Goal: Task Accomplishment & Management: Complete application form

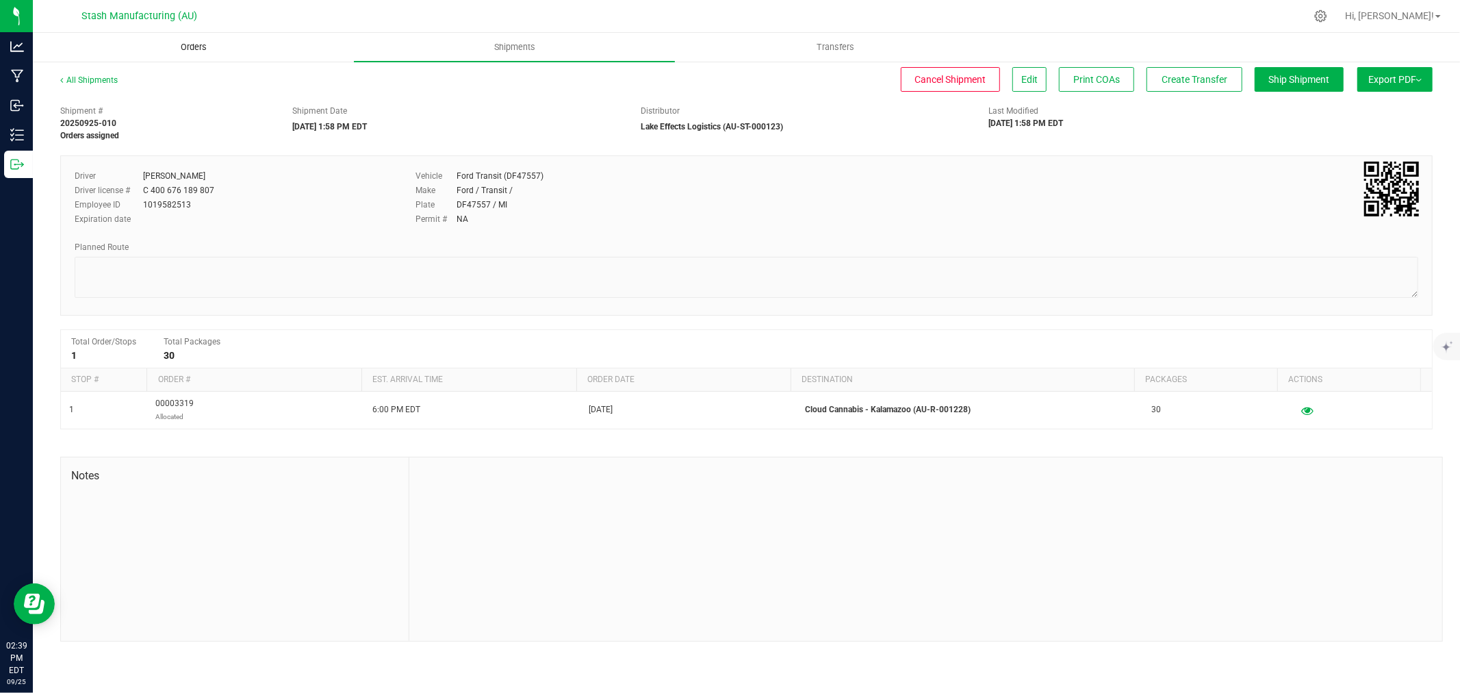
drag, startPoint x: 0, startPoint y: 0, endPoint x: 201, endPoint y: 50, distance: 206.7
click at [201, 50] on span "Orders" at bounding box center [193, 47] width 63 height 12
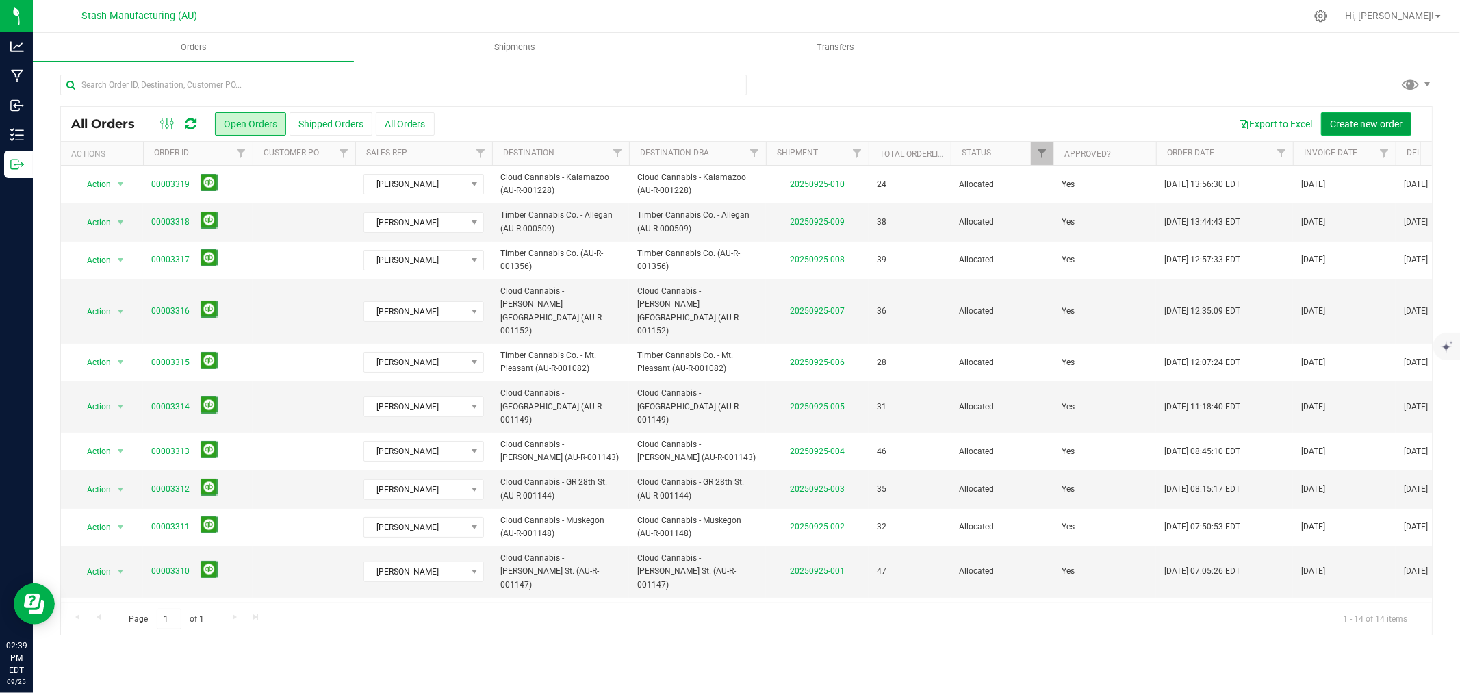
click at [1371, 125] on span "Create new order" at bounding box center [1366, 123] width 73 height 11
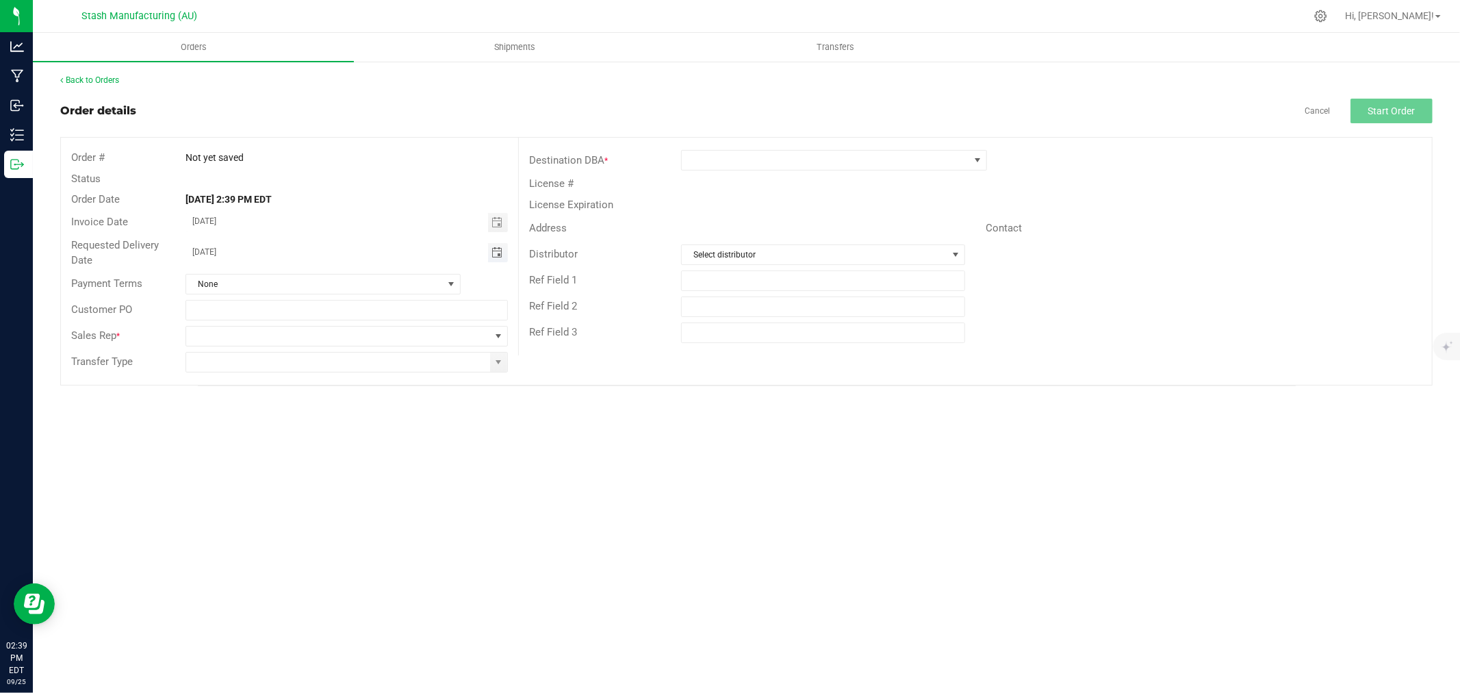
click at [498, 251] on span "Toggle calendar" at bounding box center [497, 252] width 11 height 11
click at [267, 411] on span "29" at bounding box center [268, 411] width 20 height 21
type input "[DATE]"
click at [487, 338] on span at bounding box center [338, 336] width 304 height 19
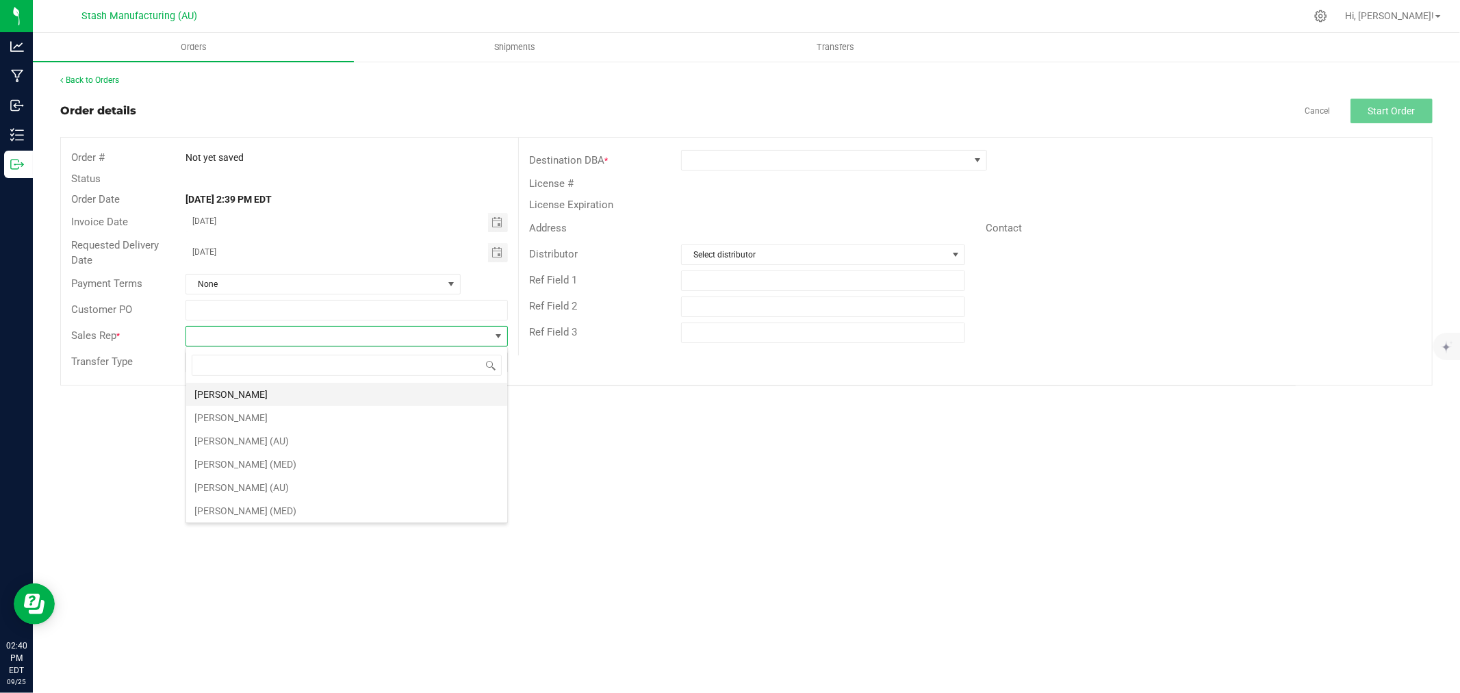
scroll to position [21, 322]
click at [351, 395] on li "[PERSON_NAME]" at bounding box center [346, 394] width 321 height 23
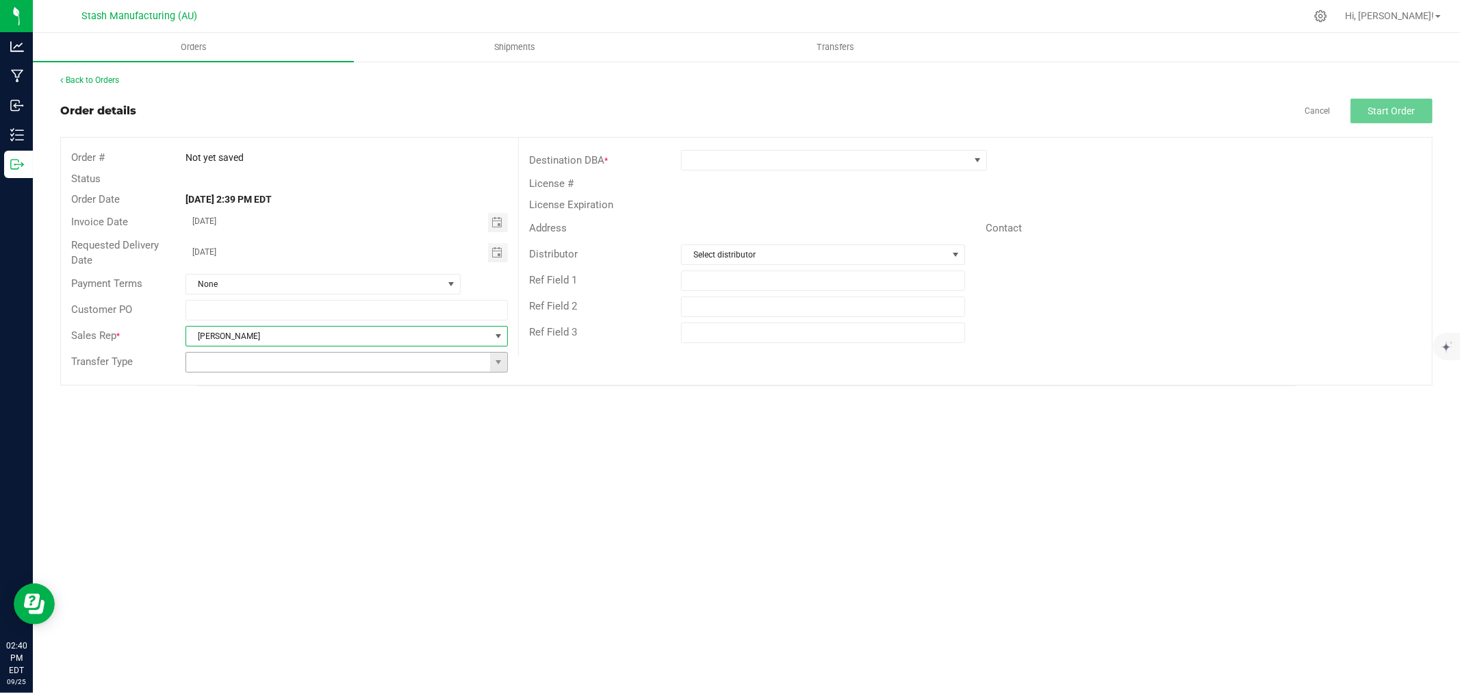
click at [505, 359] on span at bounding box center [498, 362] width 17 height 19
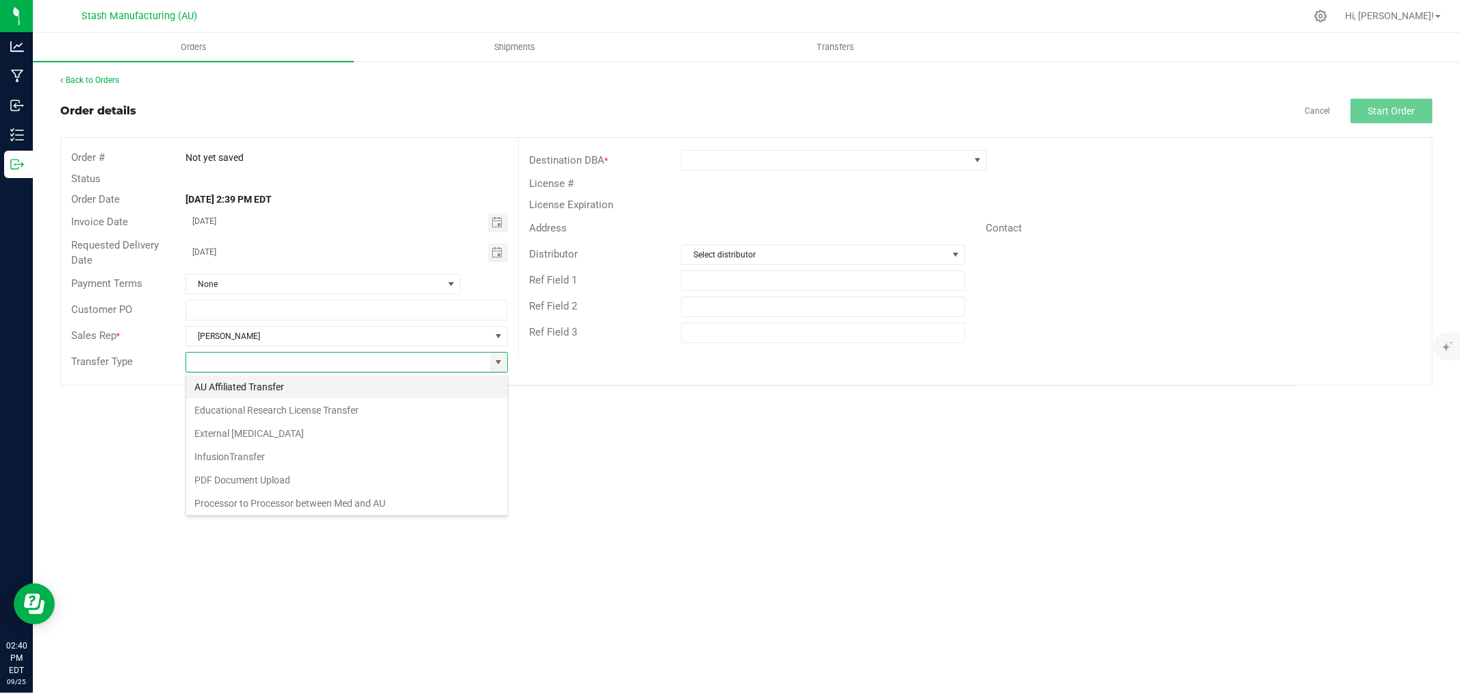
click at [307, 392] on li "AU Affiliated Transfer" at bounding box center [346, 386] width 321 height 23
type input "AU Affiliated Transfer"
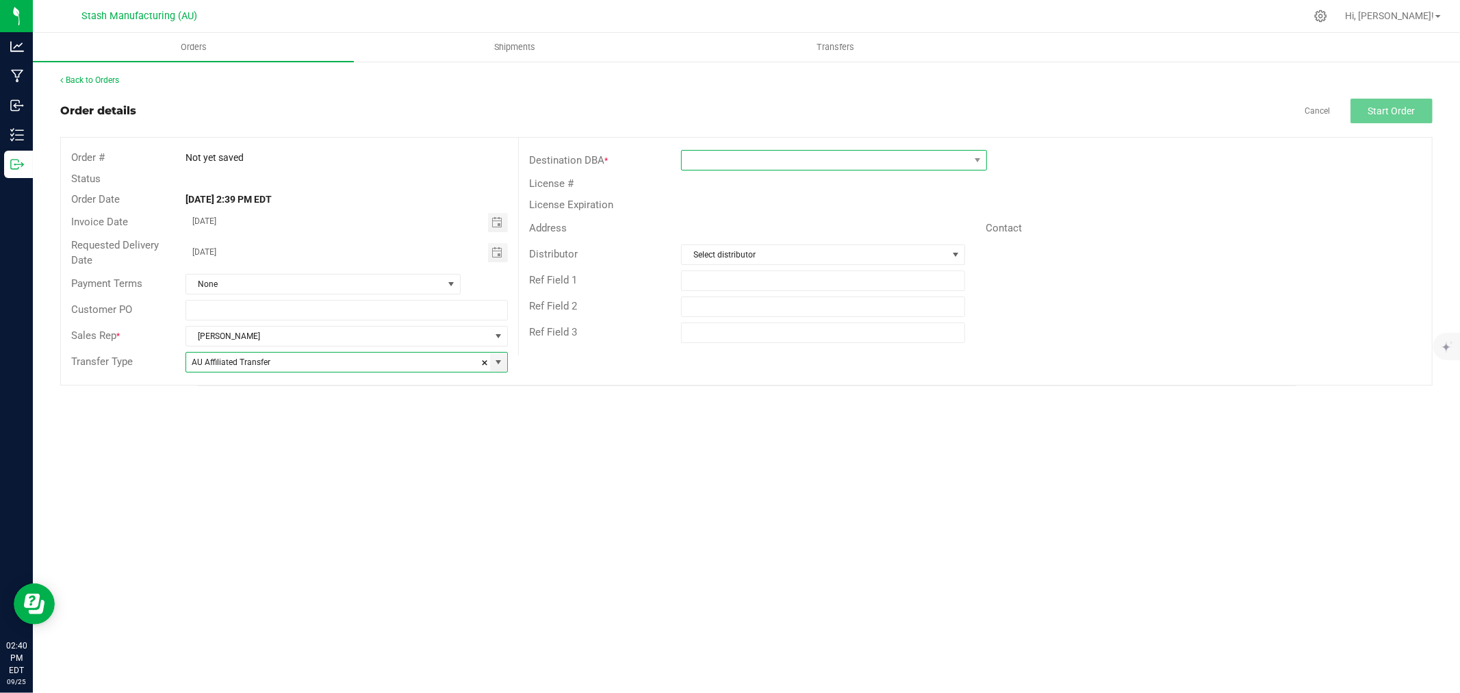
click at [830, 170] on span at bounding box center [834, 160] width 306 height 21
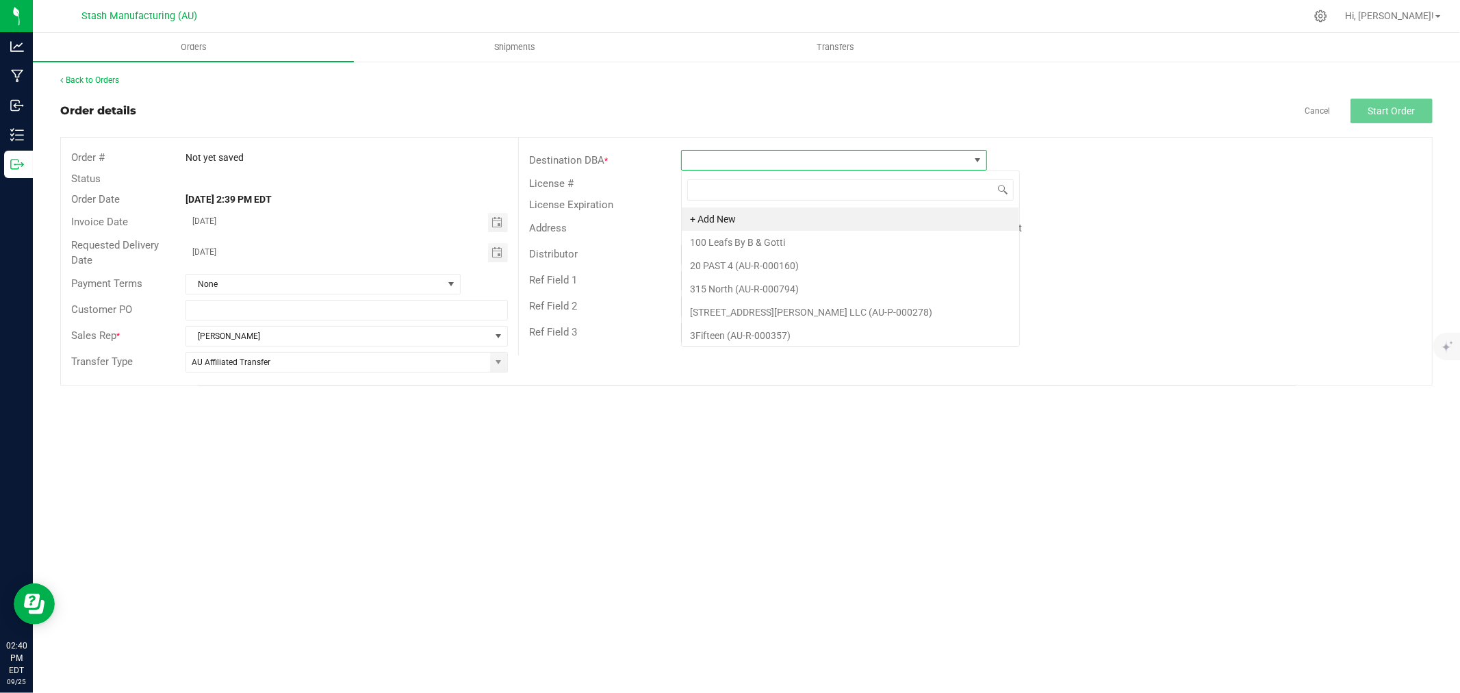
scroll to position [21, 306]
type input "889"
click at [873, 216] on li "Cloud Cannabis - [GEOGRAPHIC_DATA] (AU-R-000889)" at bounding box center [834, 218] width 305 height 23
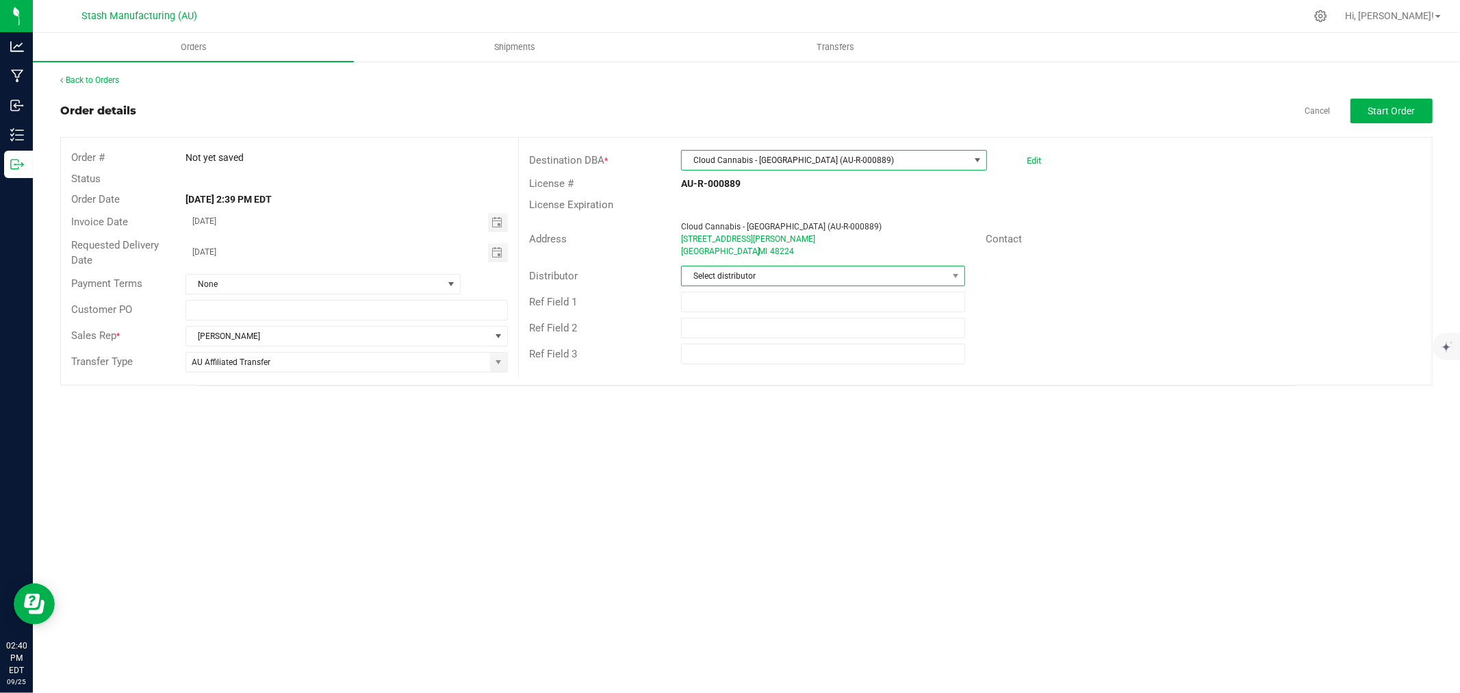
click at [783, 270] on span "Select distributor" at bounding box center [815, 275] width 266 height 19
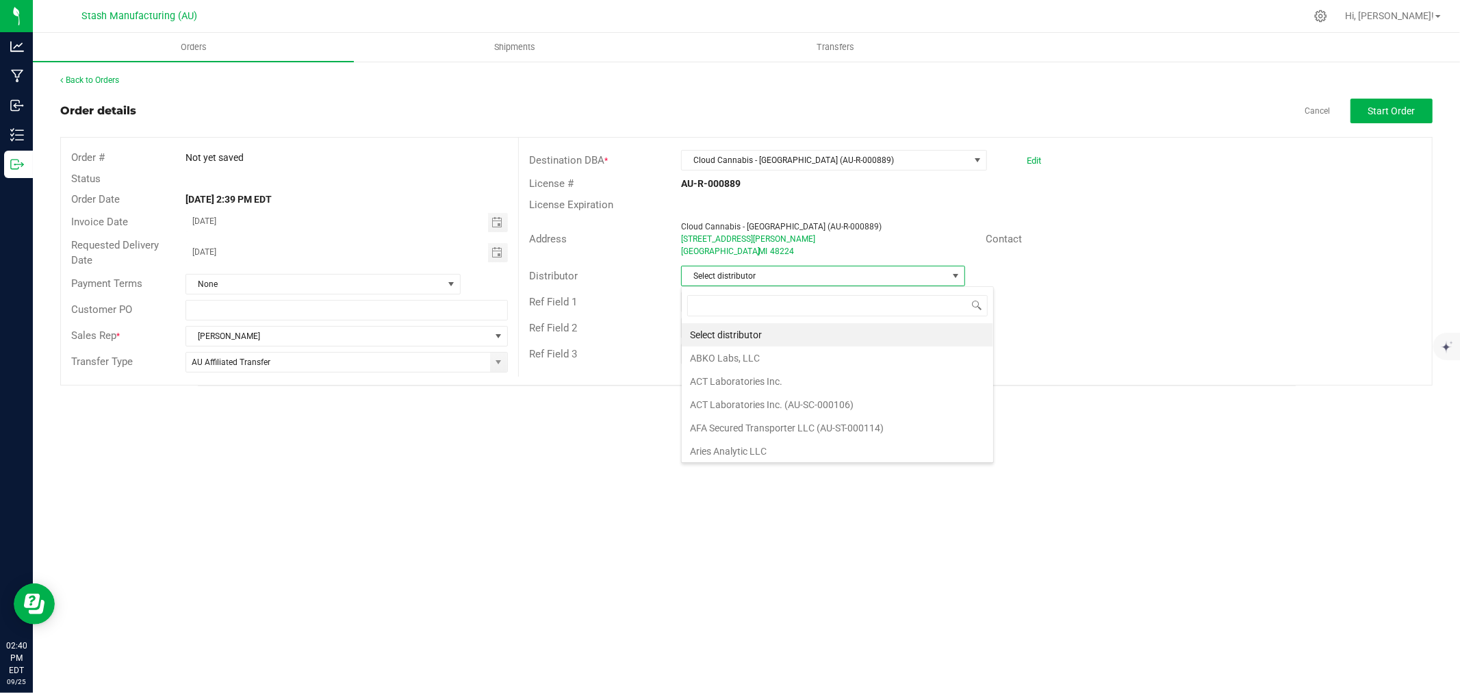
scroll to position [21, 284]
type input "123"
click at [798, 329] on li "Lake Effects Logistics (AU-ST-000123)" at bounding box center [823, 334] width 283 height 23
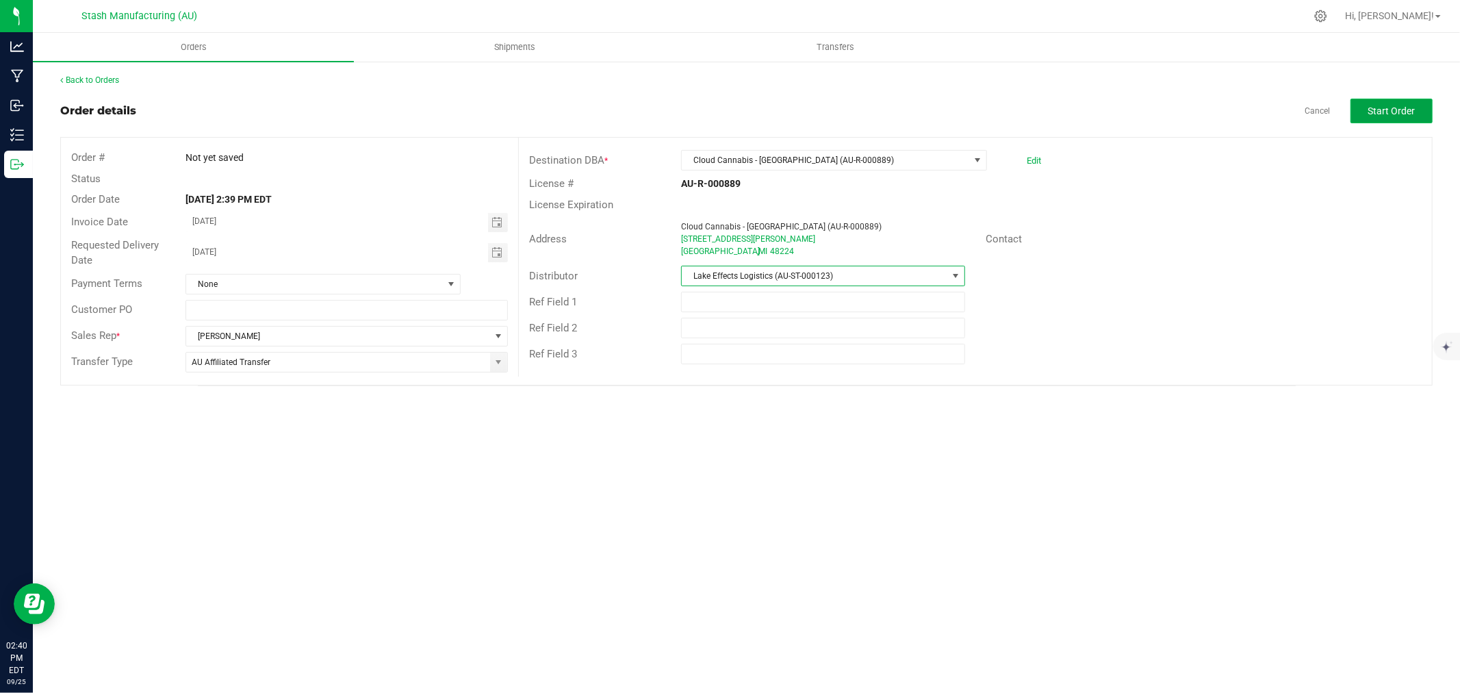
click at [1409, 108] on span "Start Order" at bounding box center [1392, 110] width 47 height 11
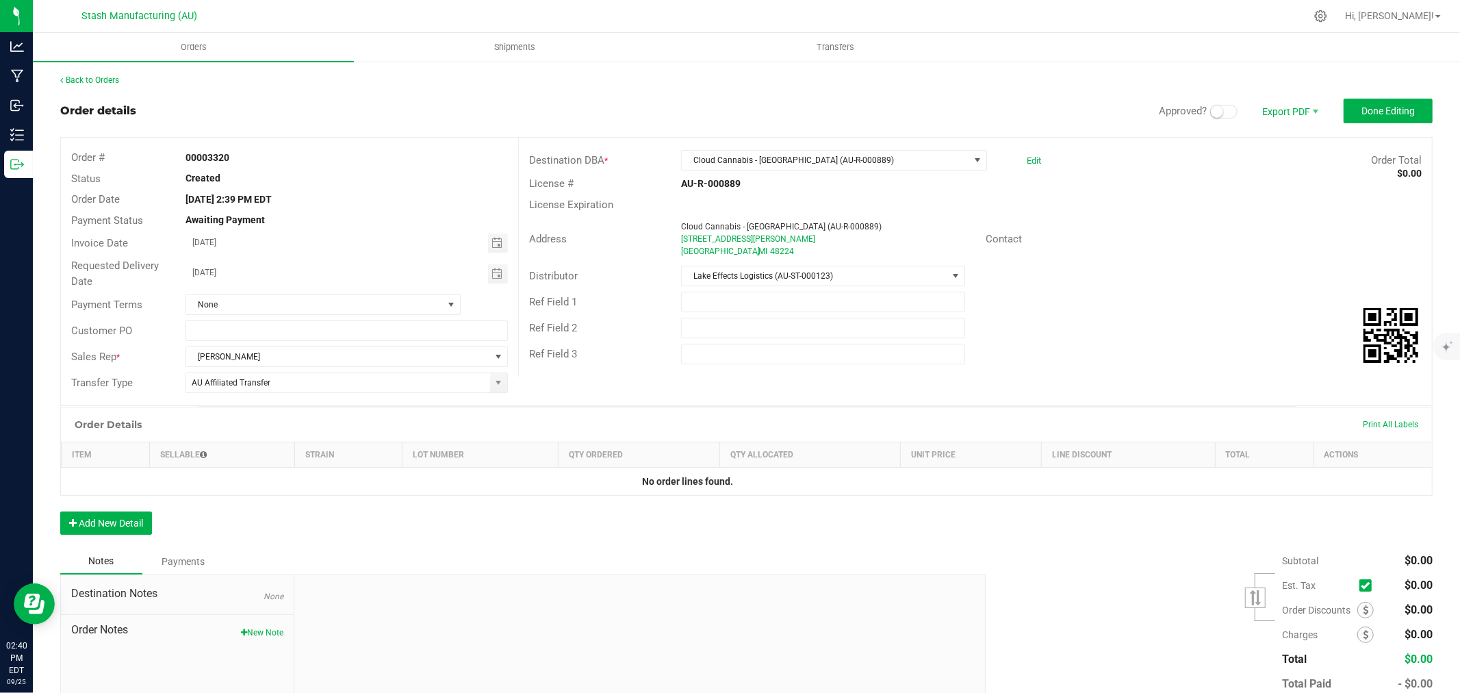
click at [1211, 108] on small at bounding box center [1217, 111] width 12 height 12
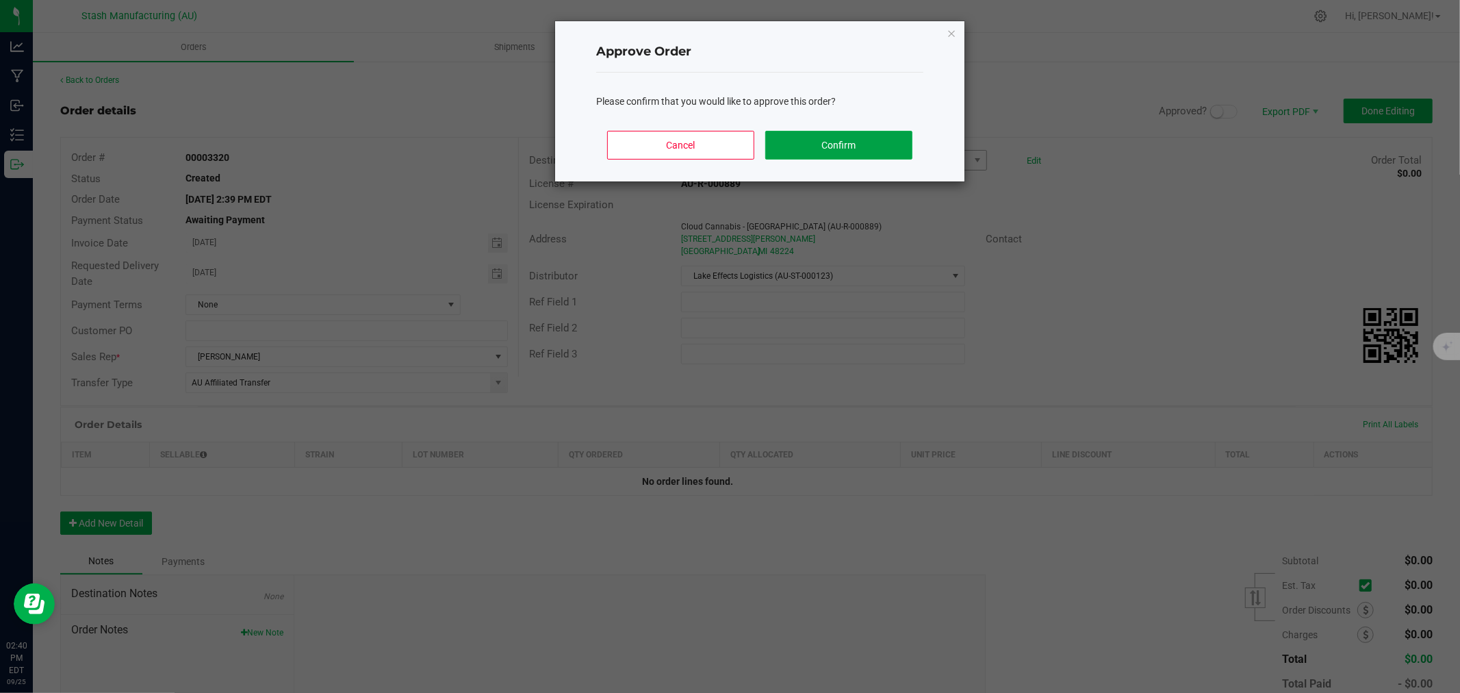
click at [804, 149] on button "Confirm" at bounding box center [838, 145] width 147 height 29
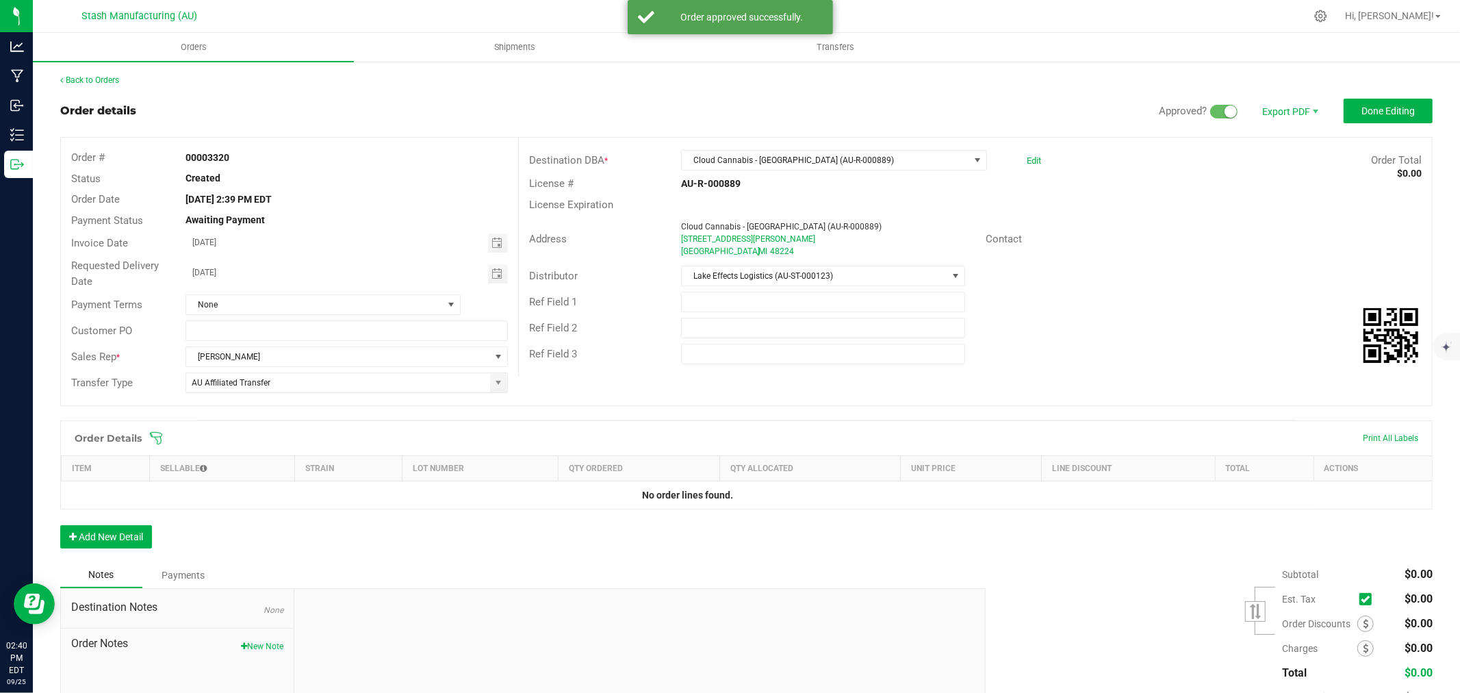
click at [153, 436] on icon at bounding box center [156, 438] width 14 height 14
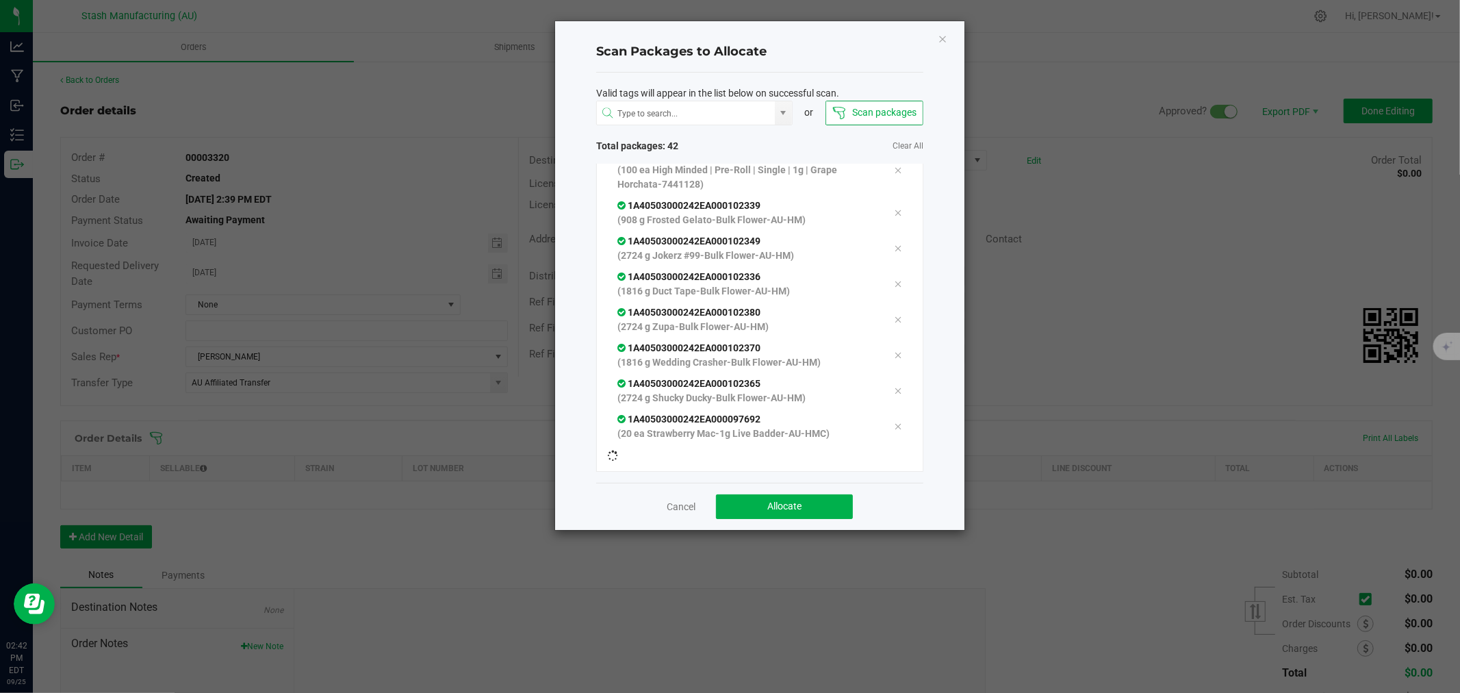
scroll to position [1359, 0]
click at [826, 497] on button "Allocate" at bounding box center [784, 506] width 137 height 25
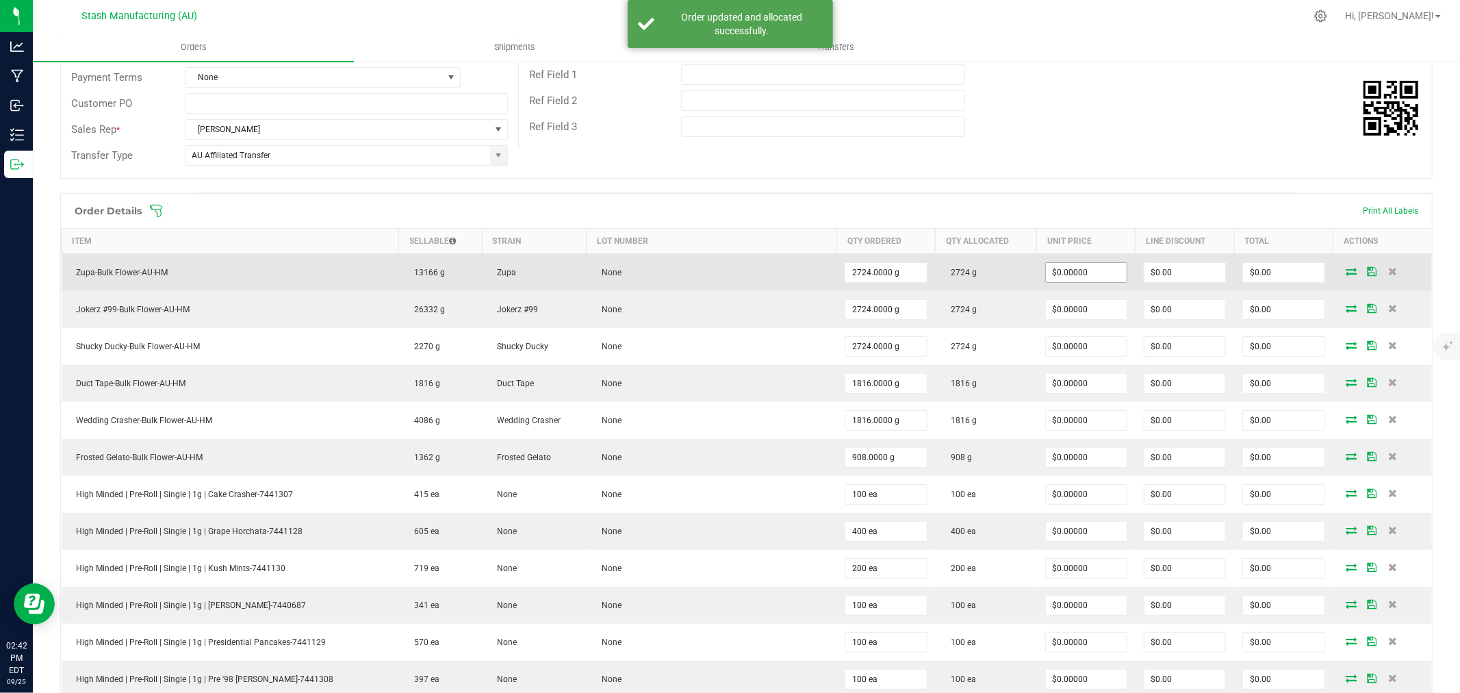
scroll to position [228, 0]
click at [1078, 270] on input "0" at bounding box center [1086, 271] width 81 height 19
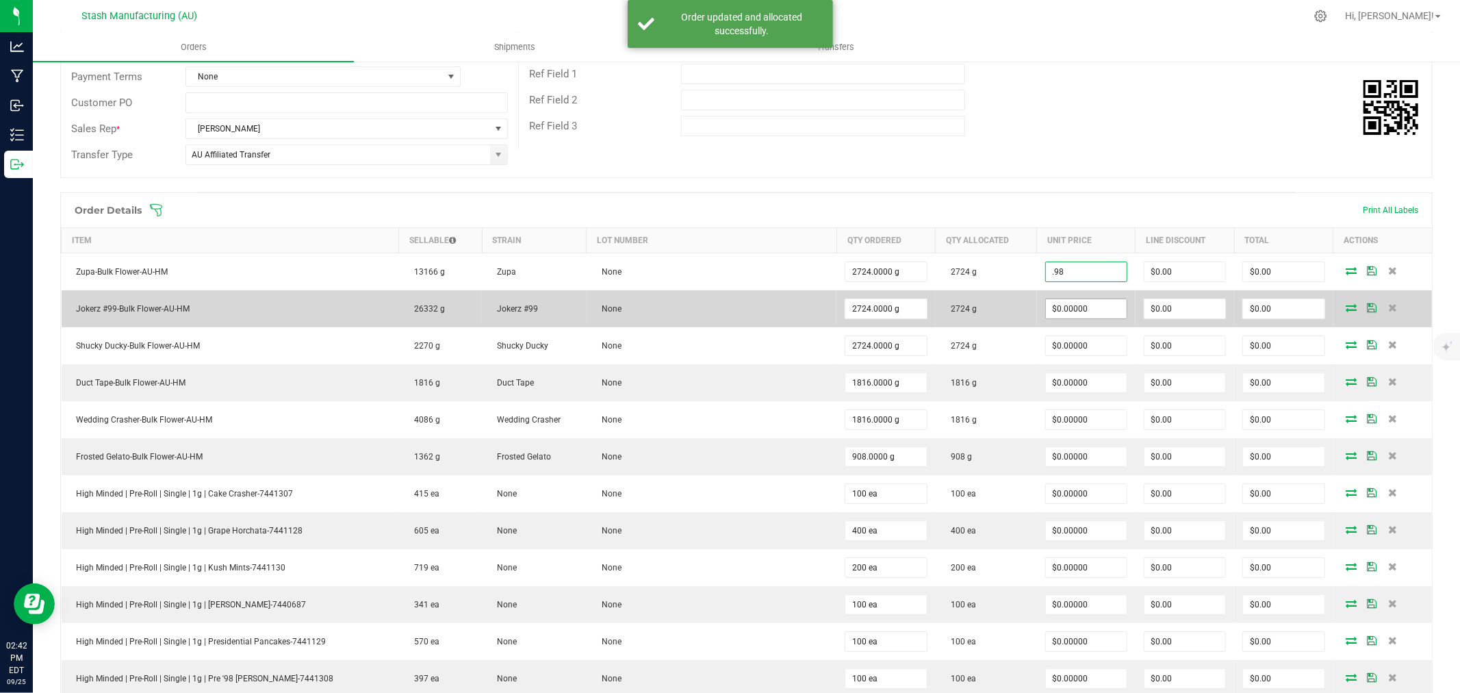
type input "$0.98000"
type input "$2,669.52"
click at [1082, 315] on input "0" at bounding box center [1086, 308] width 81 height 19
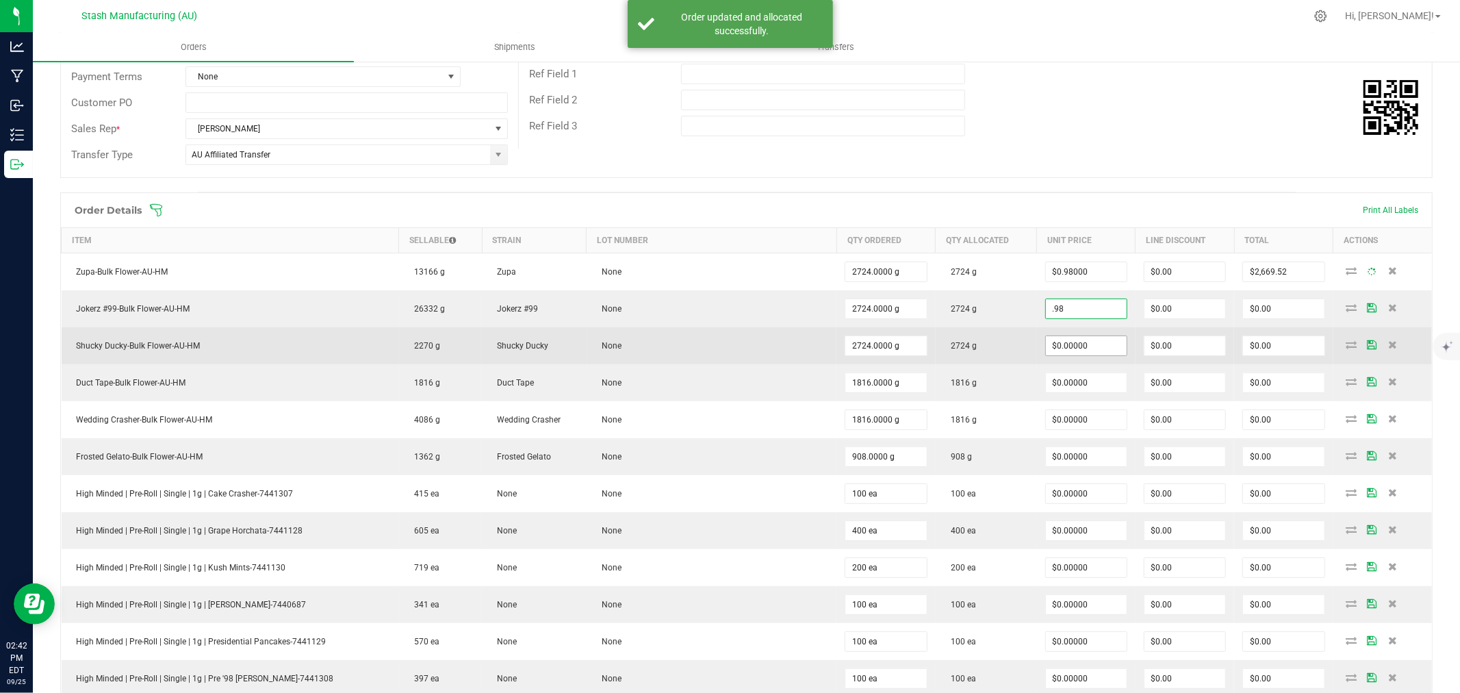
click at [1086, 346] on input "$0.00000" at bounding box center [1086, 345] width 81 height 19
type input "$0.98000"
type input "$2,669.52"
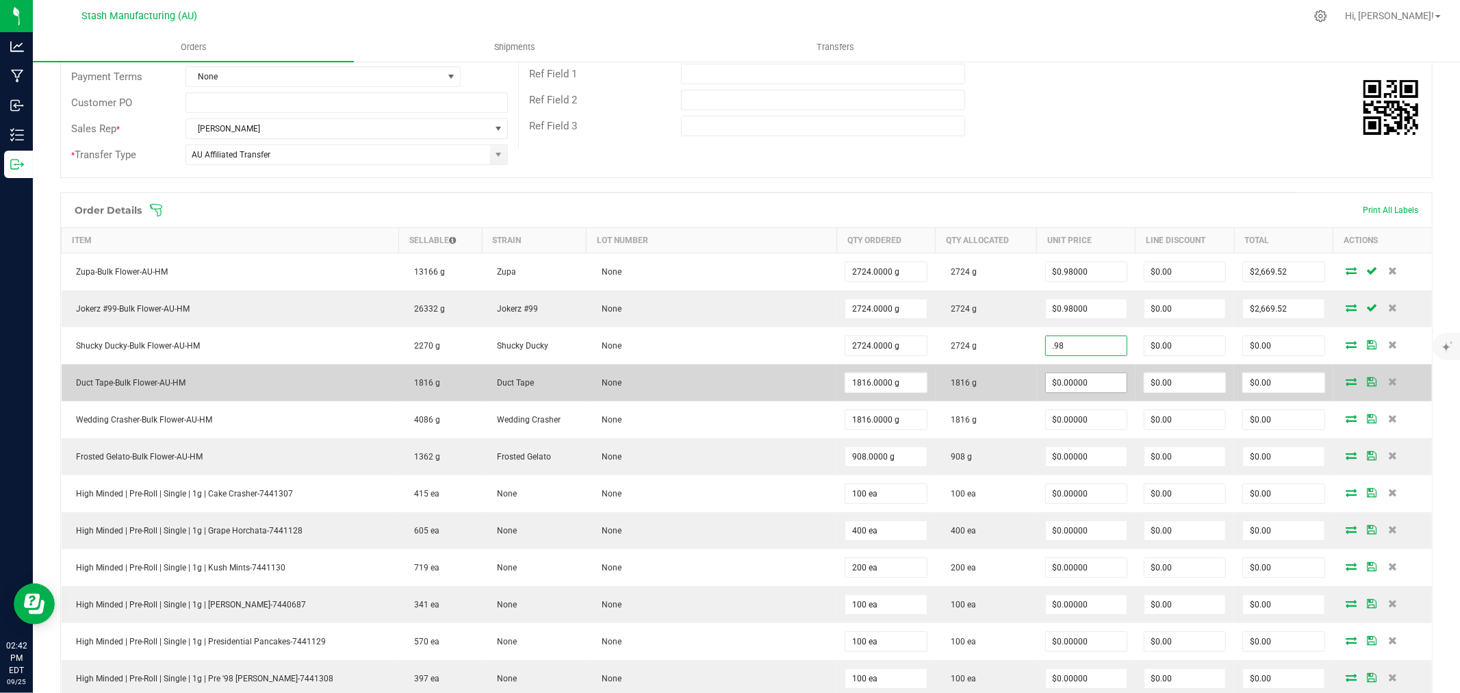
type input "$0.98000"
type input "$2,669.52"
click at [1078, 392] on input "0" at bounding box center [1086, 382] width 81 height 19
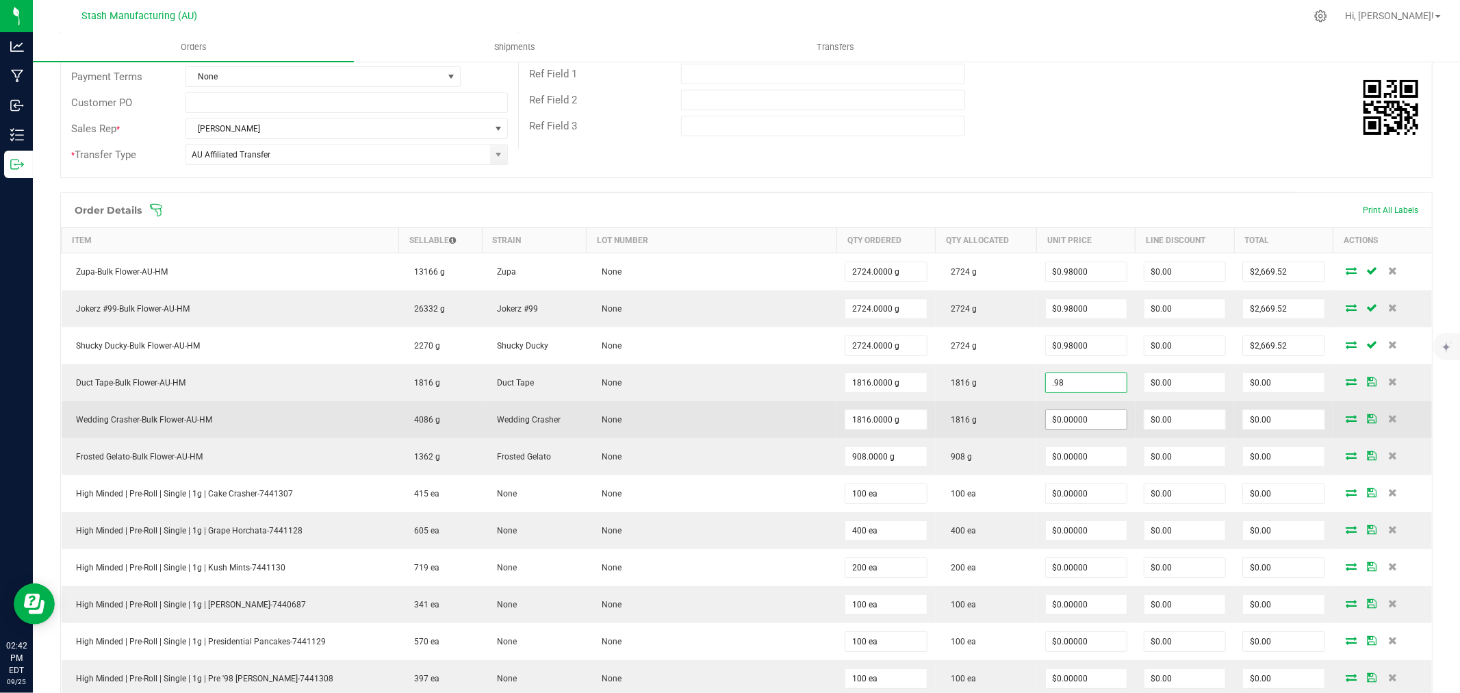
type input "$0.98000"
type input "$1,779.68"
click at [1078, 423] on input "0" at bounding box center [1086, 419] width 81 height 19
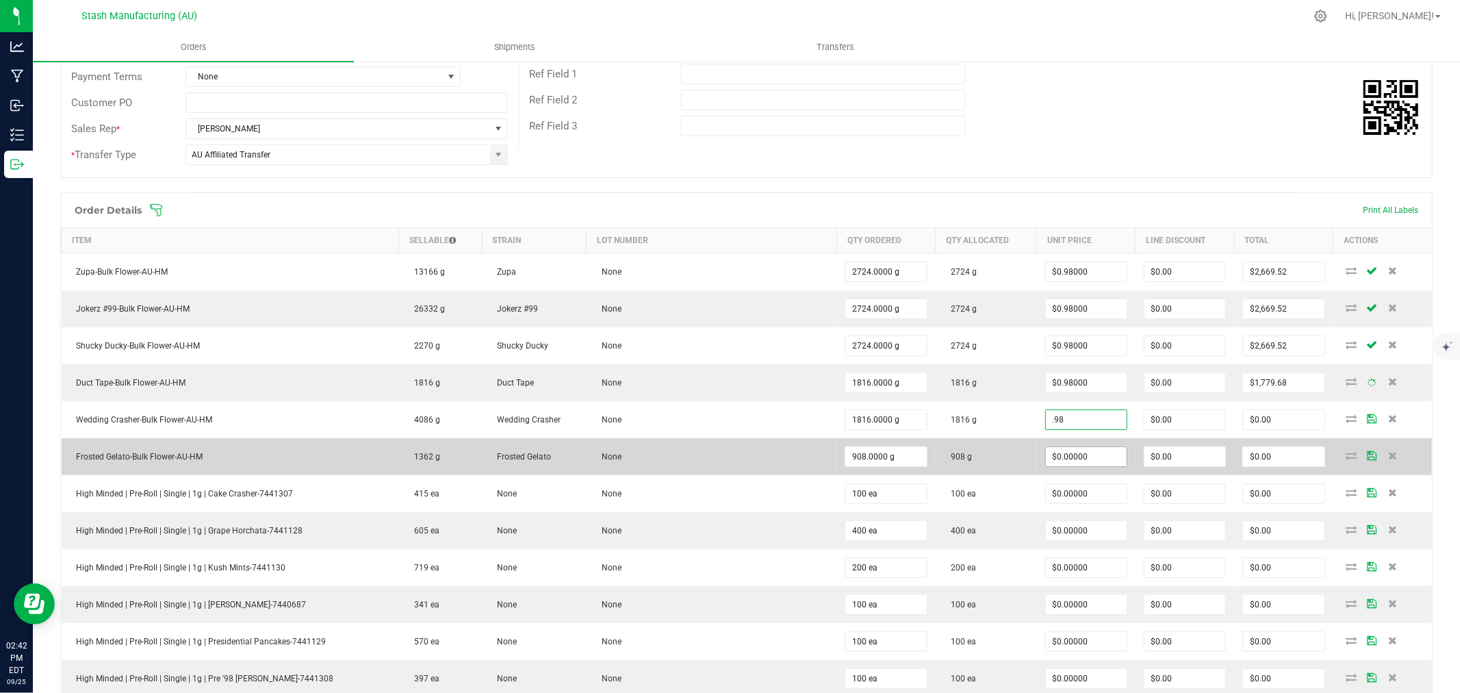
type input "$0.98000"
type input "$1,779.68"
click at [1082, 463] on input "0" at bounding box center [1086, 456] width 81 height 19
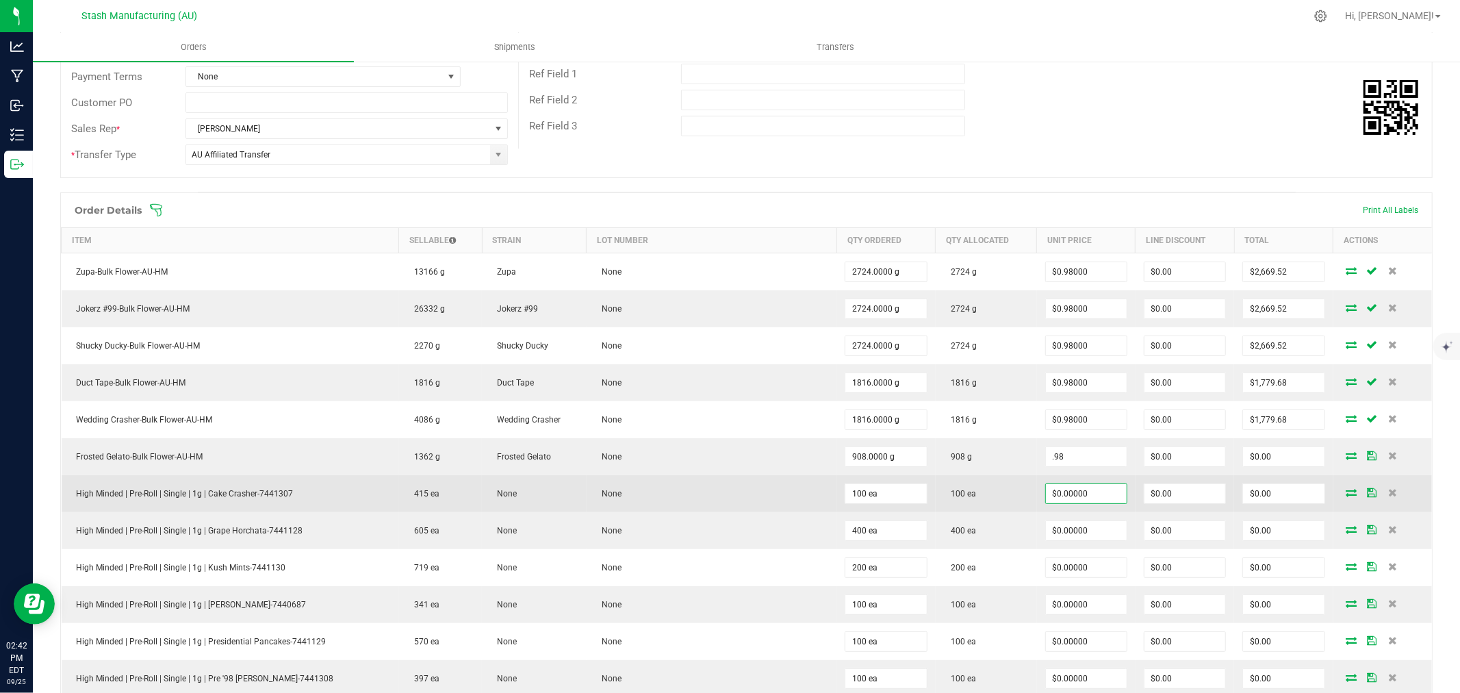
type input "$0.98000"
type input "$889.84"
click at [1092, 496] on input "0" at bounding box center [1086, 493] width 81 height 19
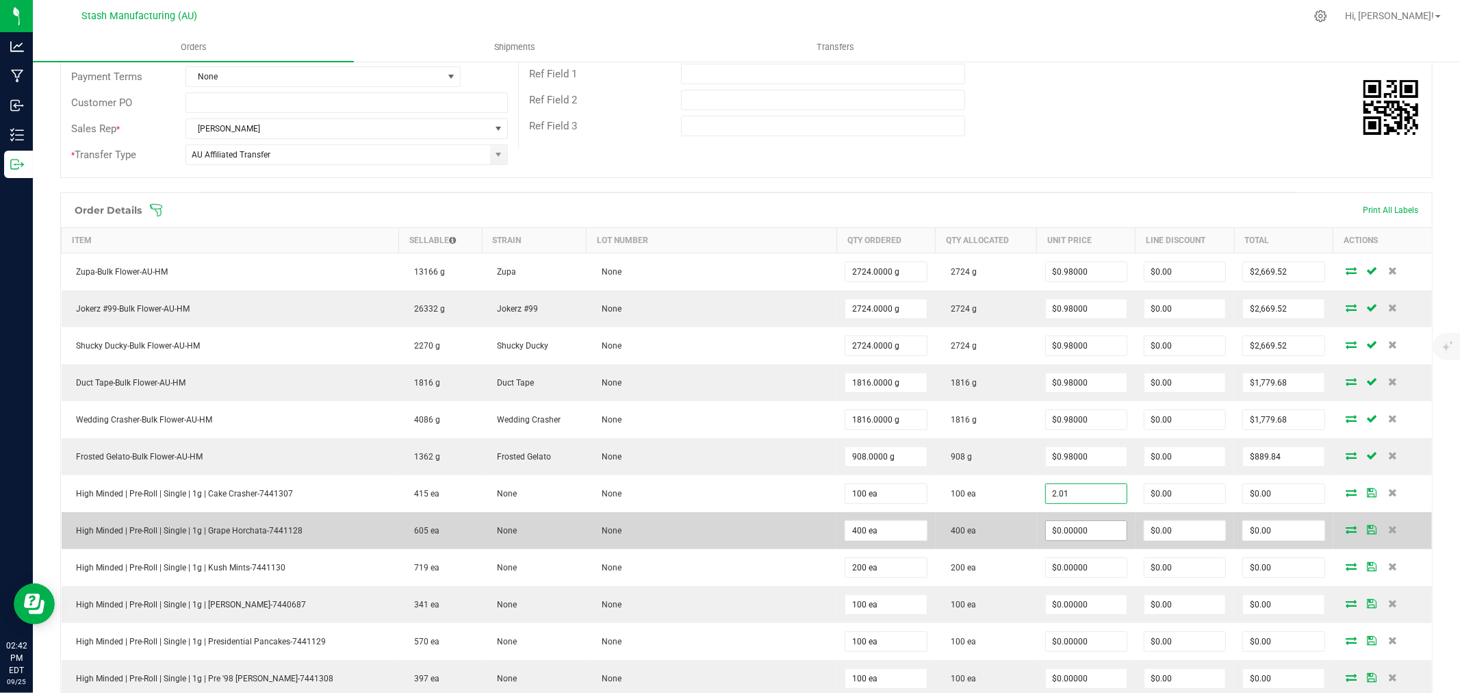
type input "$2.01000"
type input "$201.00"
click at [1089, 531] on input "0" at bounding box center [1086, 530] width 81 height 19
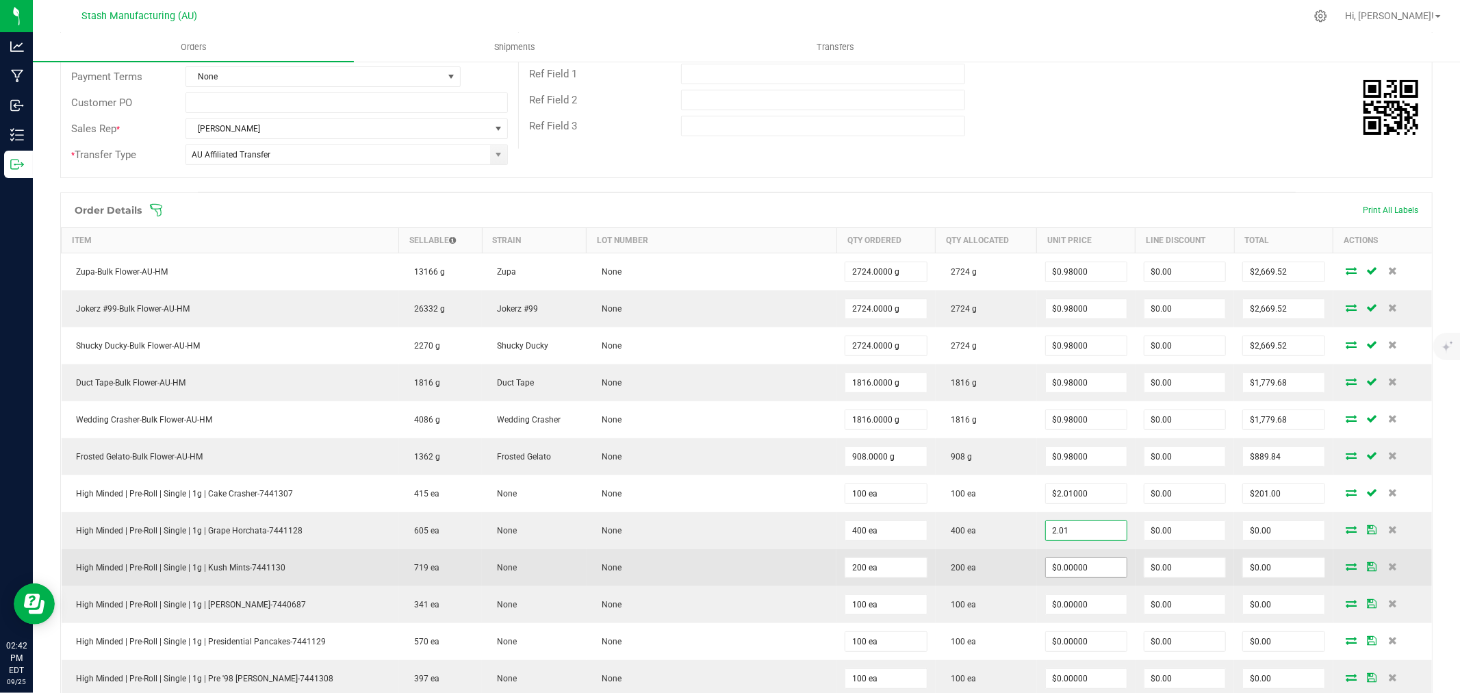
type input "$2.01000"
type input "$804.00"
click at [1077, 573] on input "0" at bounding box center [1086, 567] width 81 height 19
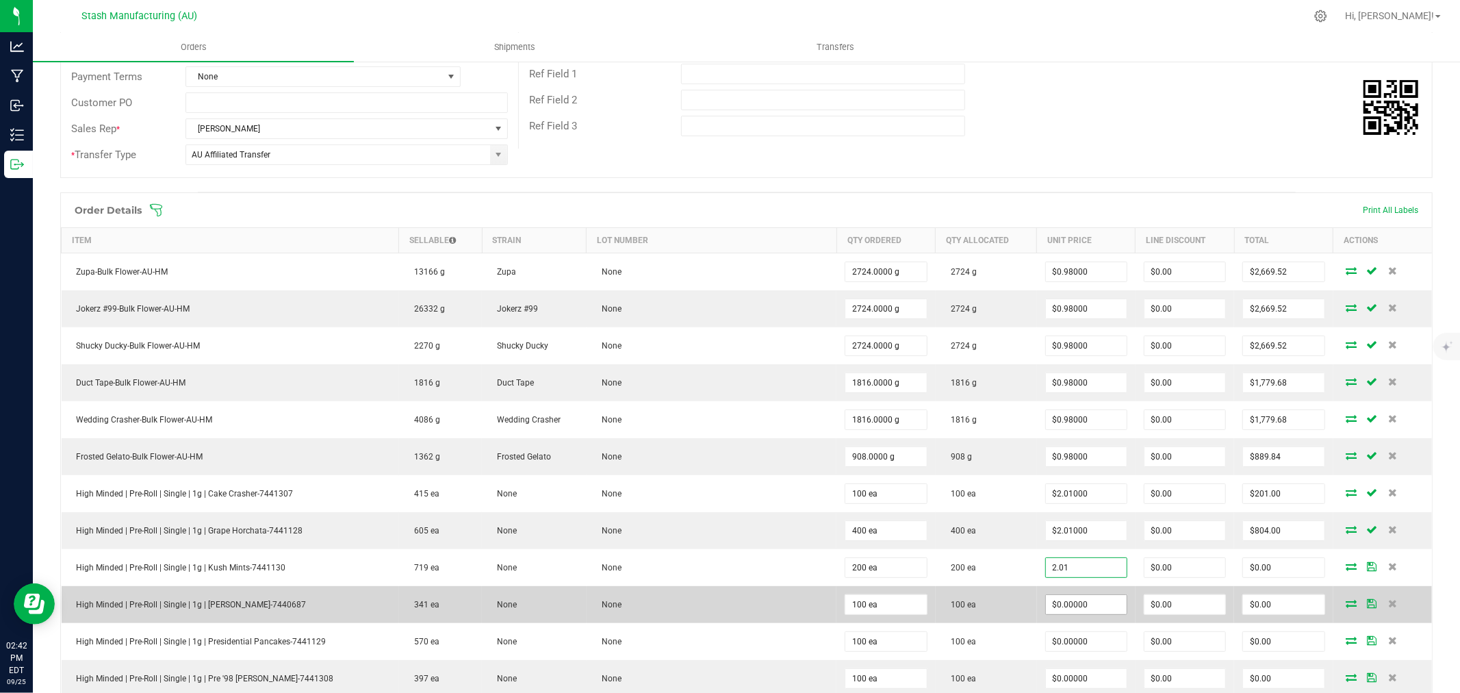
type input "$2.01000"
type input "$402.00"
click at [1076, 607] on input "0" at bounding box center [1086, 604] width 81 height 19
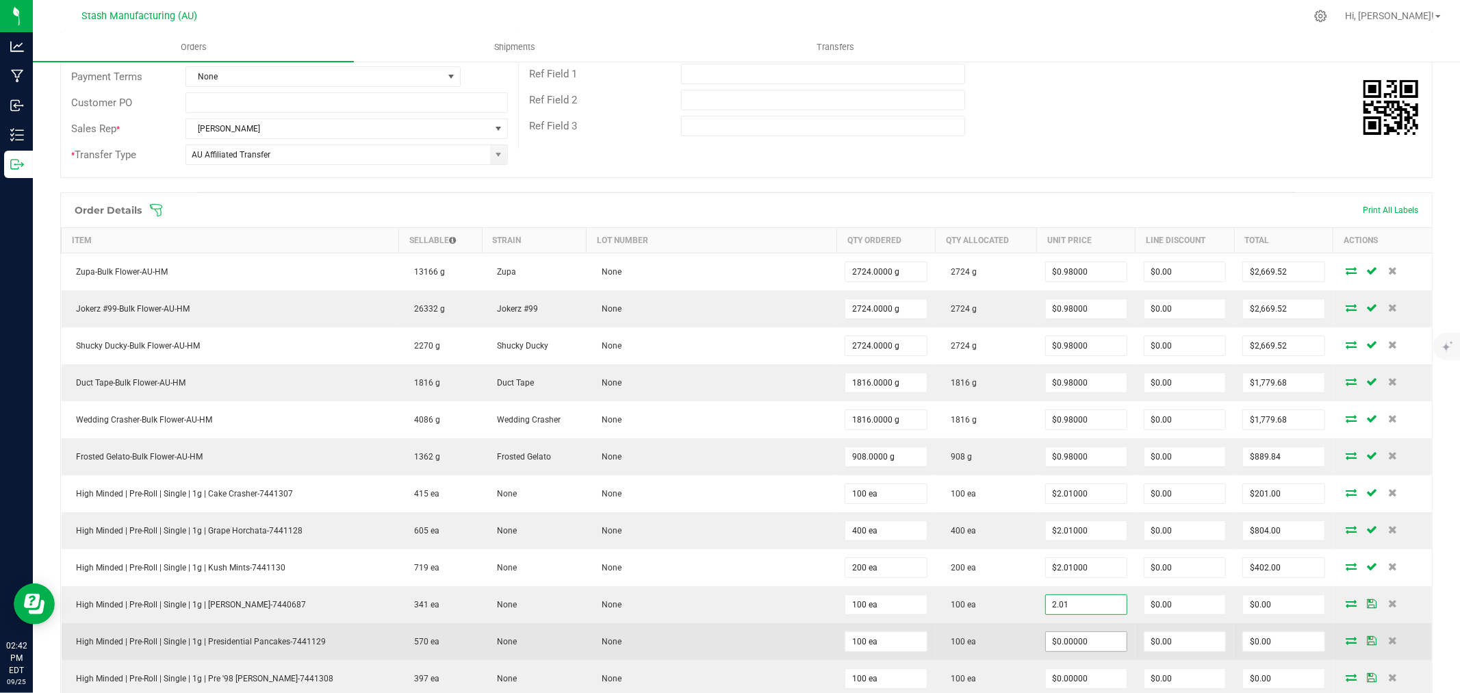
type input "$2.01000"
type input "$201.00"
click at [1078, 645] on input "0" at bounding box center [1086, 641] width 81 height 19
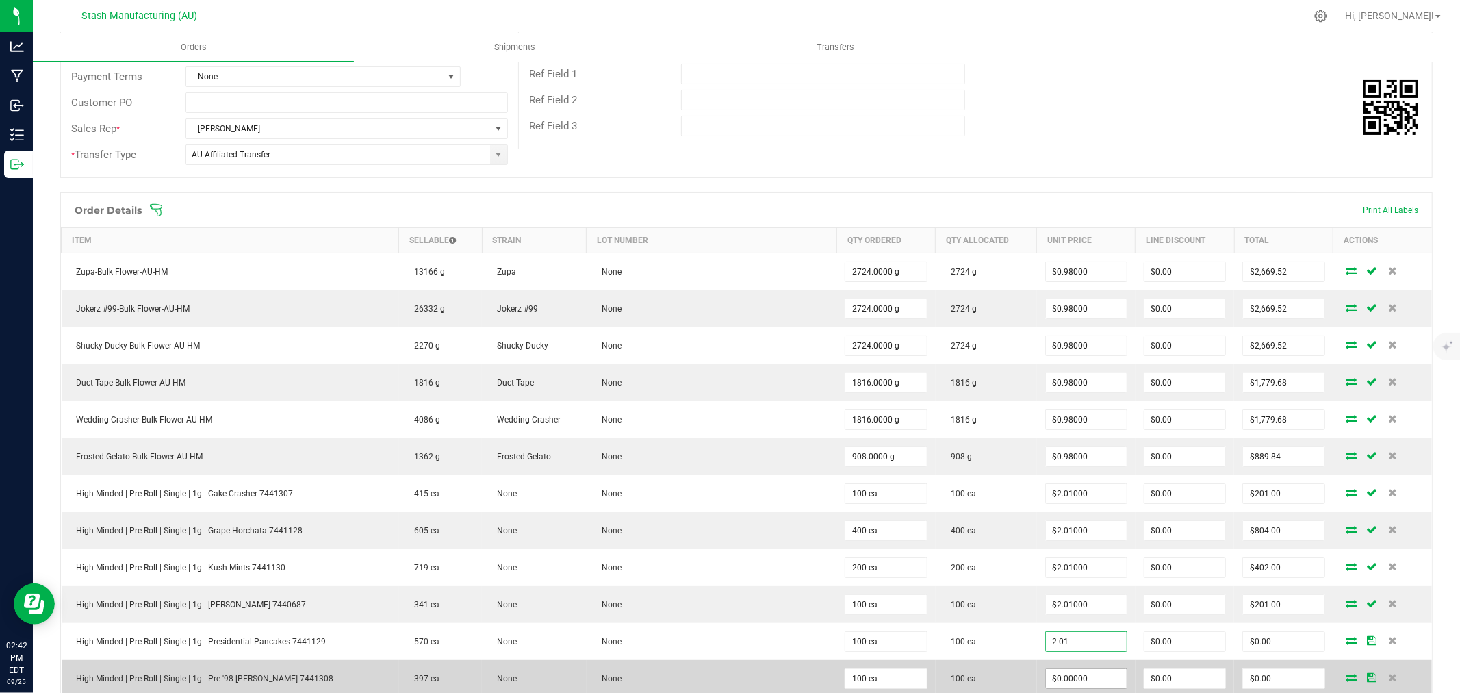
type input "$2.01000"
type input "$201.00"
click at [1082, 683] on input "0" at bounding box center [1086, 678] width 81 height 19
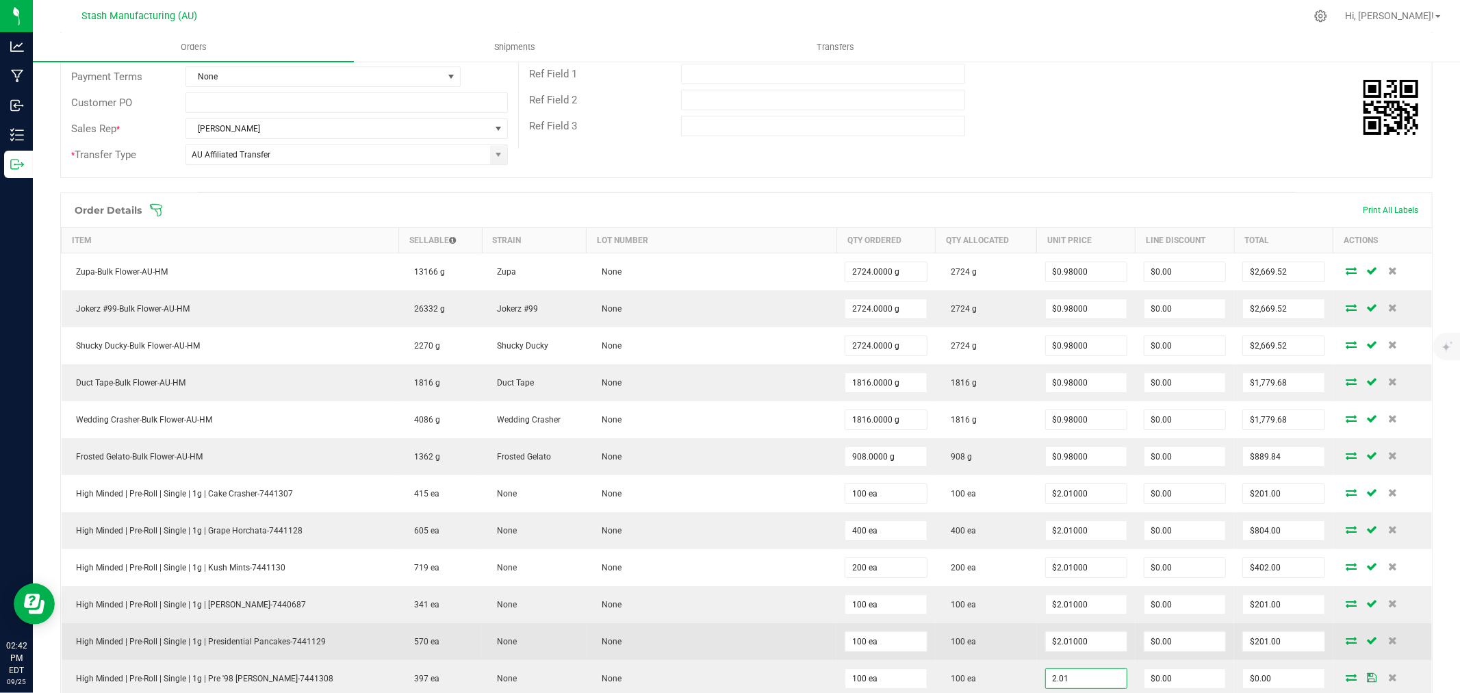
type input "$2.01000"
type input "$201.00"
click at [1004, 654] on td "100 ea" at bounding box center [986, 641] width 101 height 37
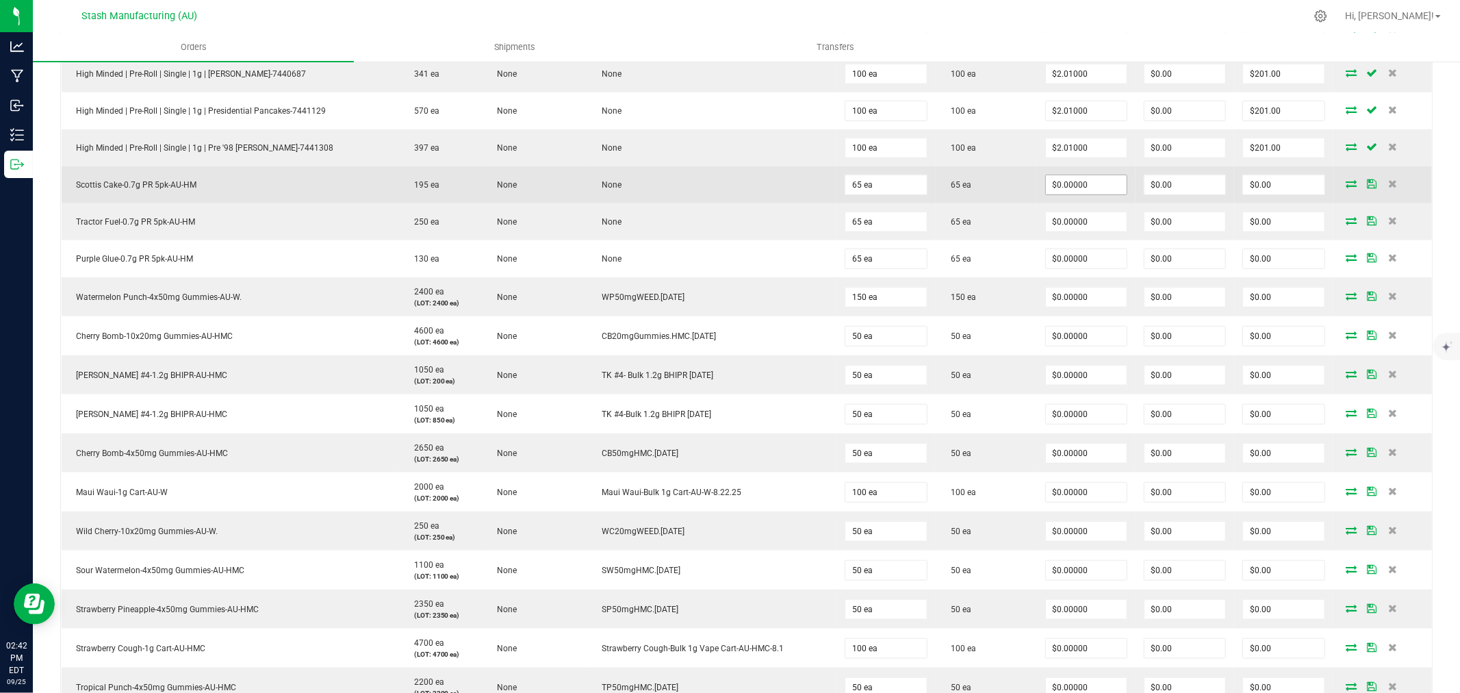
scroll to position [760, 0]
click at [1069, 182] on input "0" at bounding box center [1086, 183] width 81 height 19
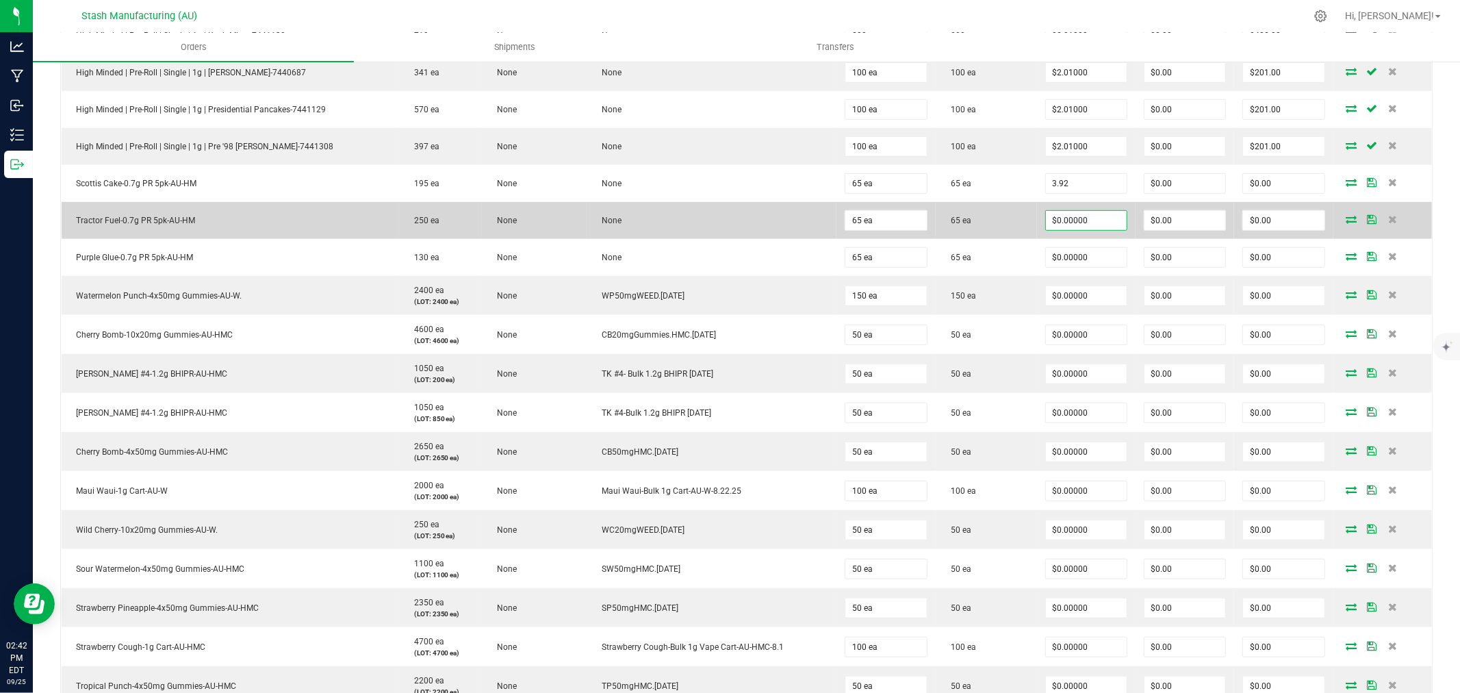
type input "$3.92000"
type input "$254.80"
click at [1071, 214] on input "0" at bounding box center [1086, 220] width 81 height 19
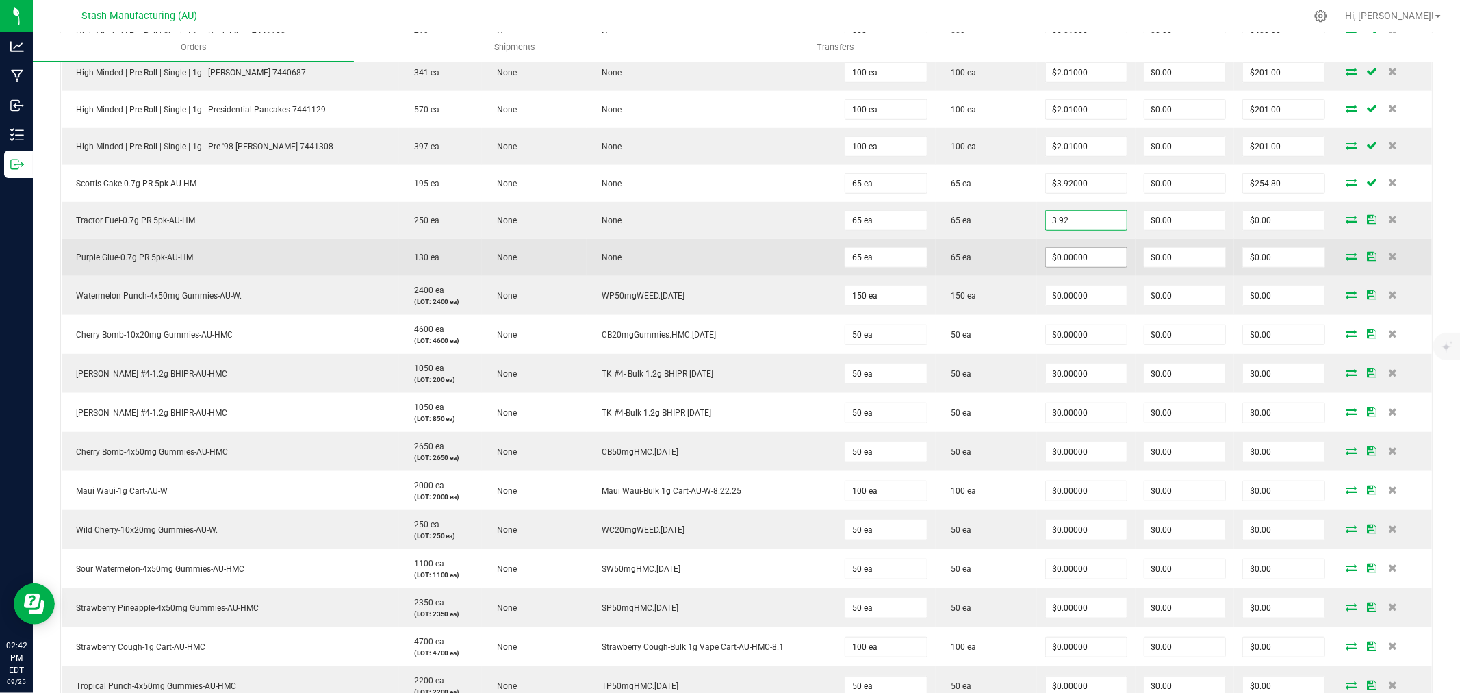
type input "$3.92000"
type input "$254.80"
click at [1089, 263] on input "0" at bounding box center [1086, 257] width 81 height 19
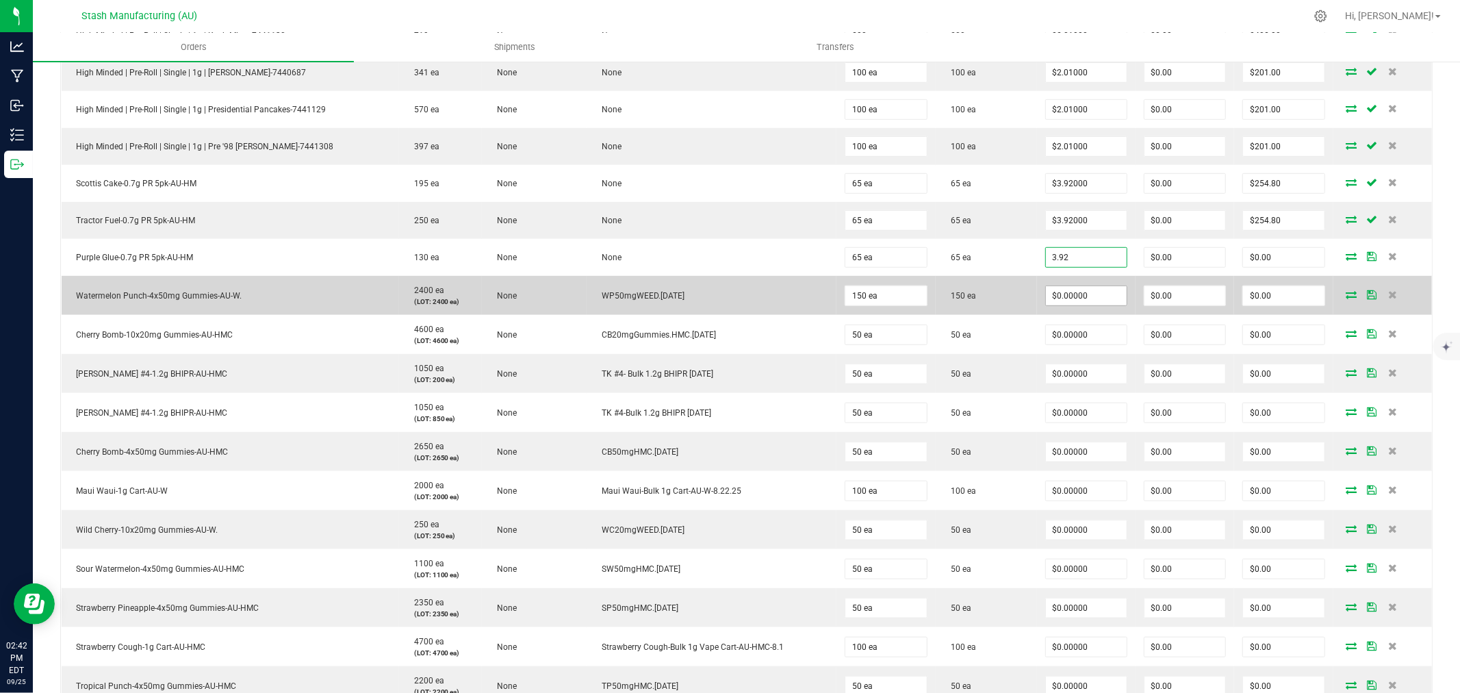
type input "$3.92000"
type input "$254.80"
click at [1087, 296] on input "0" at bounding box center [1086, 295] width 81 height 19
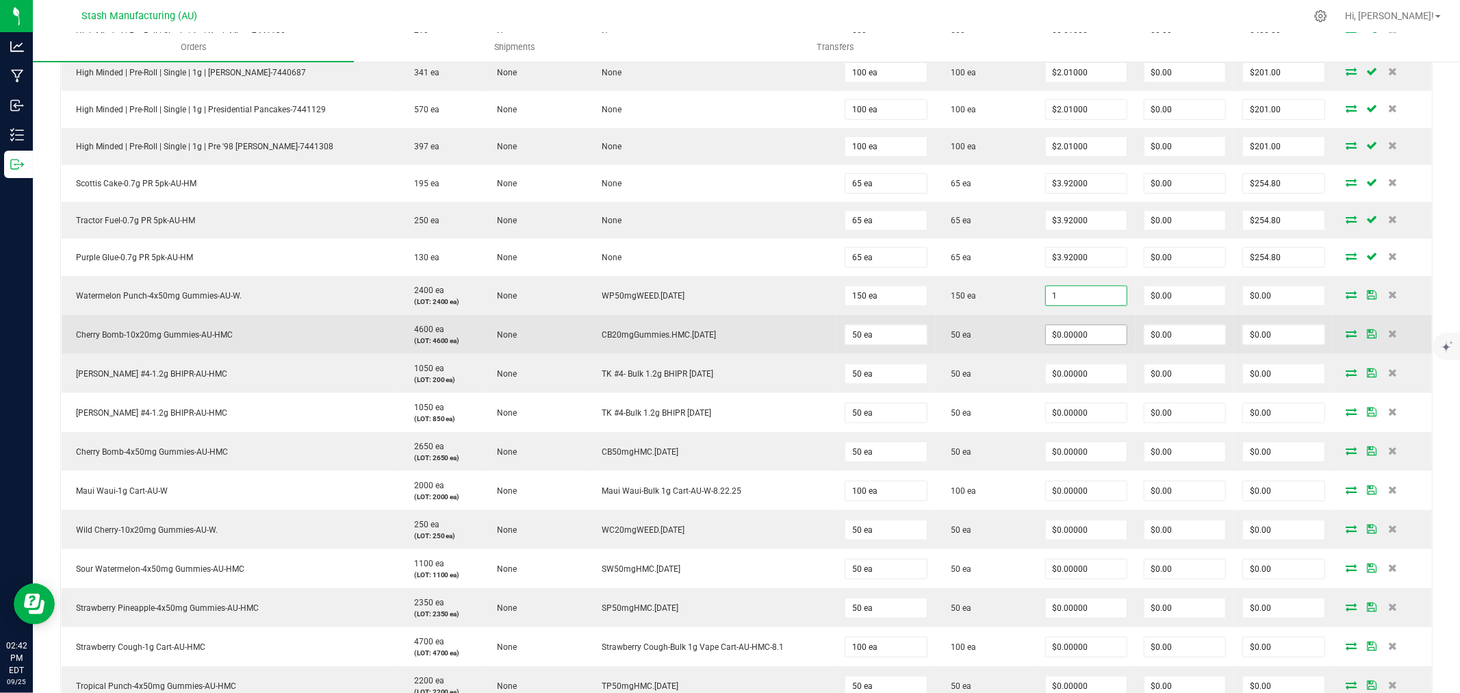
type input "$1.00000"
type input "$150.00"
click at [1091, 338] on input "0" at bounding box center [1086, 334] width 81 height 19
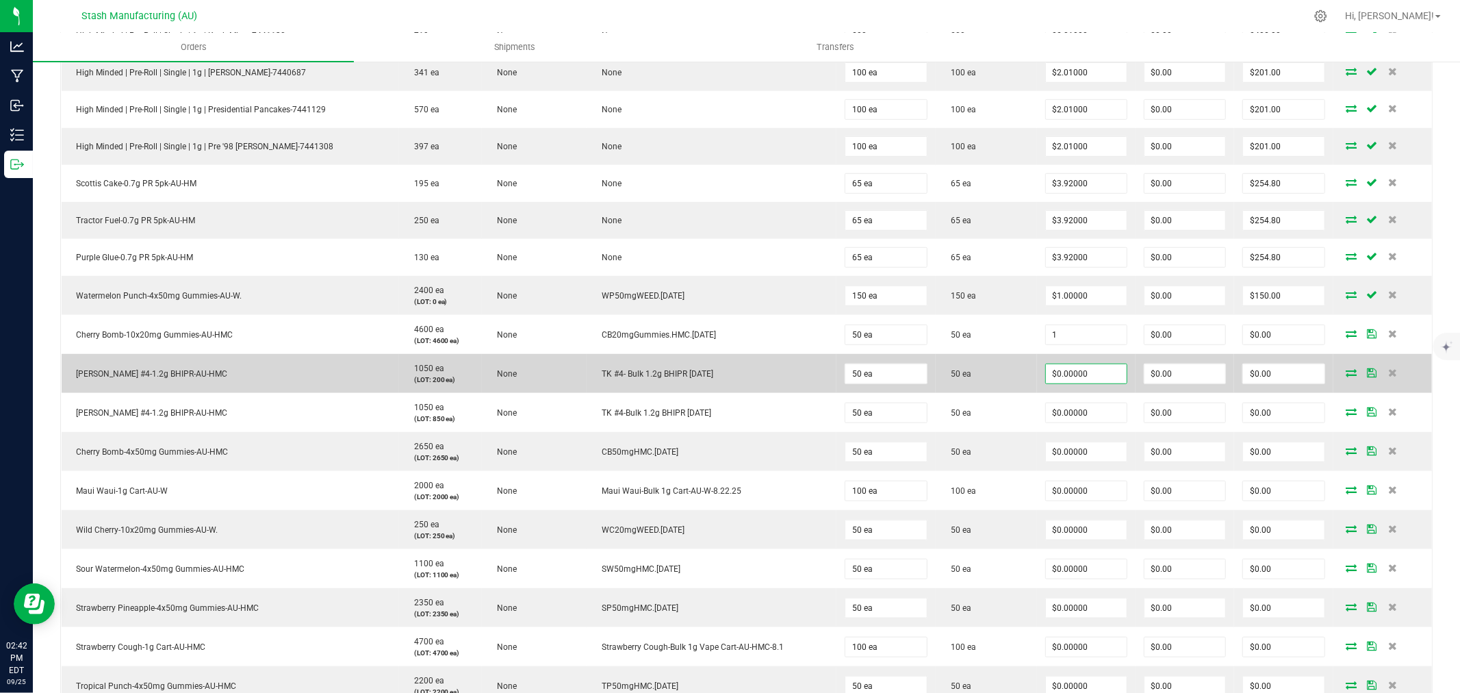
type input "$1.00000"
type input "$50.00"
click at [1086, 374] on input "0" at bounding box center [1086, 373] width 81 height 19
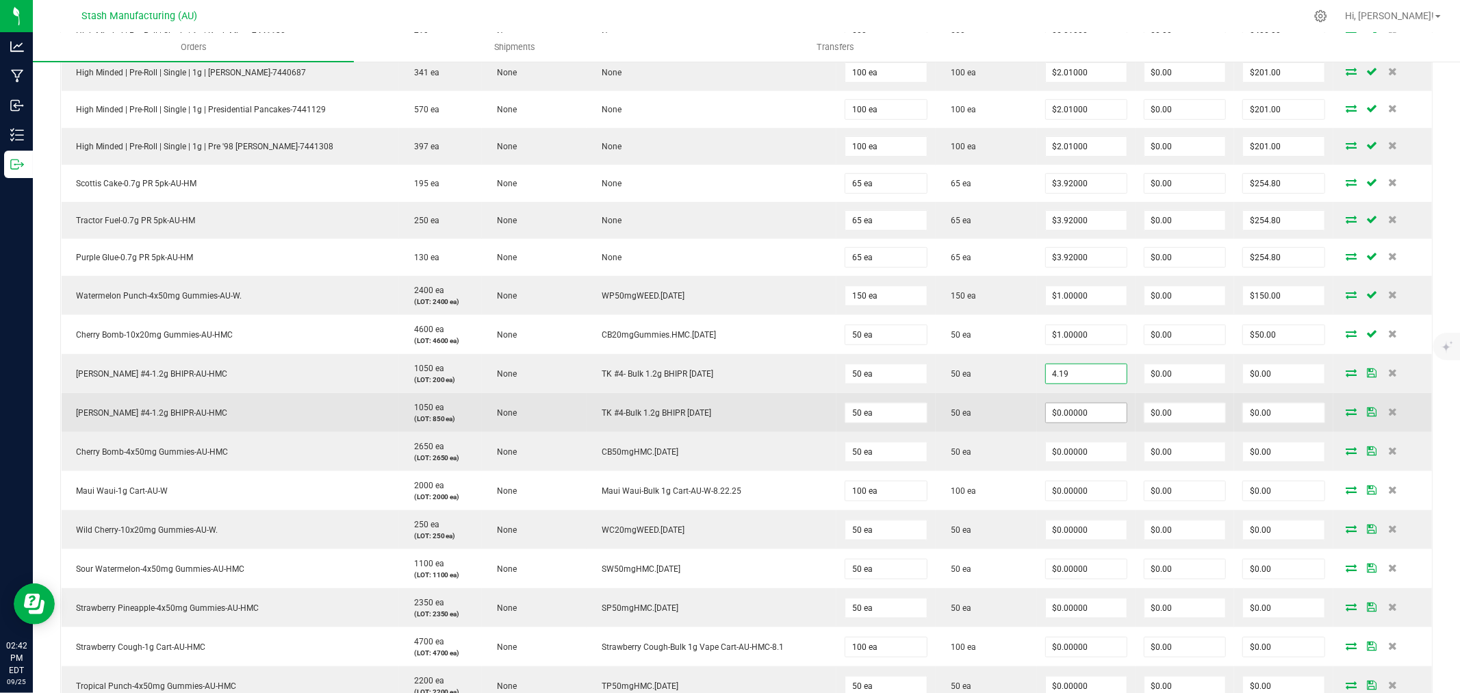
type input "$4.19000"
type input "$209.50"
click at [1079, 409] on input "0" at bounding box center [1086, 412] width 81 height 19
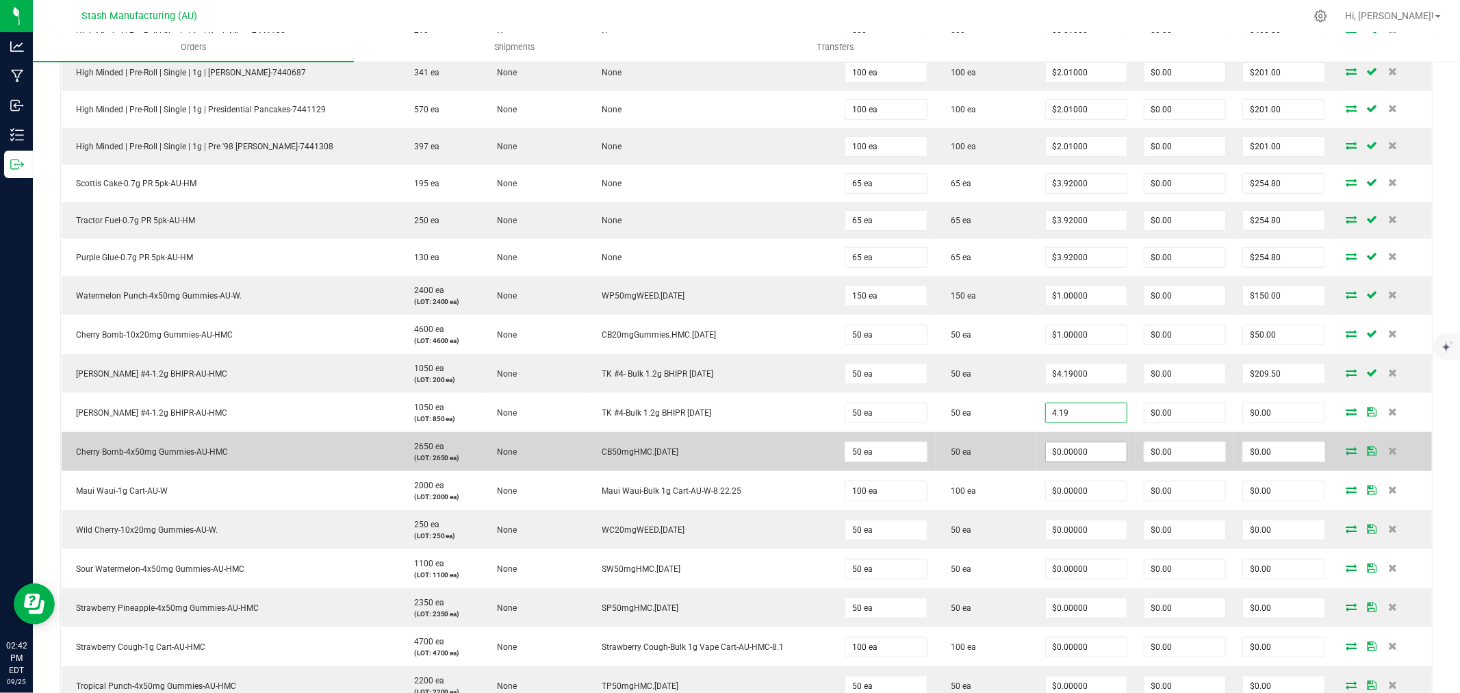
type input "$4.19000"
type input "$209.50"
click at [1082, 452] on input "0" at bounding box center [1086, 451] width 81 height 19
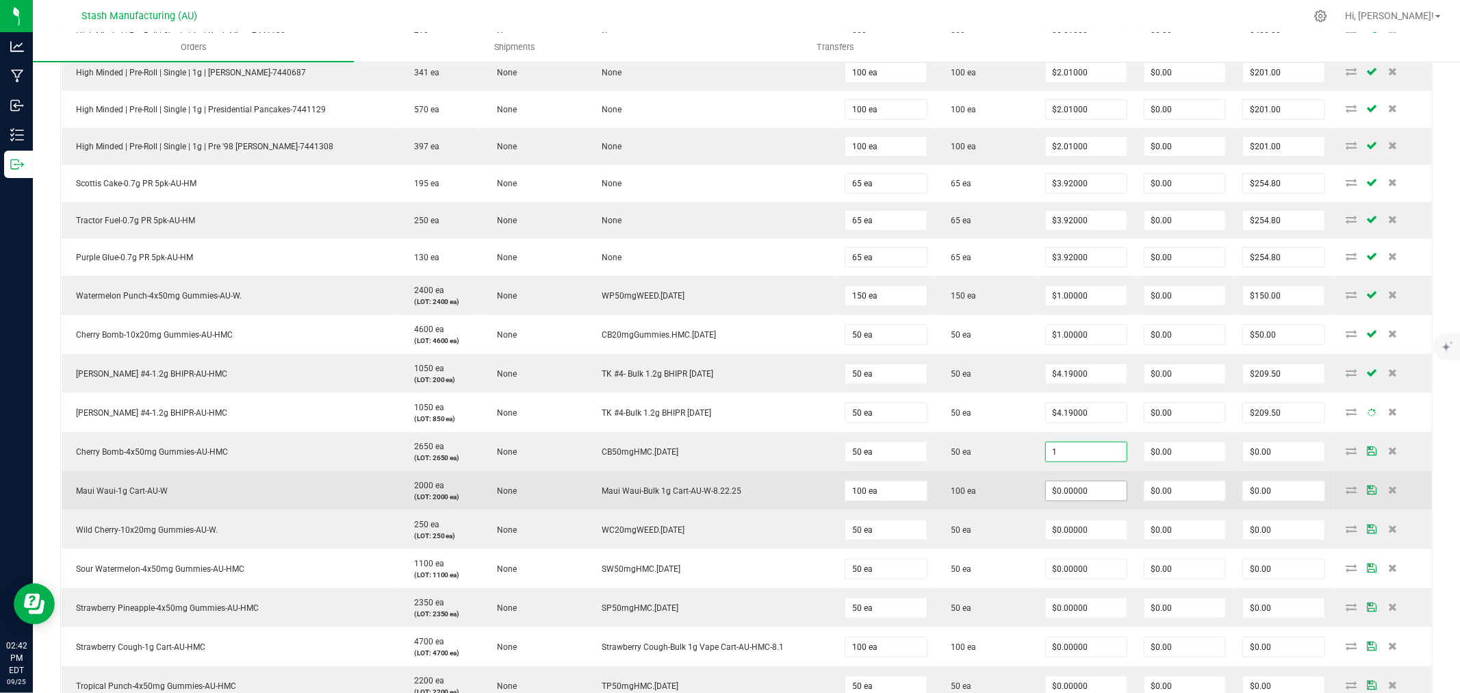
type input "$1.00000"
type input "$50.00"
click at [1084, 494] on input "0" at bounding box center [1086, 490] width 81 height 19
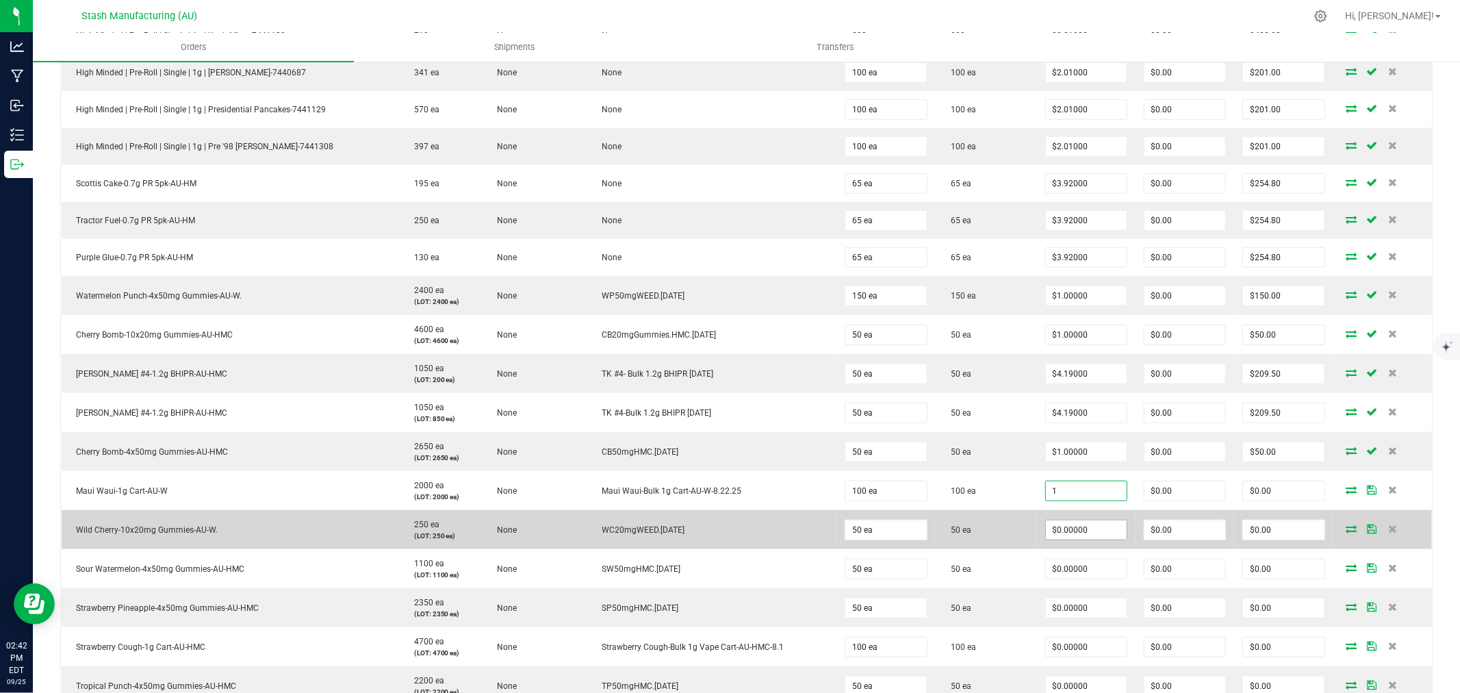
type input "$1.00000"
type input "$100.00"
click at [1080, 523] on input "0" at bounding box center [1086, 529] width 81 height 19
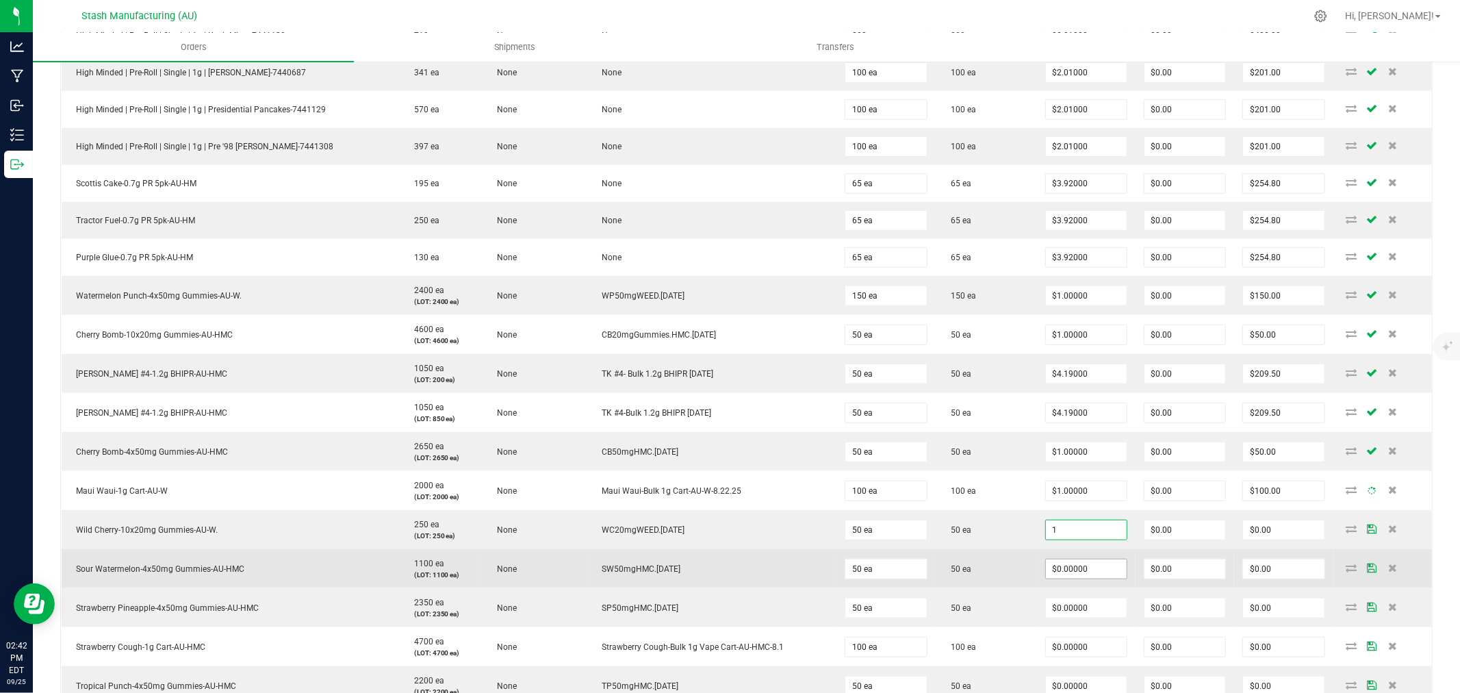
click at [1073, 564] on input "$0.00000" at bounding box center [1086, 568] width 81 height 19
type input "$1.00000"
type input "$50.00"
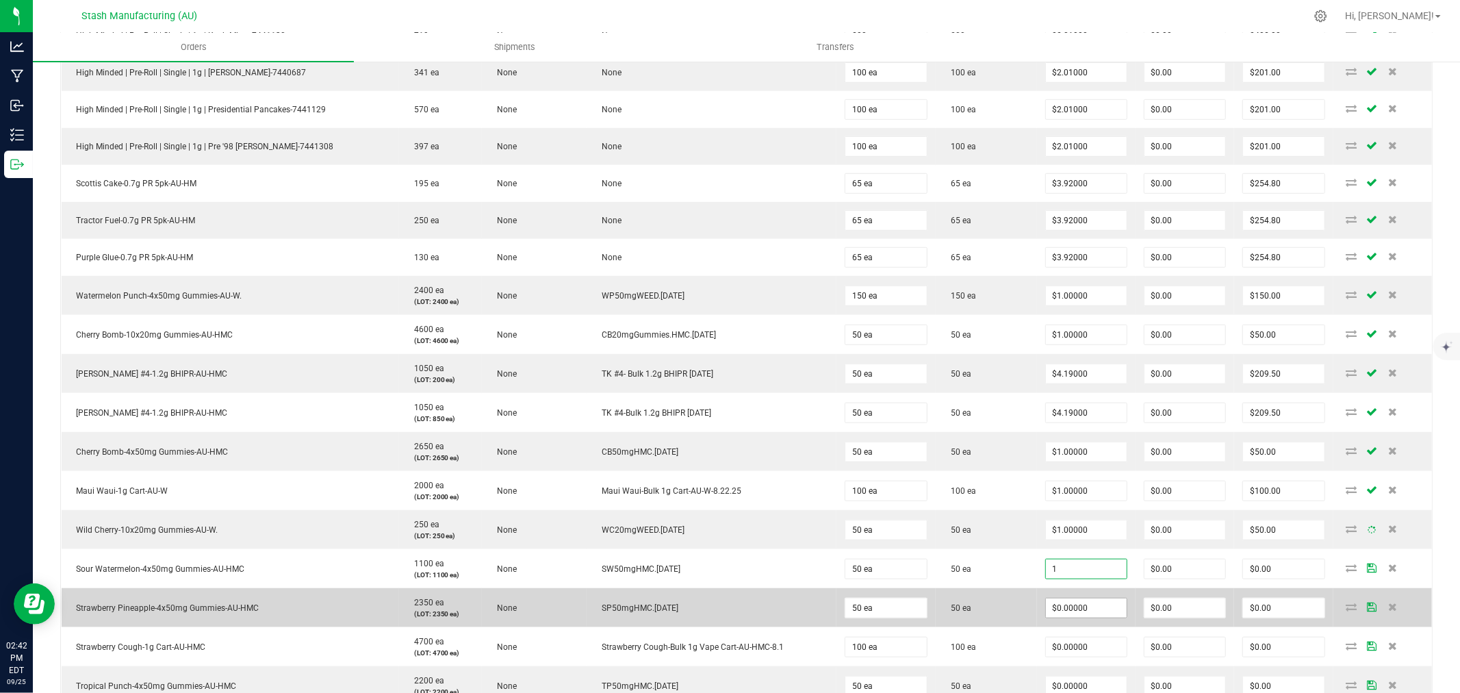
click at [1064, 610] on input "$0.00000" at bounding box center [1086, 607] width 81 height 19
type input "$1.00000"
type input "$50.00"
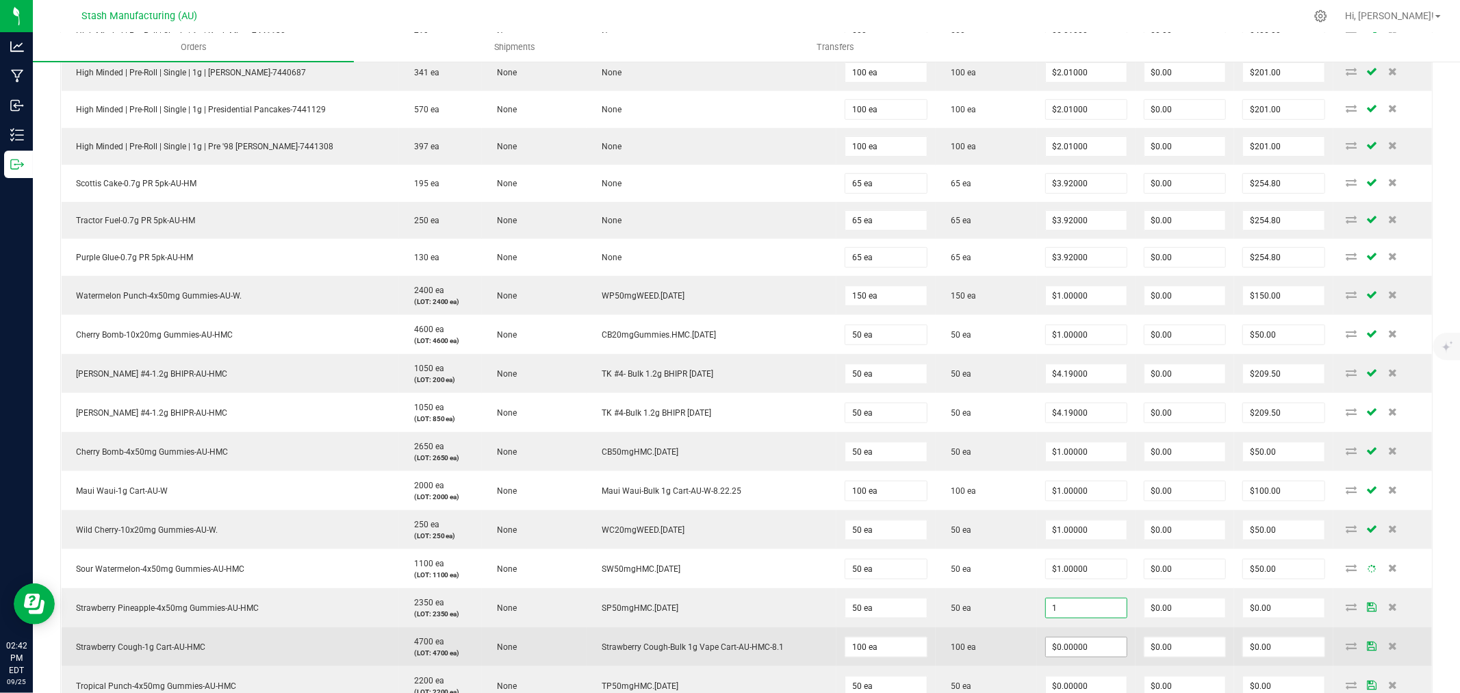
type input "$1.00000"
type input "$50.00"
click at [1065, 646] on input "0" at bounding box center [1086, 646] width 81 height 19
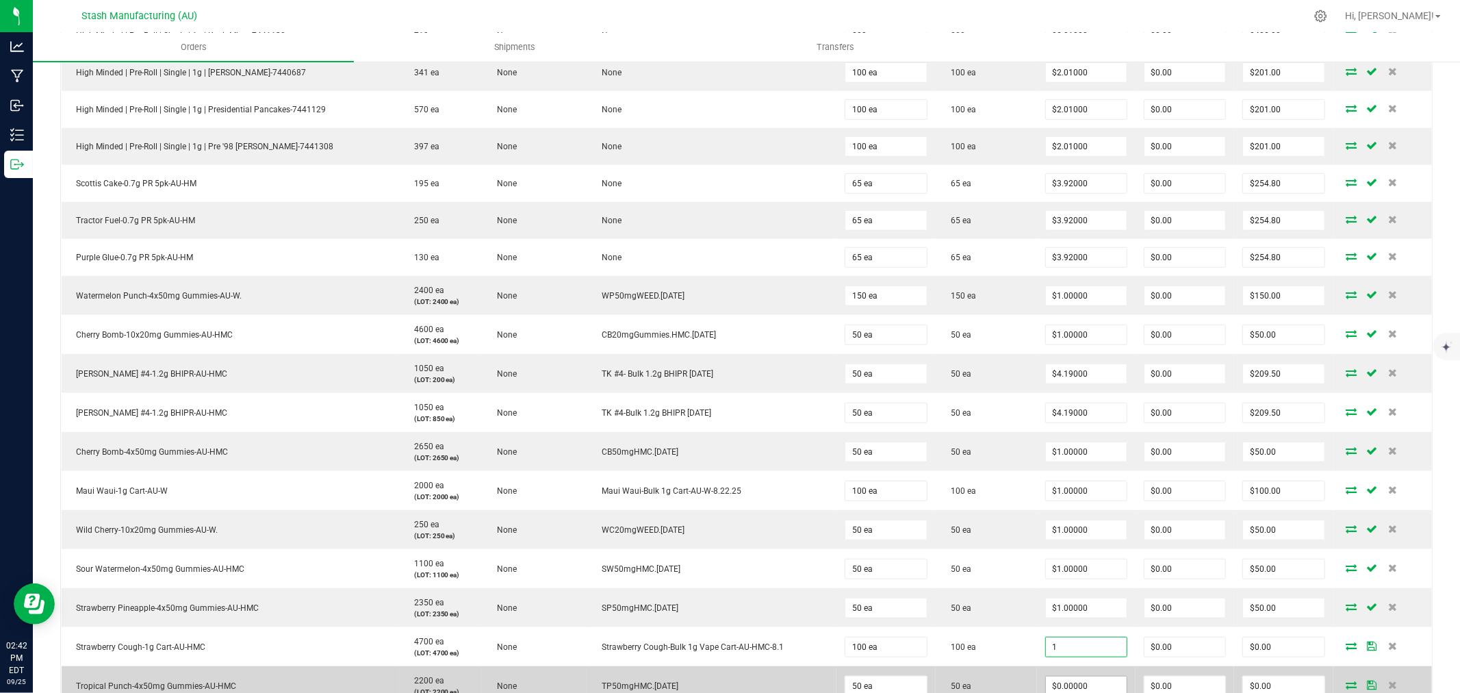
type input "$1.00000"
type input "$100.00"
click at [1067, 687] on input "$0.00000" at bounding box center [1086, 685] width 81 height 19
type input "$1.00000"
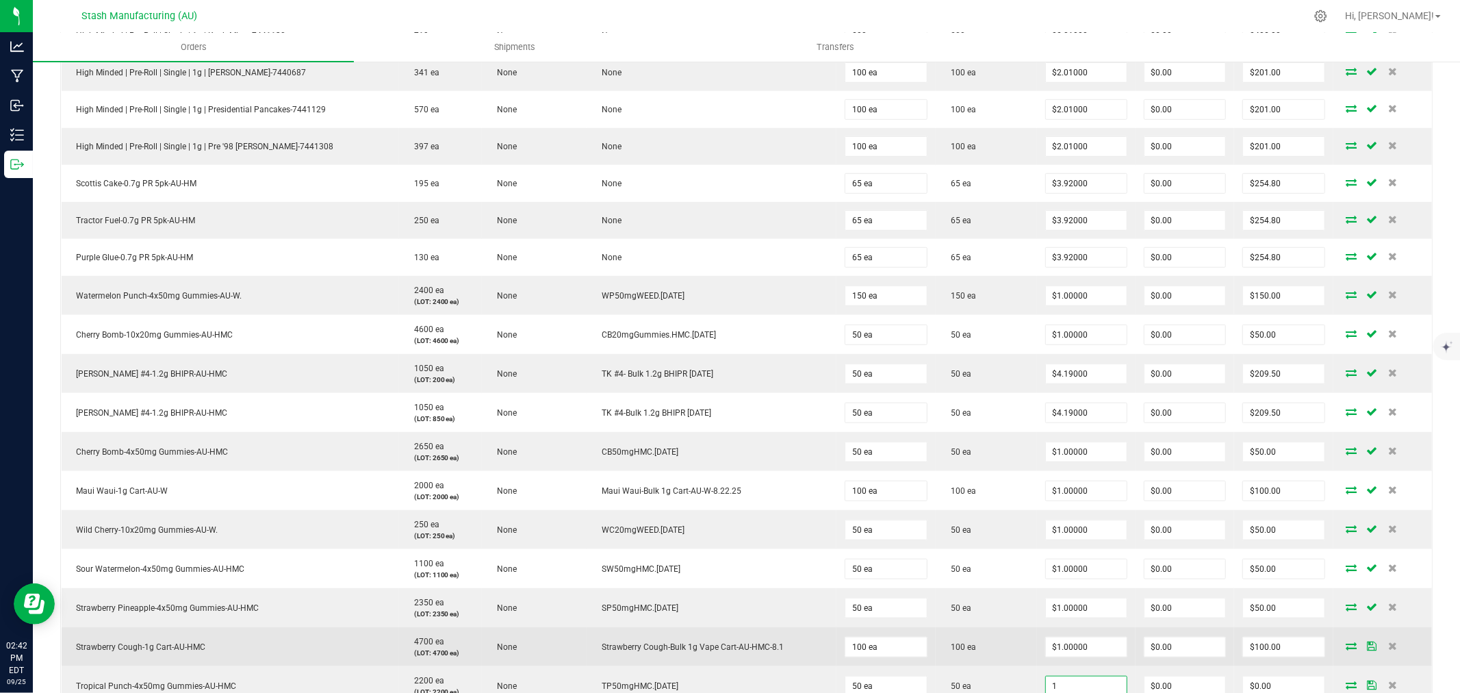
type input "$1.00000"
type input "$50.00"
click at [1004, 647] on td "100 ea" at bounding box center [986, 646] width 101 height 39
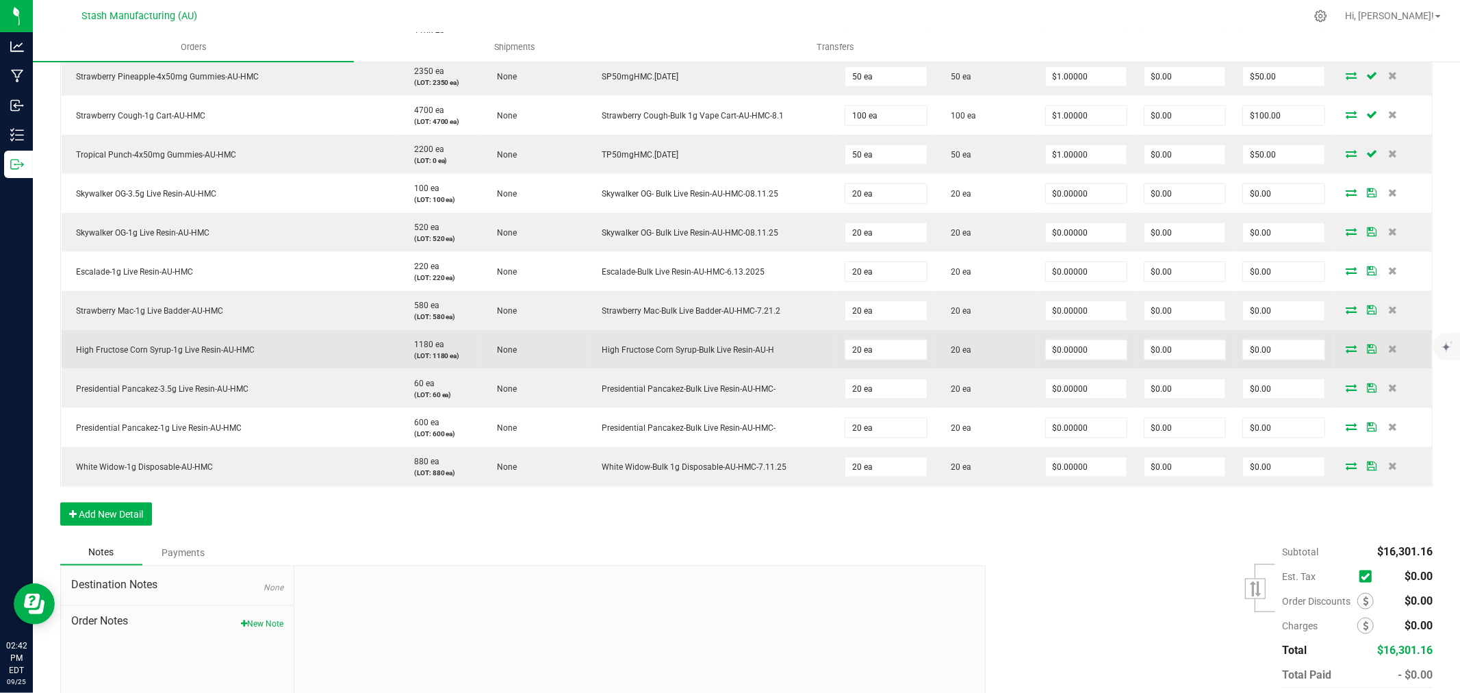
scroll to position [1292, 0]
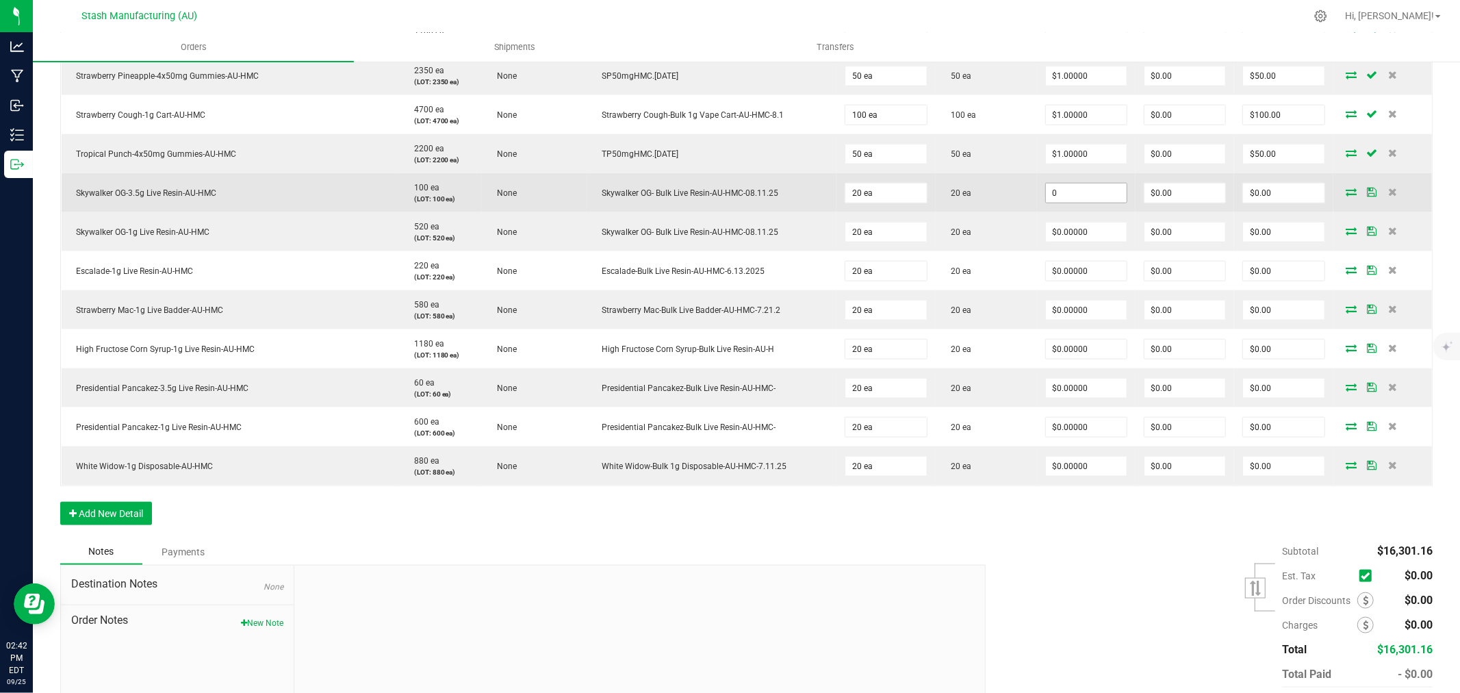
click at [1078, 199] on input "0" at bounding box center [1086, 192] width 81 height 19
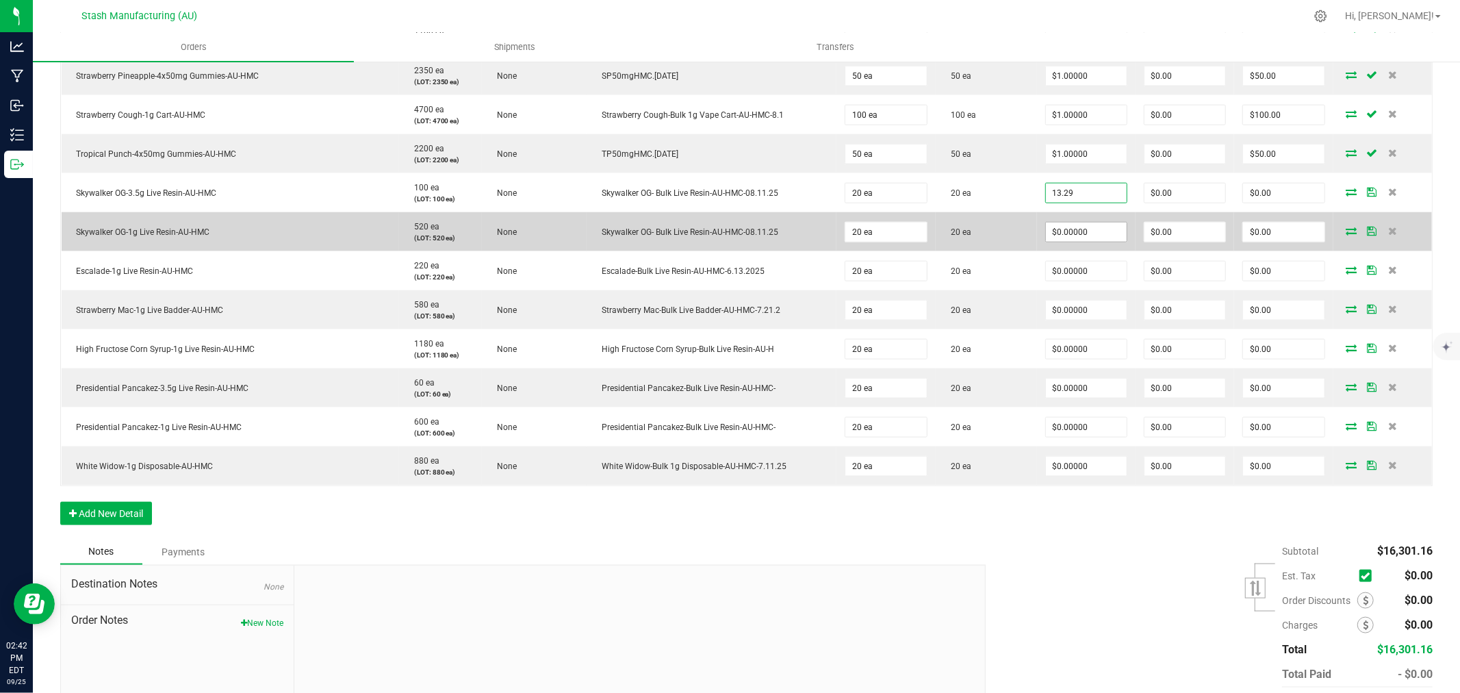
type input "$13.29000"
type input "$265.80"
click at [1066, 234] on input "0" at bounding box center [1086, 231] width 81 height 19
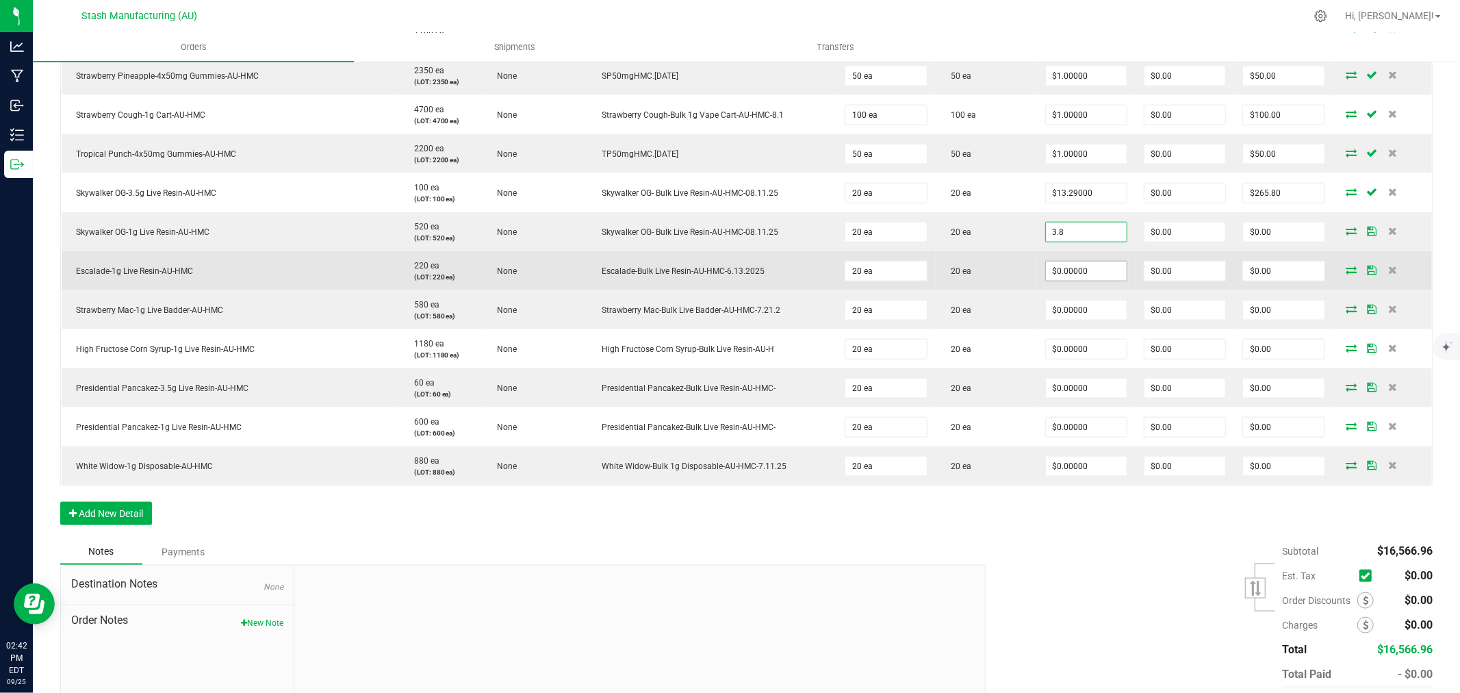
type input "$3.80000"
type input "$76.00"
click at [1075, 264] on input "0" at bounding box center [1086, 271] width 81 height 19
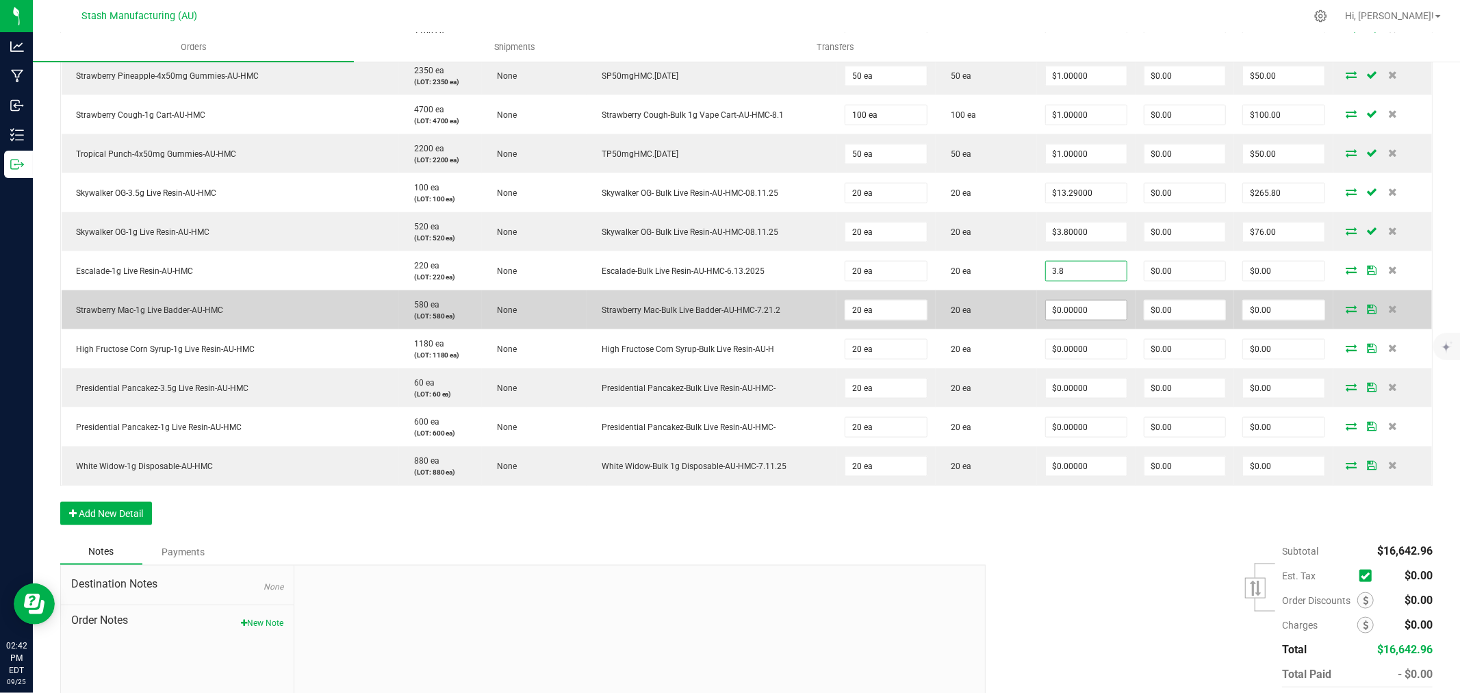
type input "$3.80000"
type input "$76.00"
click at [1067, 309] on input "0" at bounding box center [1086, 310] width 81 height 19
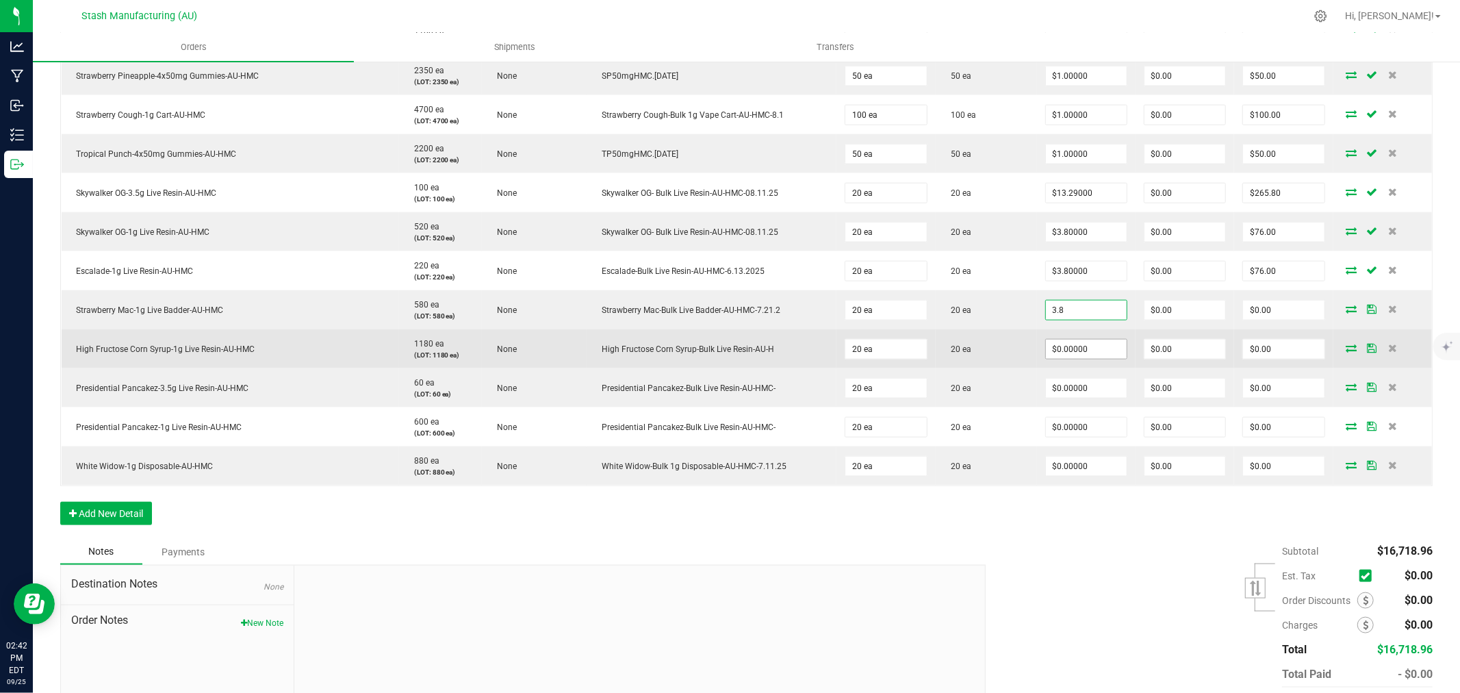
type input "$3.80000"
type input "$76.00"
click at [1064, 351] on input "0" at bounding box center [1086, 349] width 81 height 19
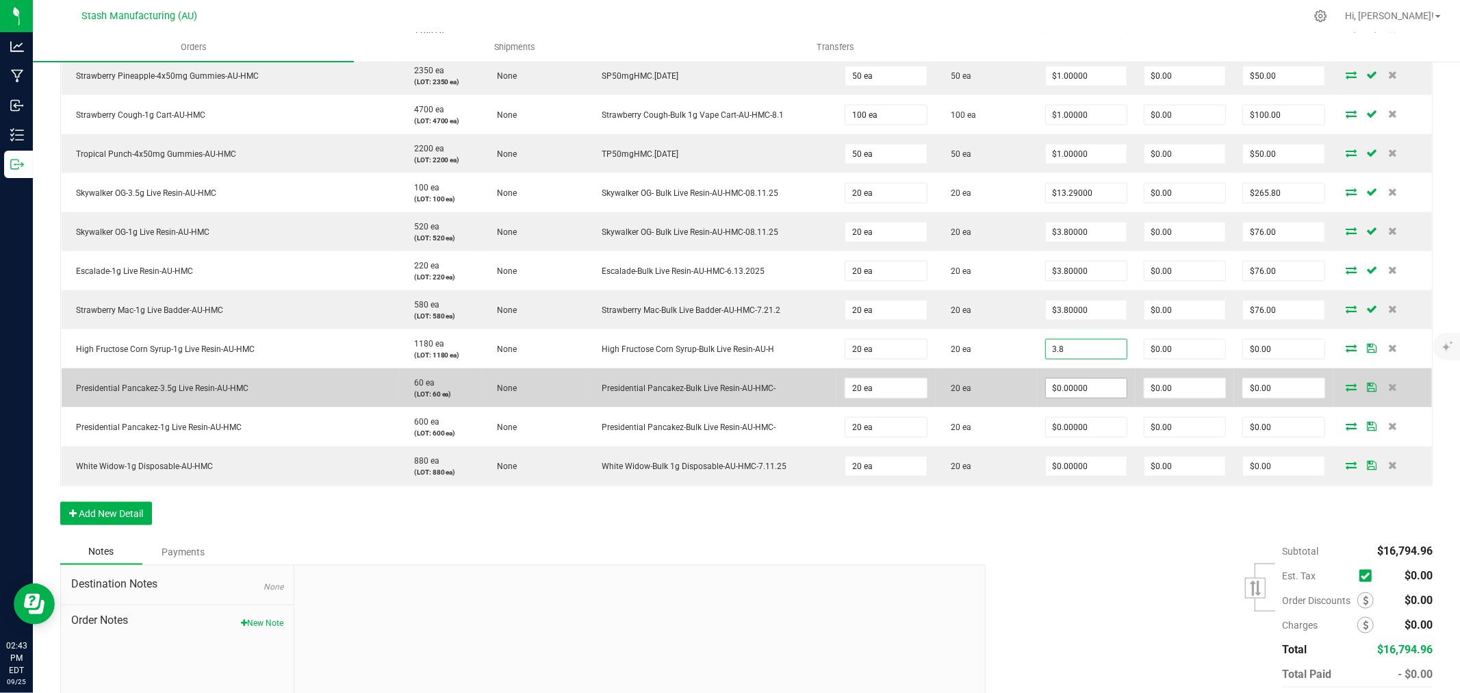
type input "$3.80000"
type input "$76.00"
click at [1065, 384] on input "0" at bounding box center [1086, 388] width 81 height 19
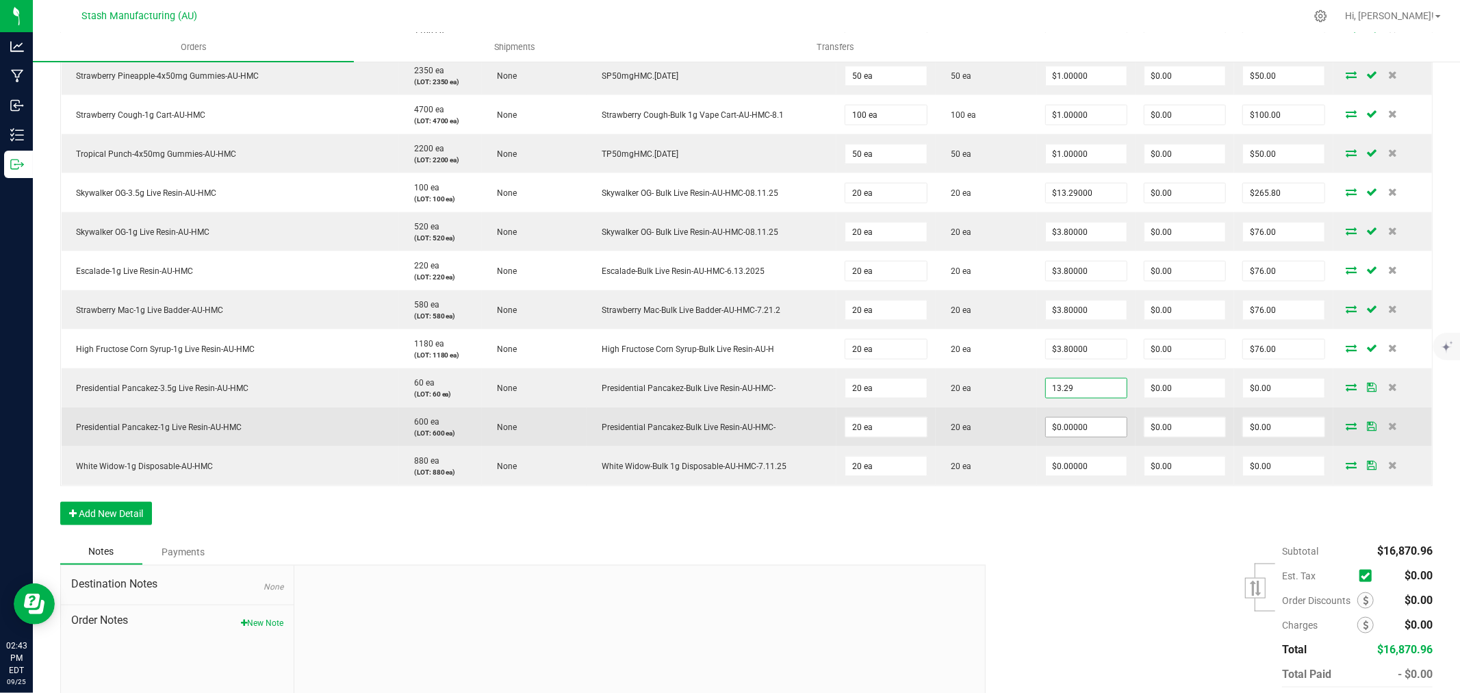
type input "$13.29000"
type input "$265.80"
click at [1066, 430] on input "0" at bounding box center [1086, 427] width 81 height 19
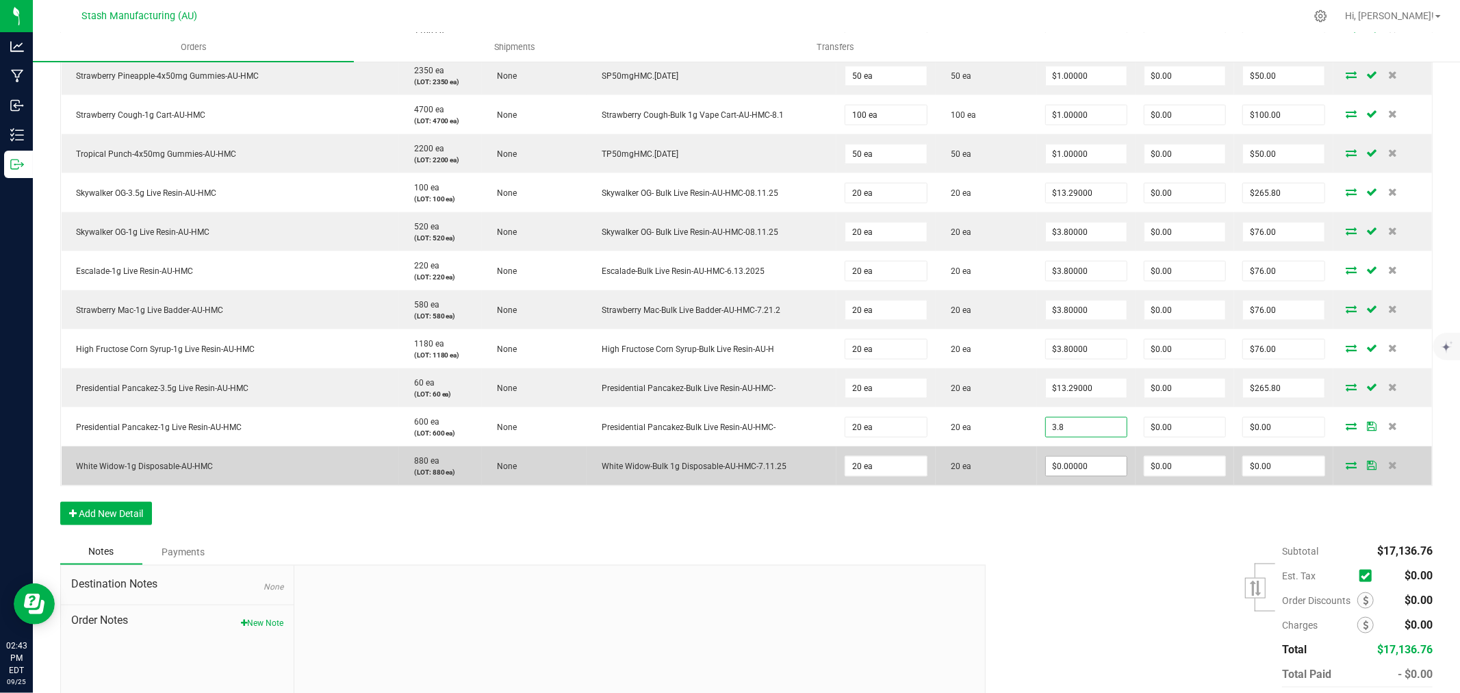
type input "$3.80000"
type input "$76.00"
click at [1064, 474] on input "0" at bounding box center [1086, 466] width 81 height 19
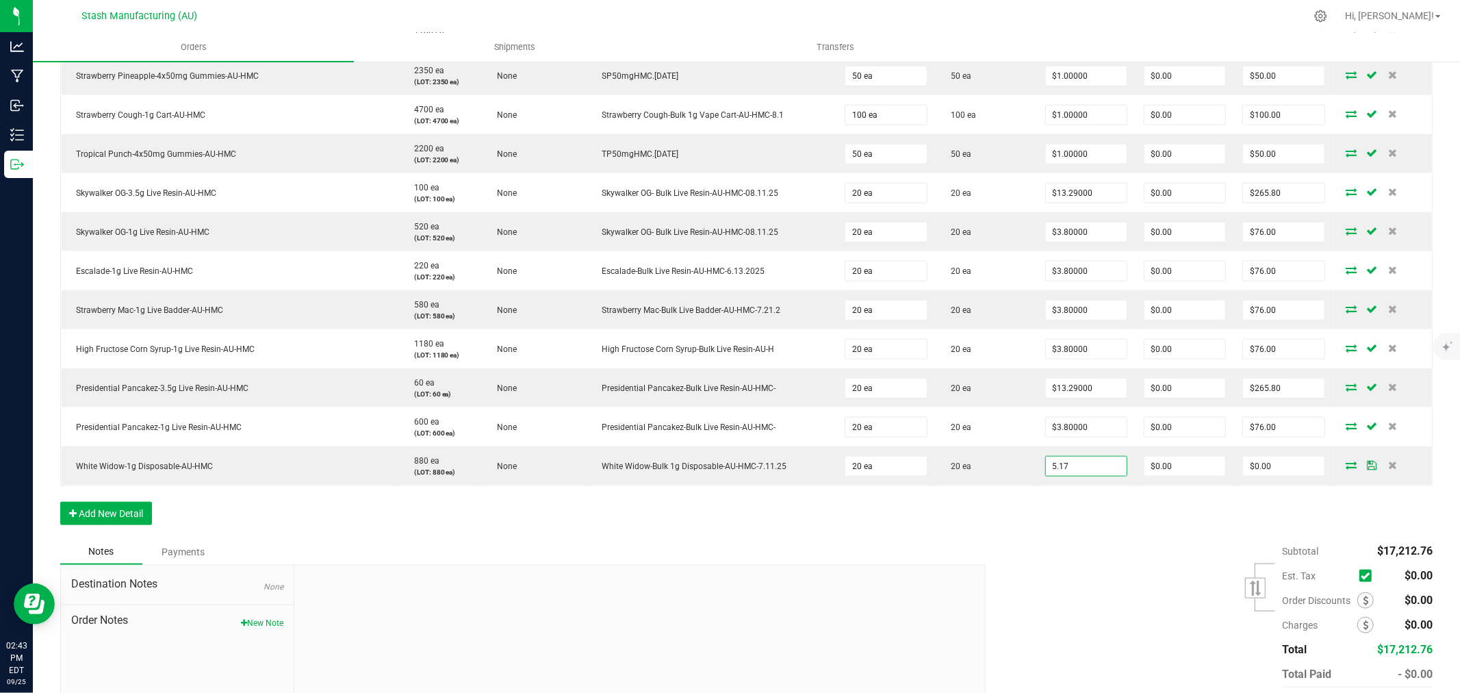
type input "$5.17000"
type input "$103.40"
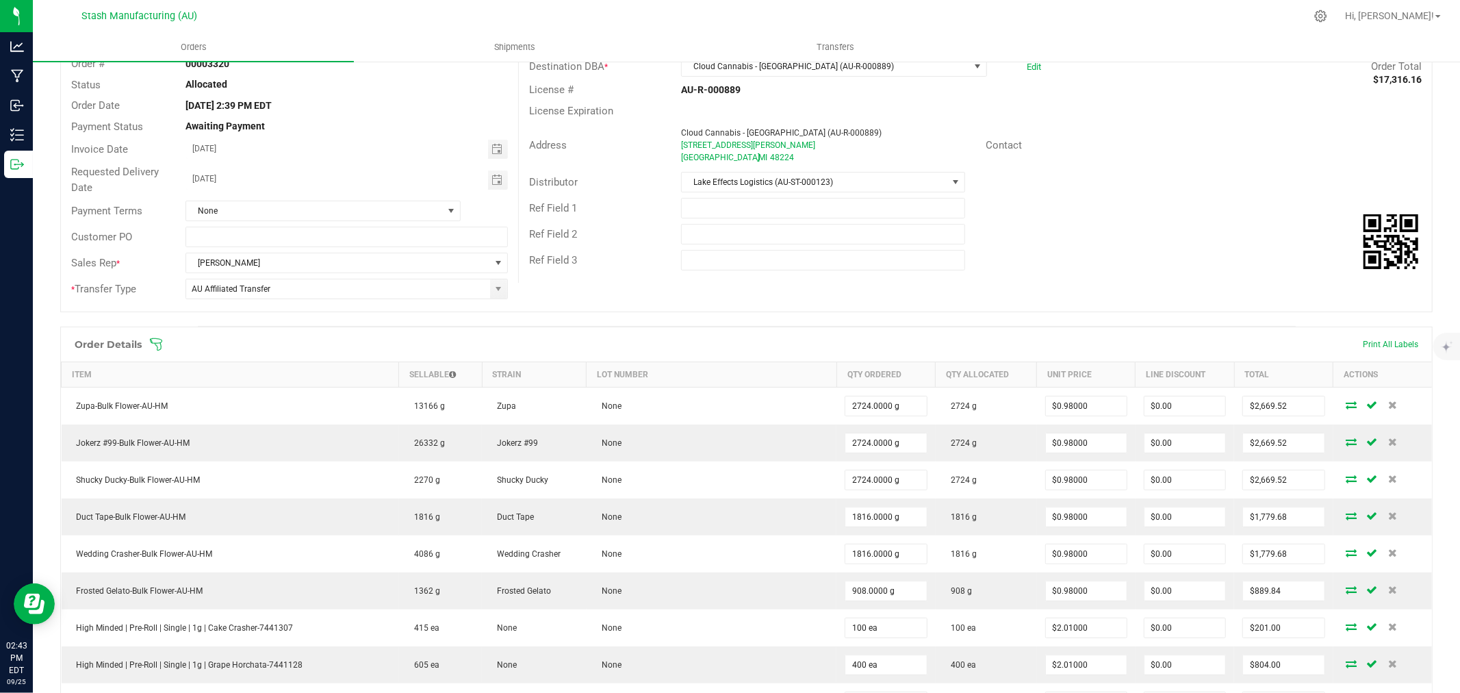
scroll to position [0, 0]
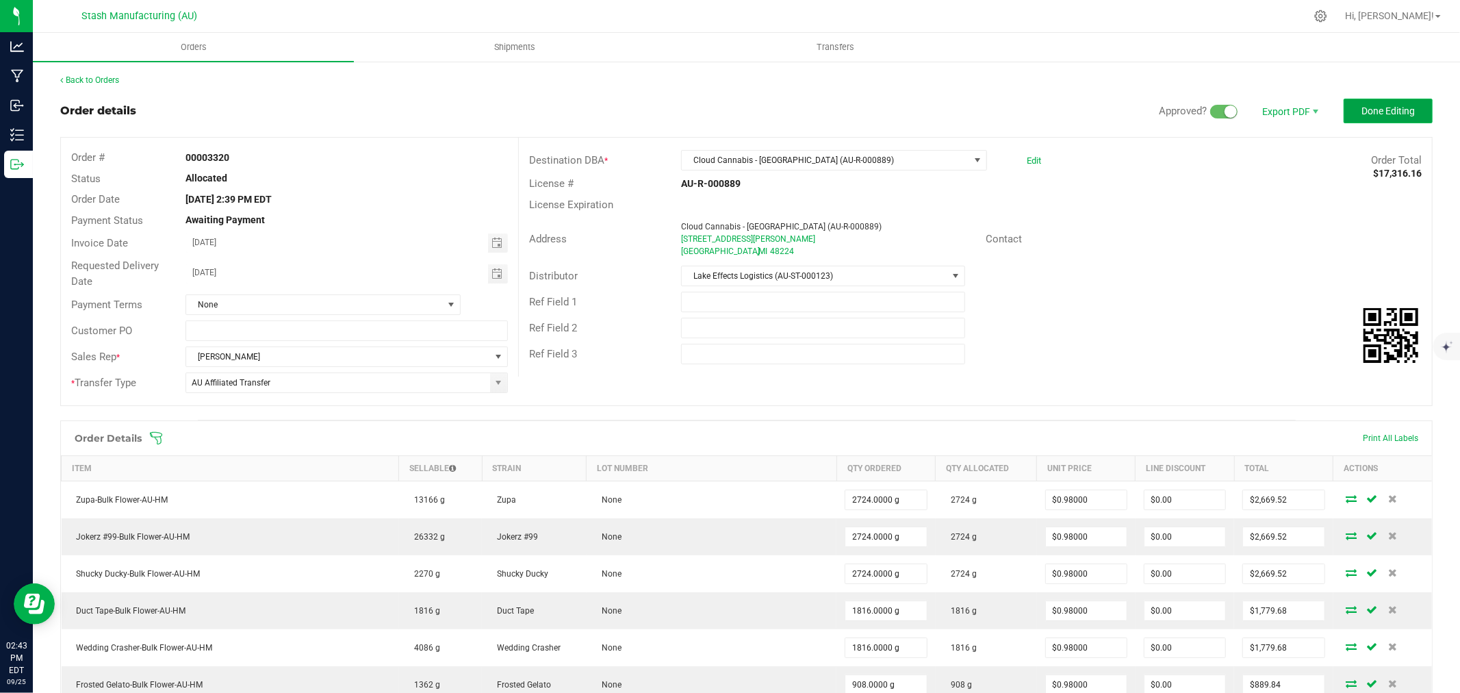
click at [1376, 119] on button "Done Editing" at bounding box center [1388, 111] width 89 height 25
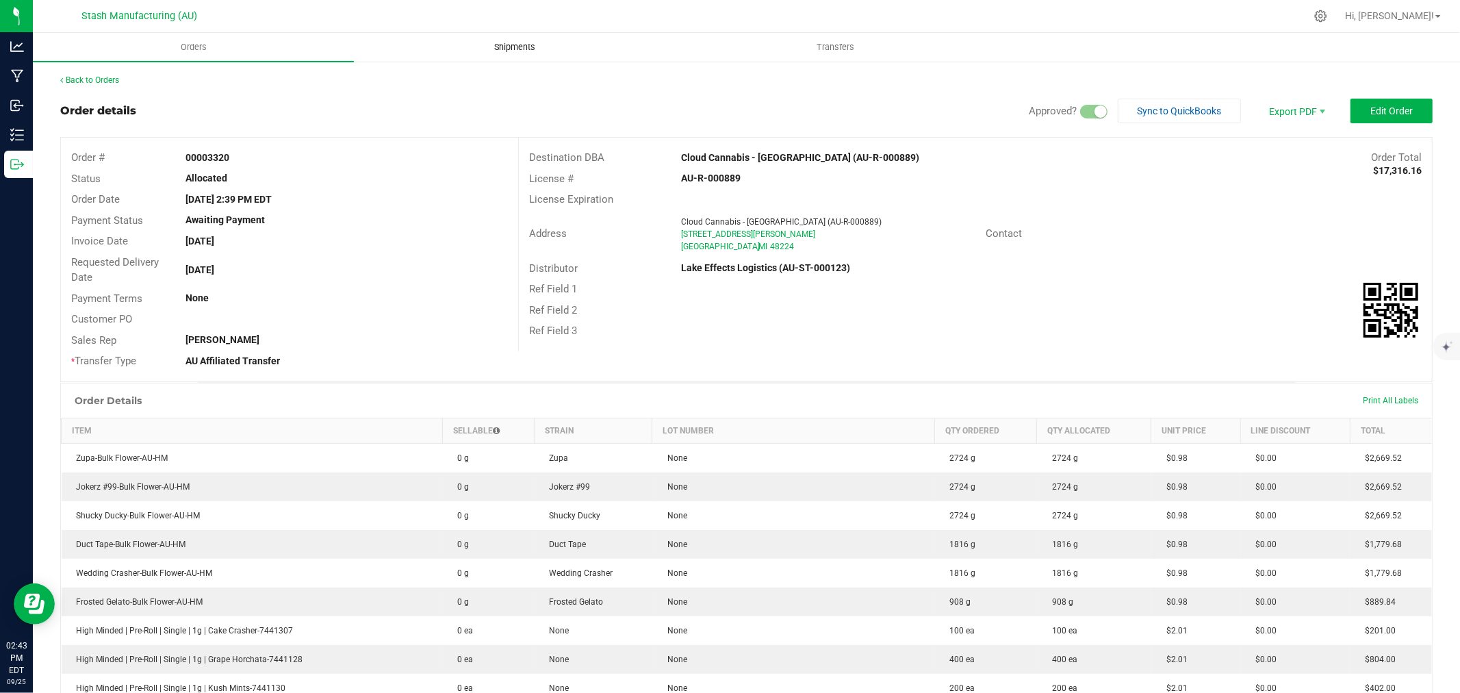
click at [516, 53] on span "Shipments" at bounding box center [515, 47] width 78 height 12
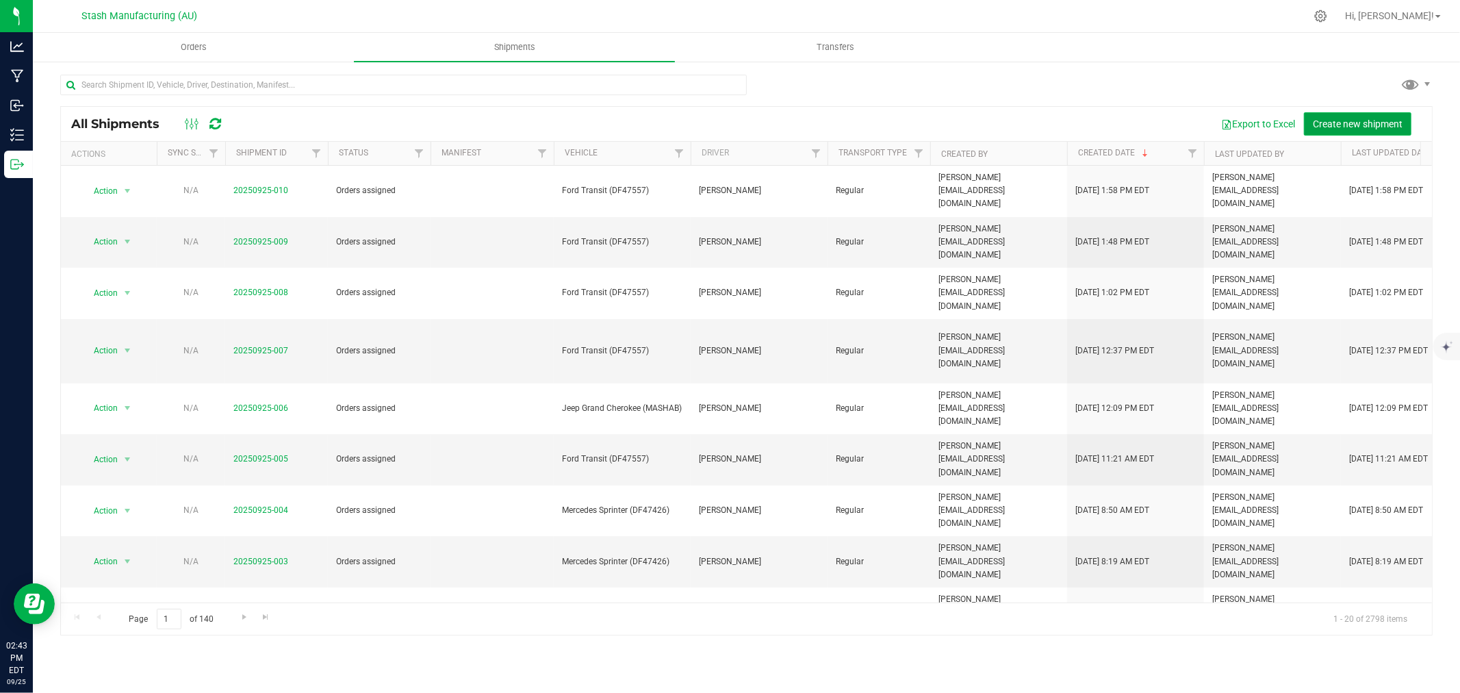
click at [1357, 124] on span "Create new shipment" at bounding box center [1358, 123] width 90 height 11
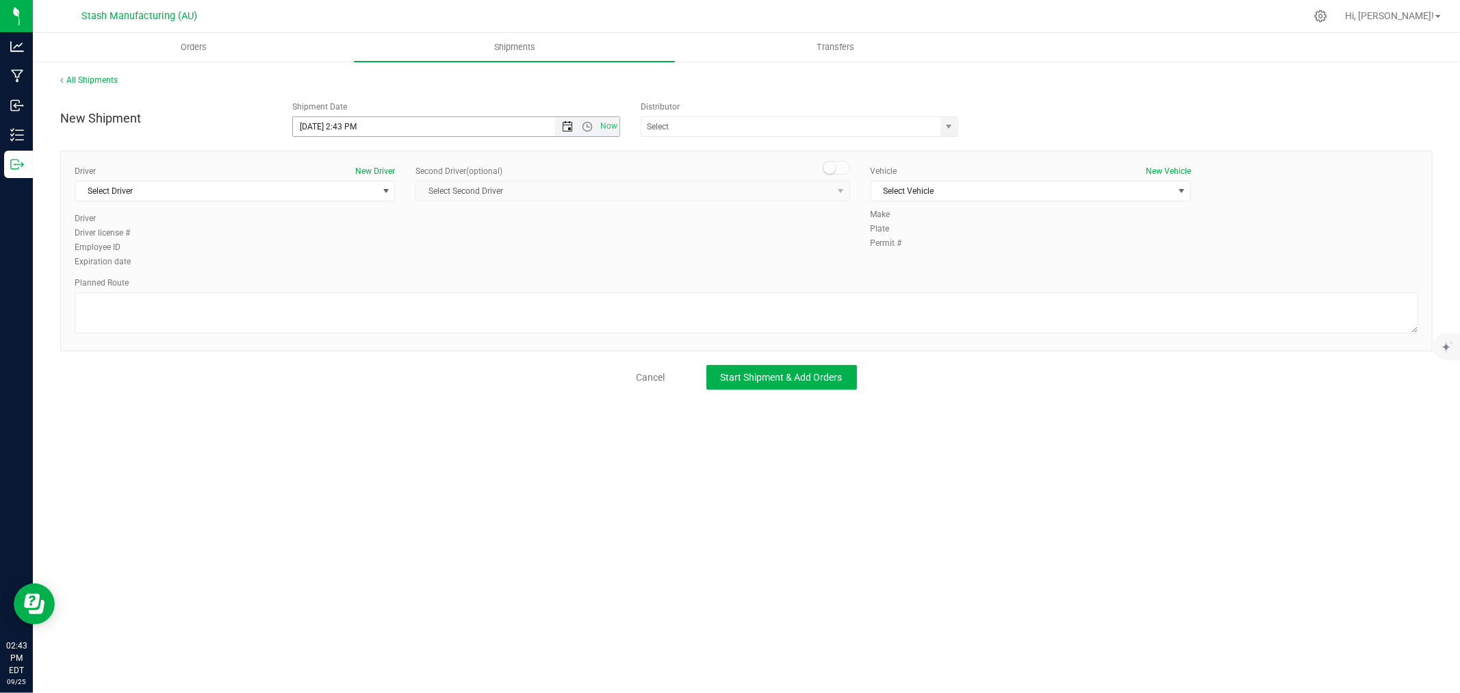
click at [566, 129] on span "Open the date view" at bounding box center [567, 126] width 11 height 11
click at [326, 283] on link "29" at bounding box center [325, 286] width 20 height 21
type input "[DATE] 2:43 PM"
click at [658, 125] on input "text" at bounding box center [786, 126] width 290 height 19
click at [731, 153] on li "Lake Effects Logistics (AU-ST-000123)" at bounding box center [799, 150] width 316 height 21
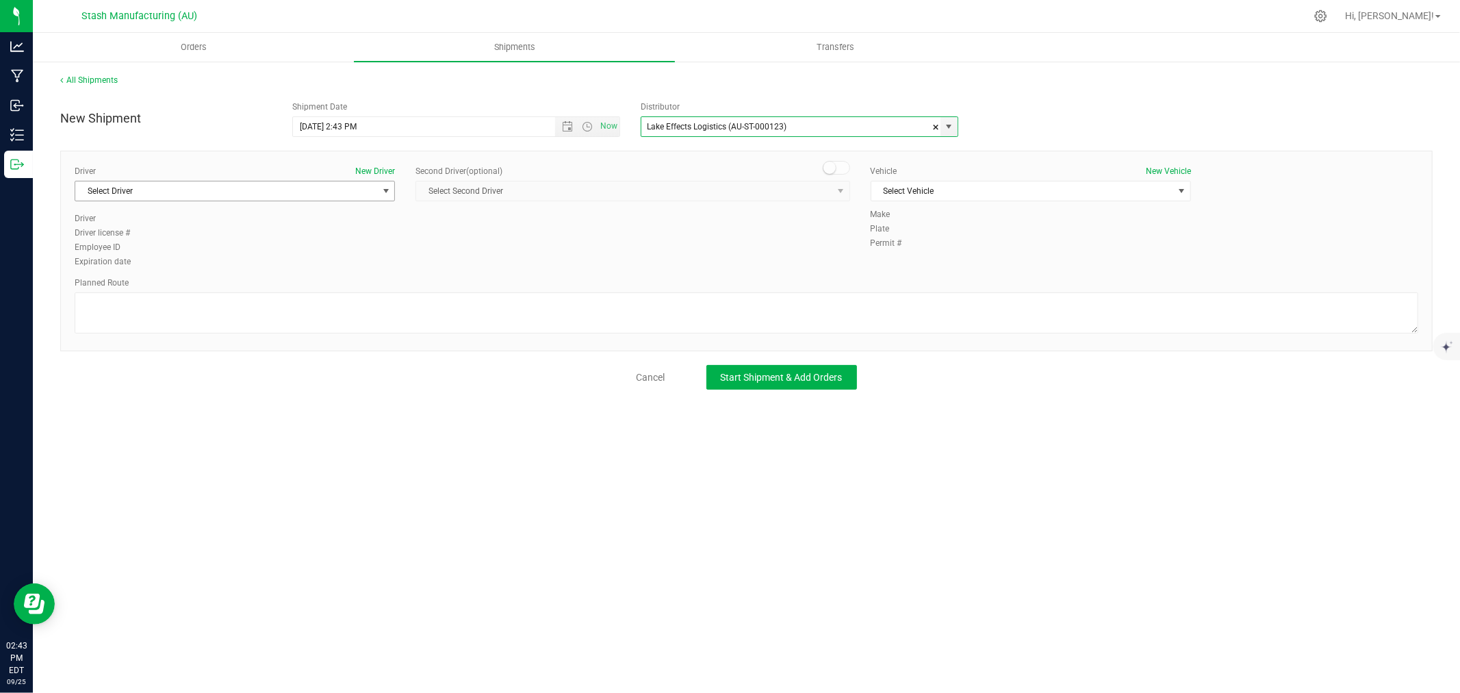
type input "Lake Effects Logistics (AU-ST-000123)"
click at [296, 195] on span "Select Driver" at bounding box center [226, 190] width 302 height 19
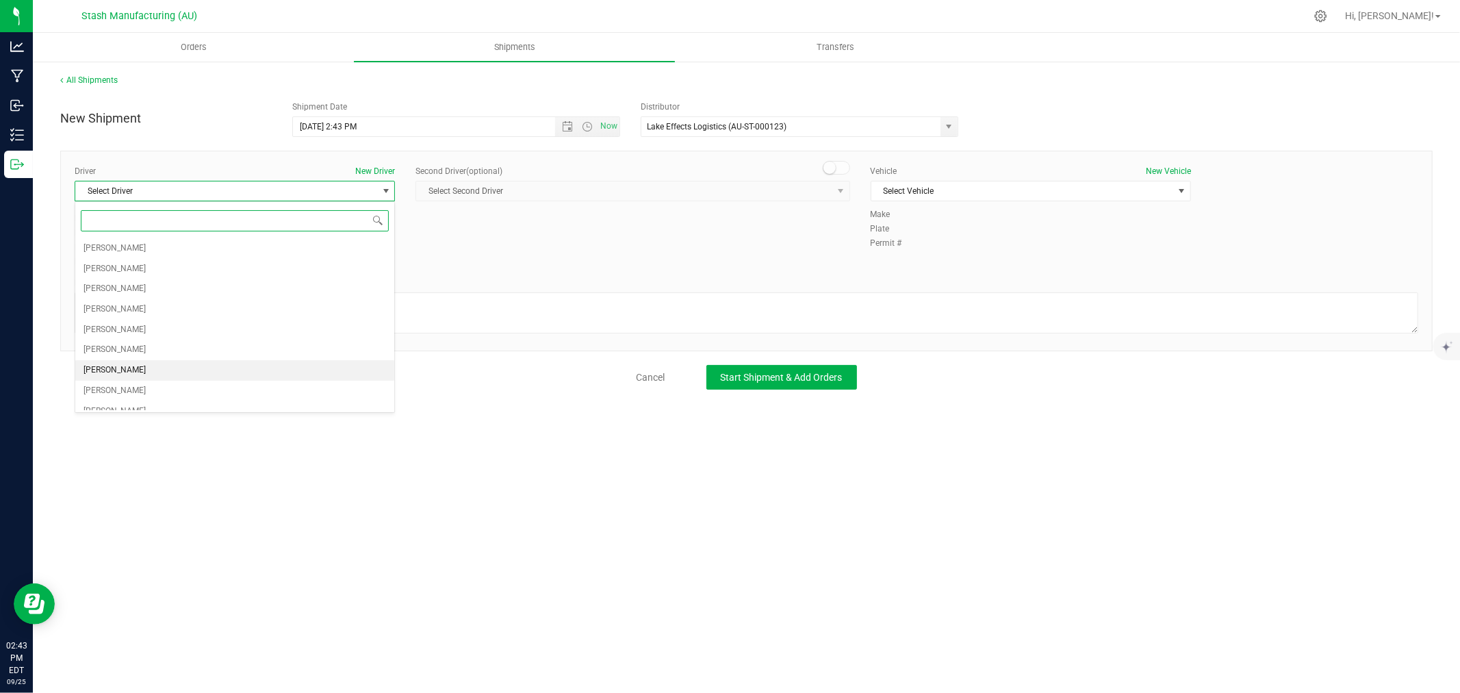
click at [133, 368] on li "[PERSON_NAME]" at bounding box center [234, 370] width 319 height 21
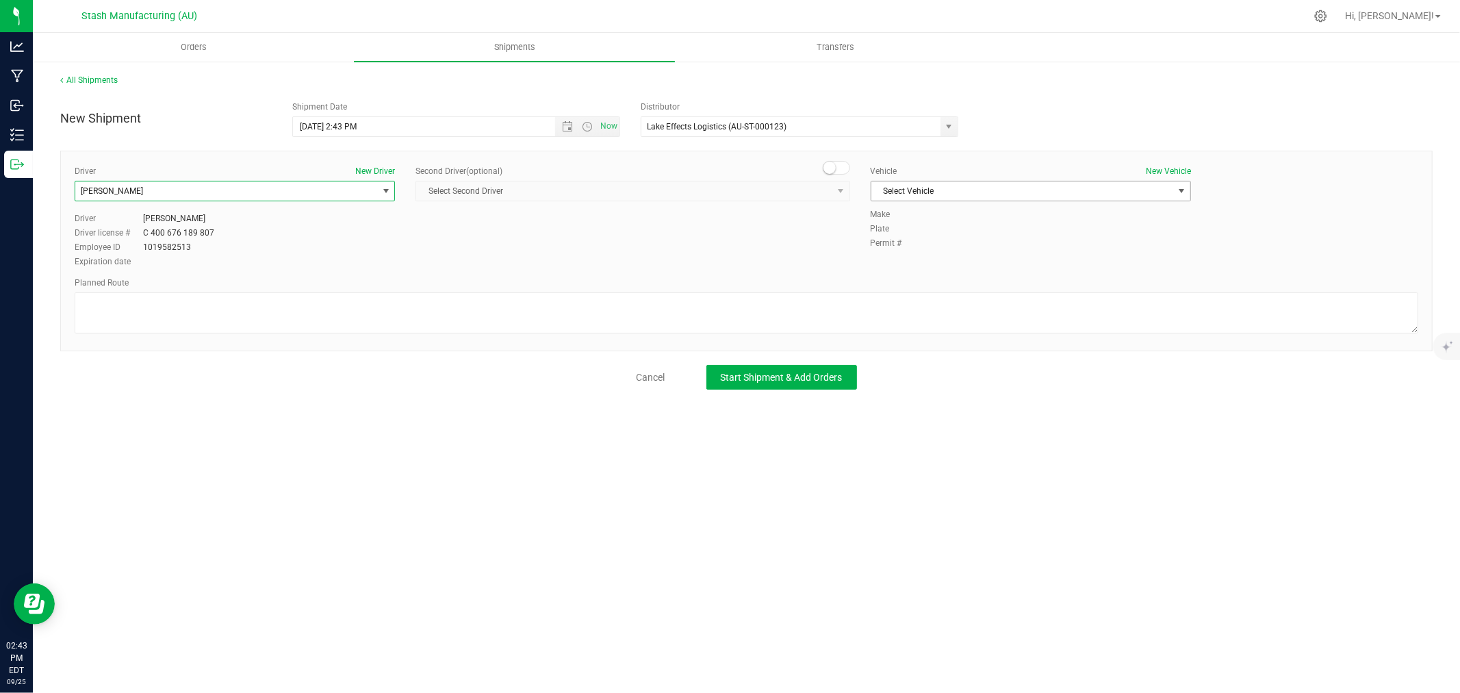
click at [963, 190] on span "Select Vehicle" at bounding box center [1023, 190] width 302 height 19
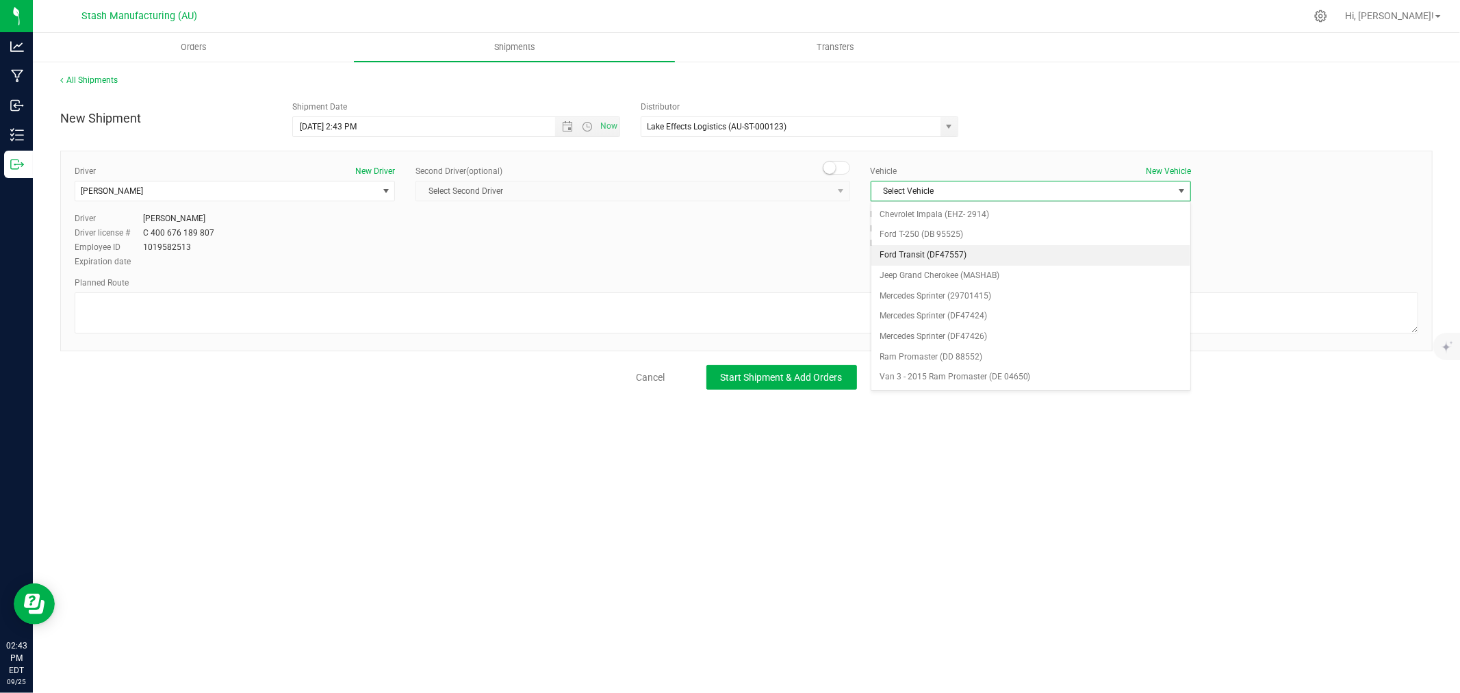
click at [974, 257] on li "Ford Transit (DF47557)" at bounding box center [1031, 255] width 319 height 21
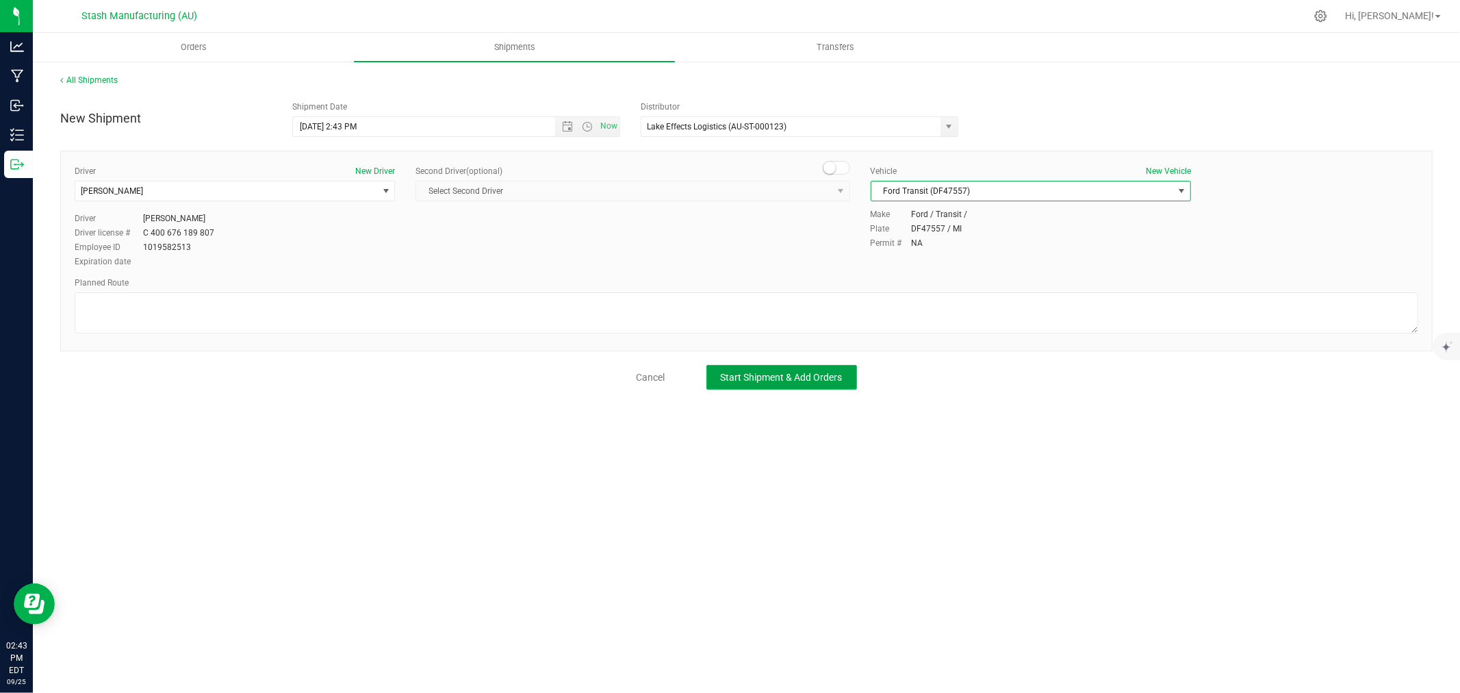
click at [817, 377] on span "Start Shipment & Add Orders" at bounding box center [782, 377] width 122 height 11
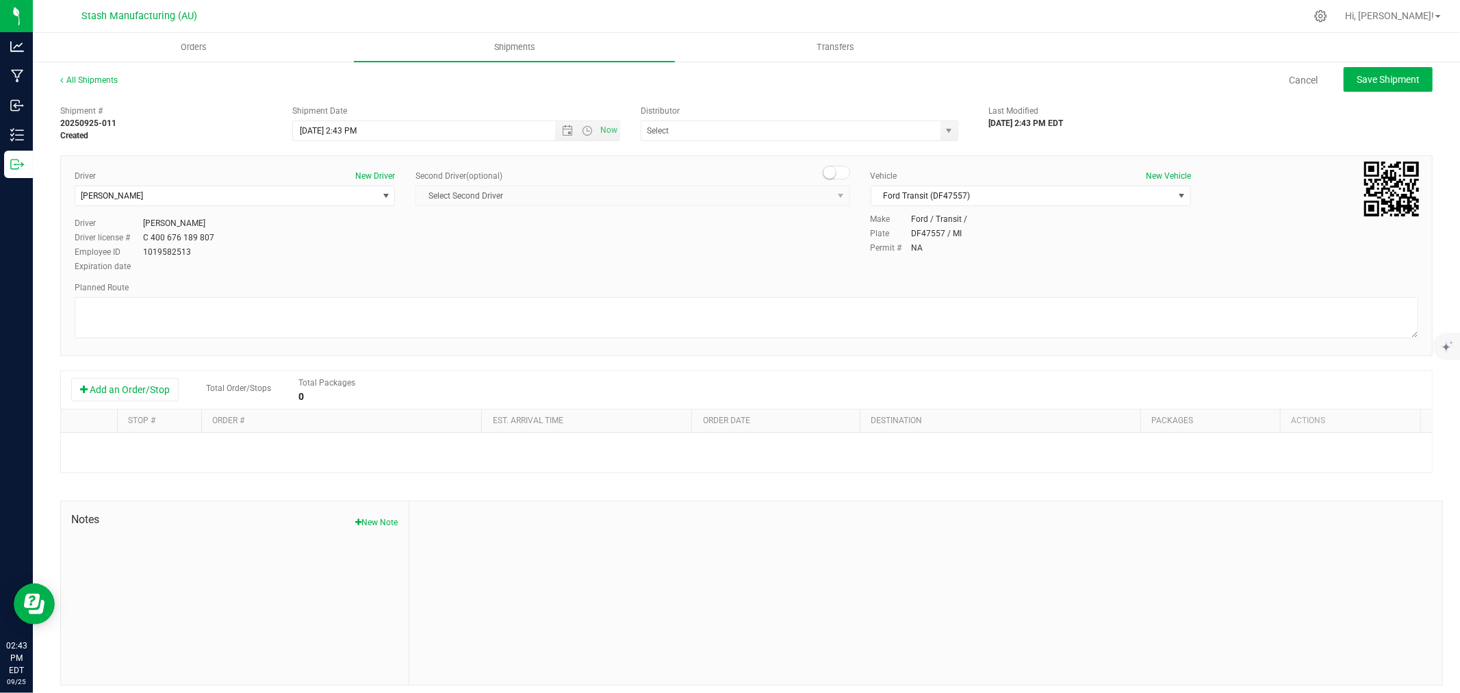
type input "Lake Effects Logistics (AU-ST-000123)"
drag, startPoint x: 111, startPoint y: 389, endPoint x: 181, endPoint y: 446, distance: 90.6
click at [111, 390] on button "Add an Order/Stop" at bounding box center [124, 389] width 107 height 23
click at [267, 454] on span "Select order" at bounding box center [335, 449] width 248 height 19
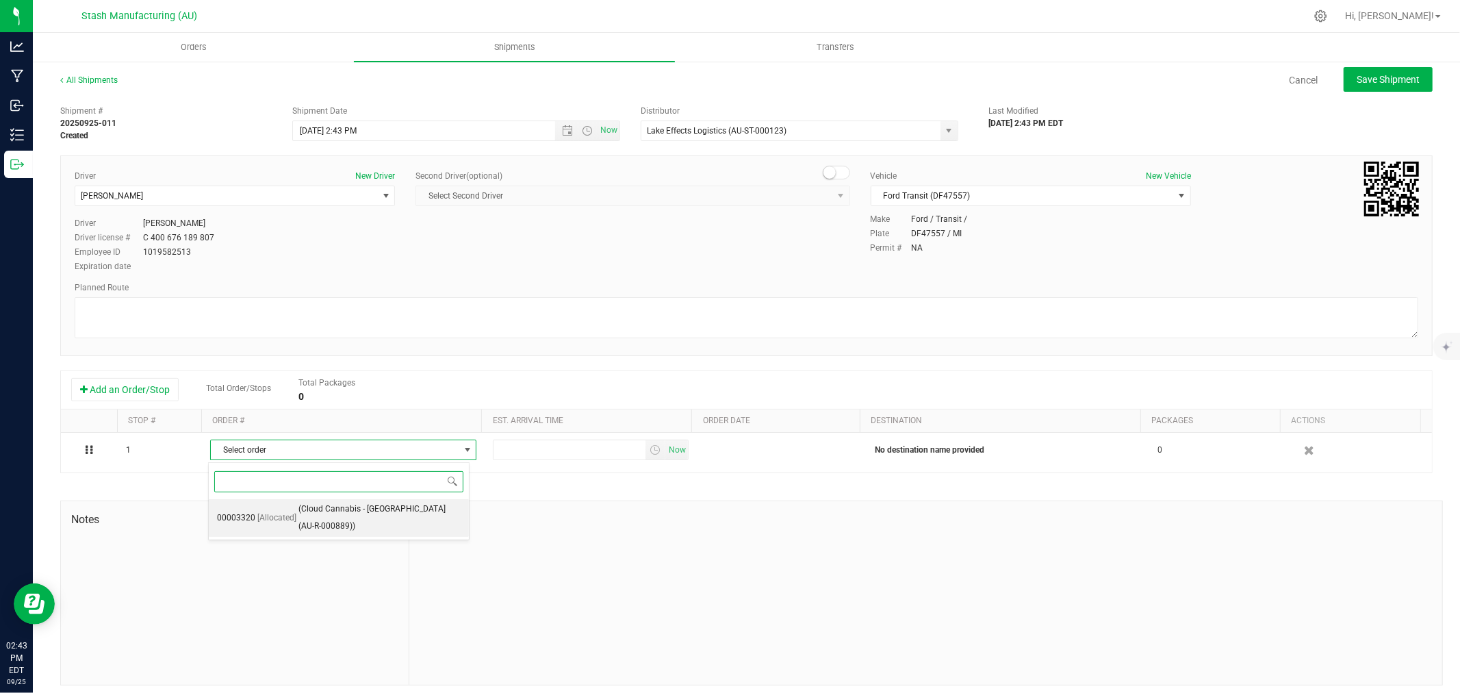
click at [344, 505] on span "(Cloud Cannabis - [GEOGRAPHIC_DATA] (AU-R-000889))" at bounding box center [379, 517] width 162 height 35
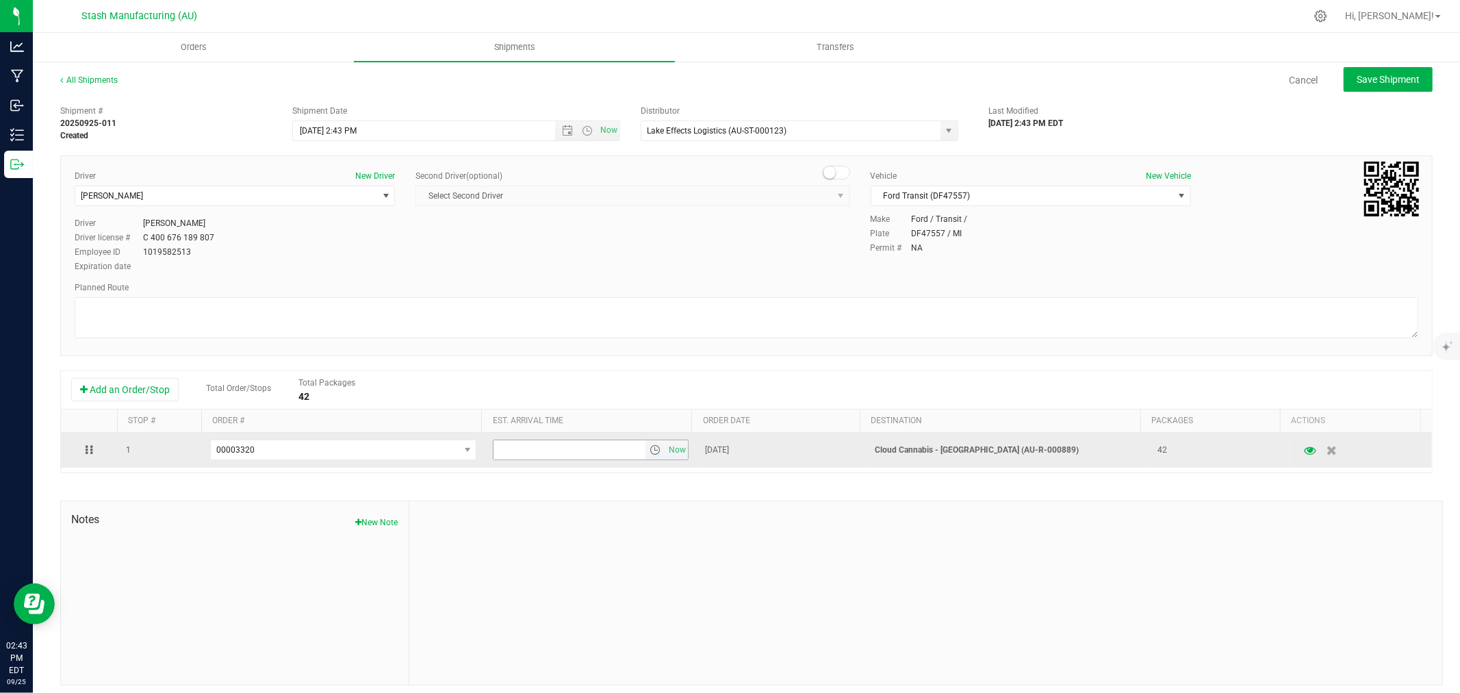
click at [538, 449] on input "text" at bounding box center [570, 449] width 152 height 19
type input "6:00 PM"
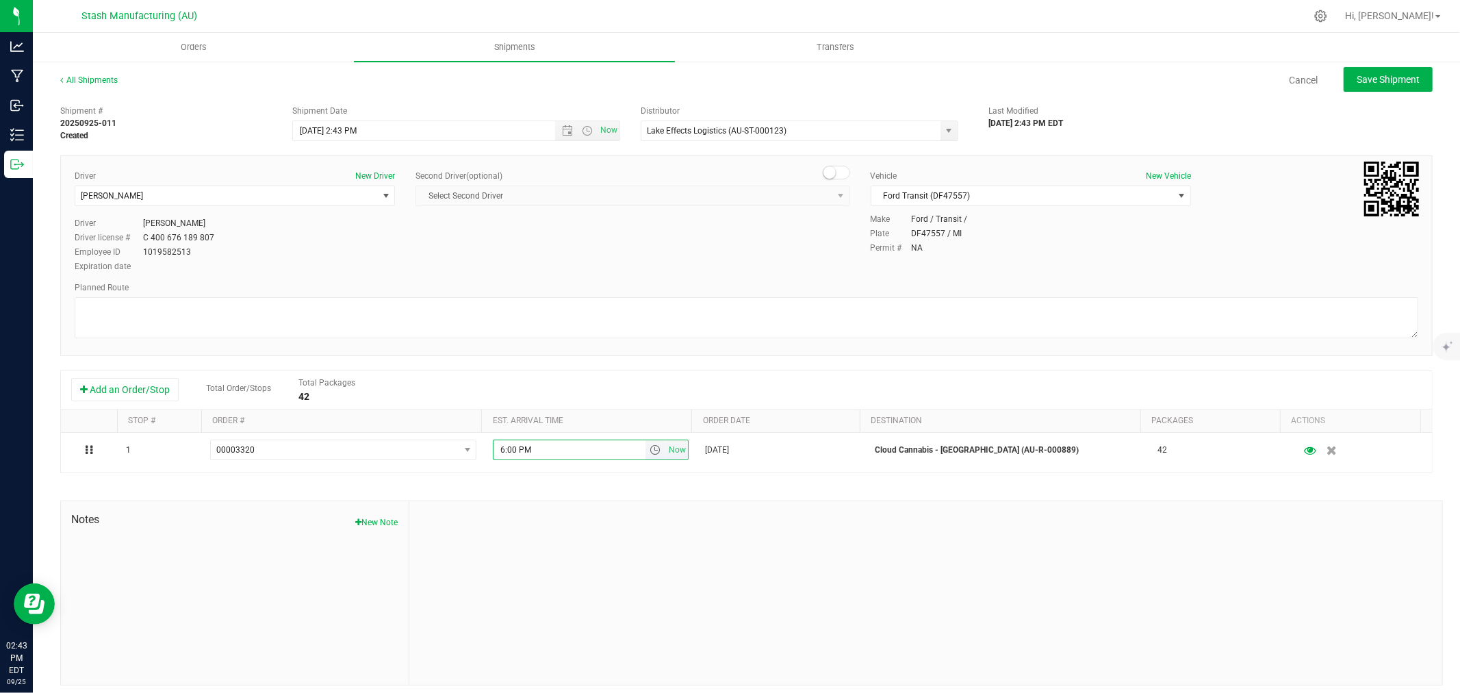
click at [565, 518] on div at bounding box center [925, 592] width 1033 height 183
click at [1366, 83] on span "Save Shipment" at bounding box center [1388, 79] width 63 height 11
type input "[DATE] 6:43 PM"
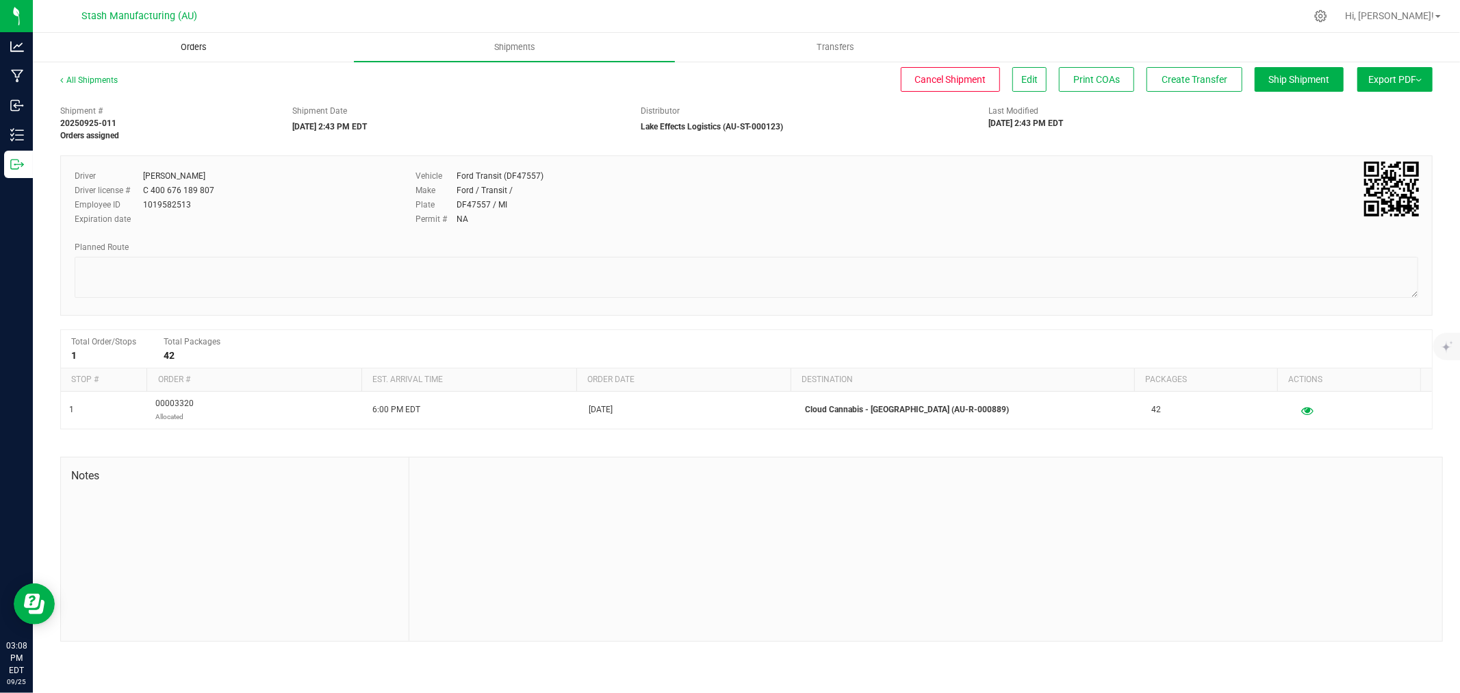
click at [202, 46] on span "Orders" at bounding box center [193, 47] width 63 height 12
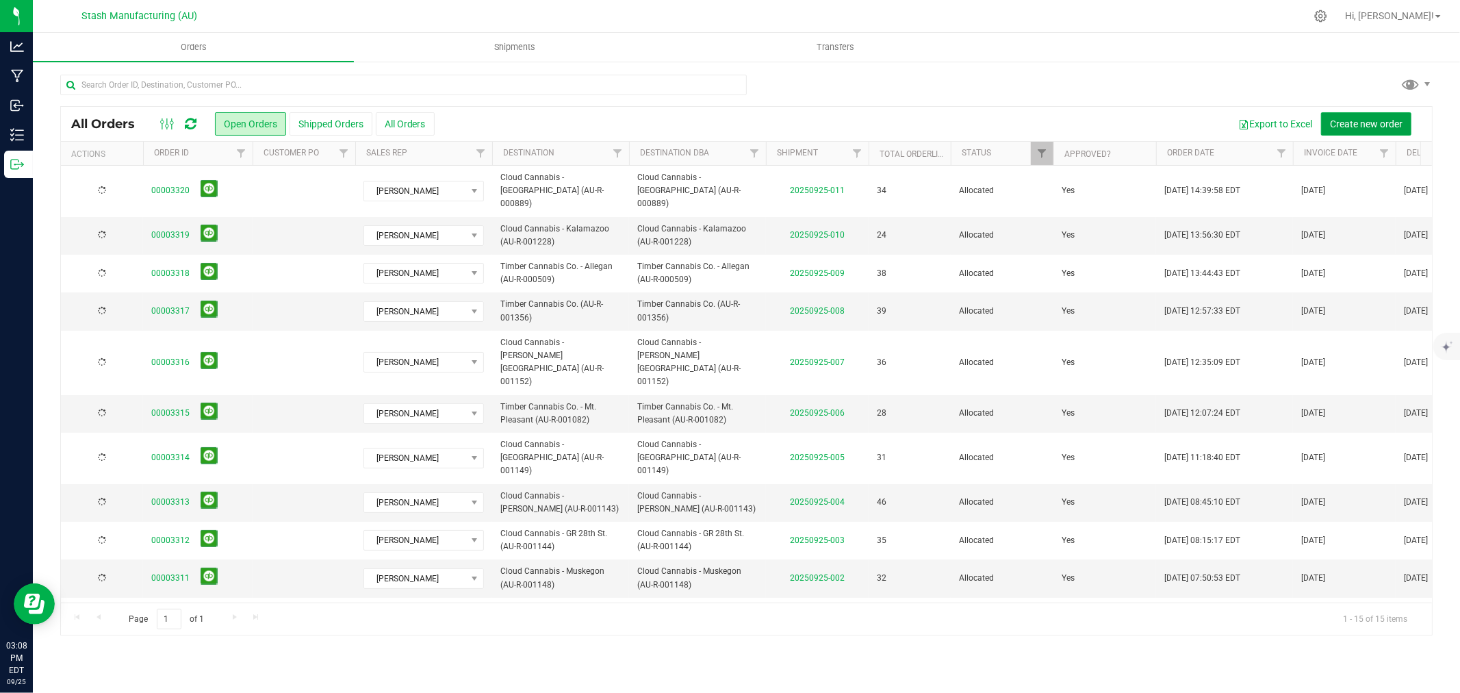
click at [1350, 124] on span "Create new order" at bounding box center [1366, 123] width 73 height 11
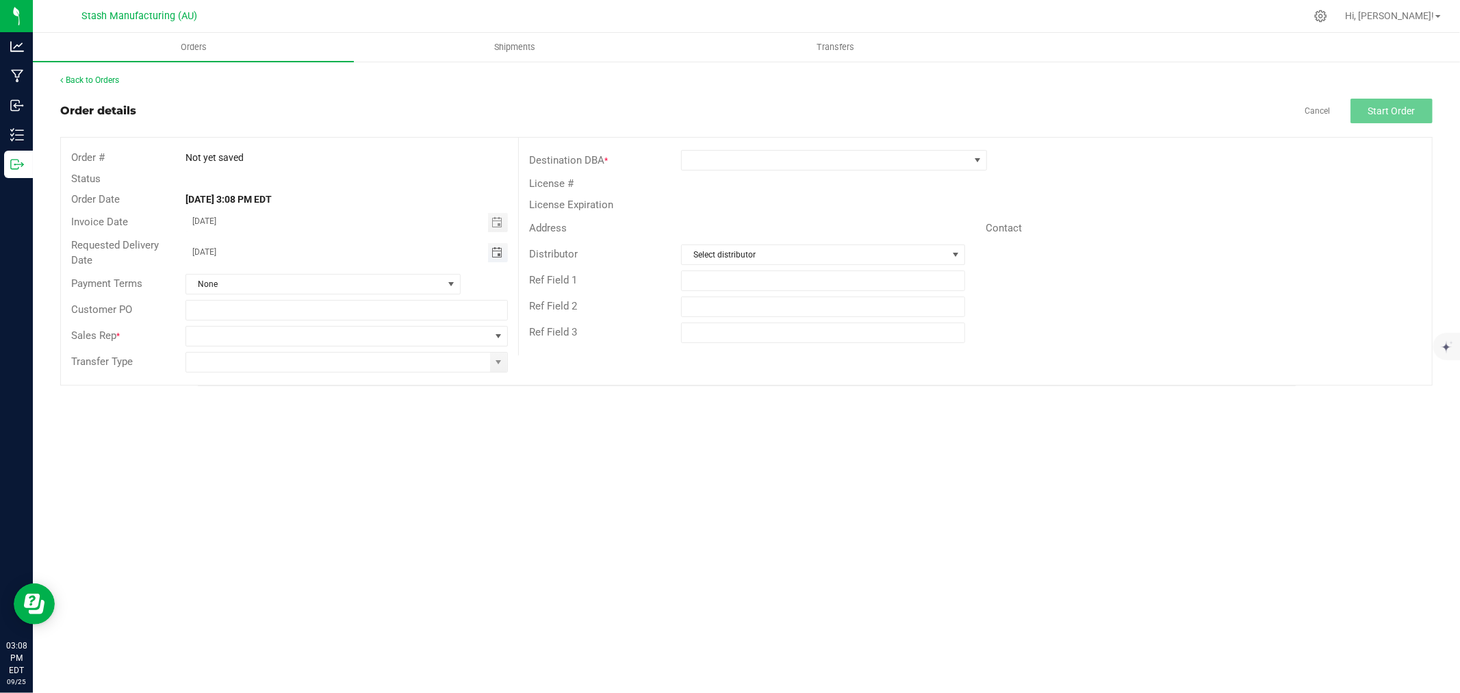
click at [497, 250] on span "Toggle calendar" at bounding box center [497, 252] width 11 height 11
click at [269, 409] on span "29" at bounding box center [268, 411] width 20 height 21
type input "[DATE]"
click at [497, 338] on span at bounding box center [498, 336] width 11 height 11
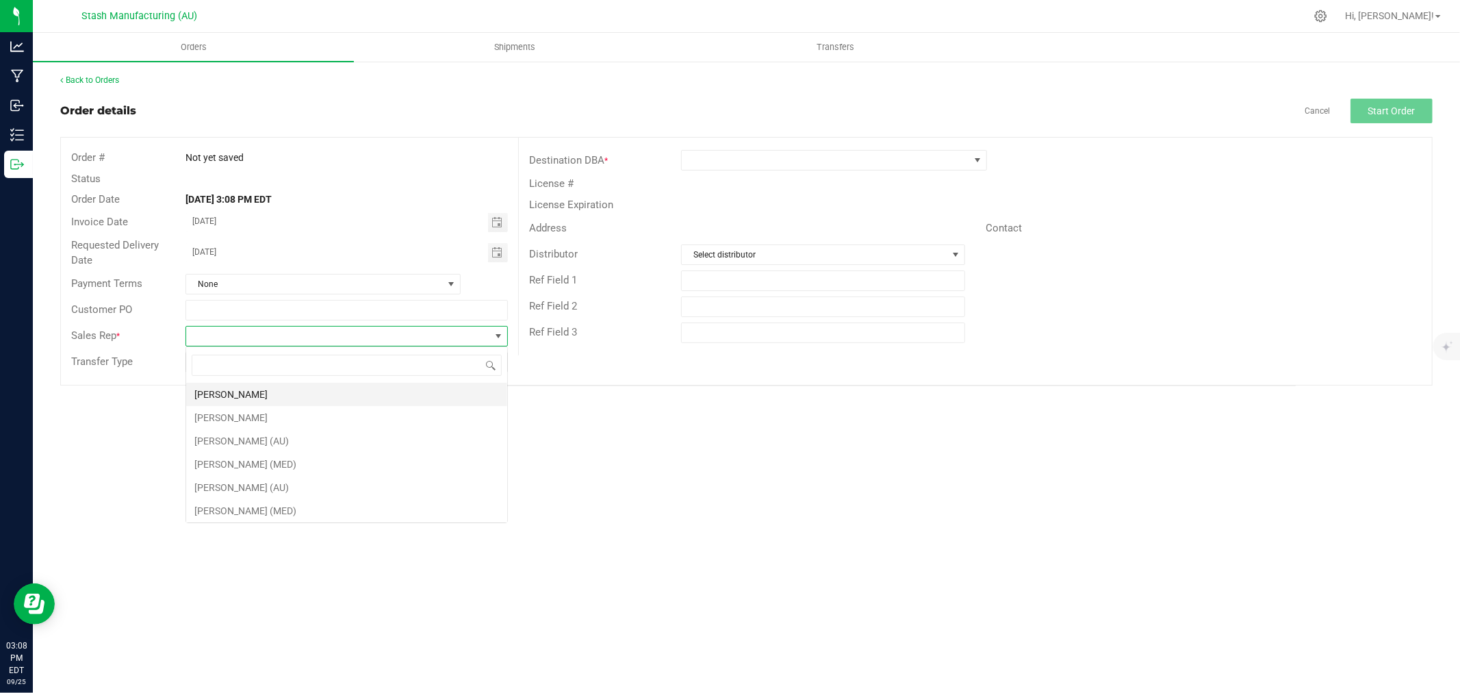
scroll to position [21, 322]
click at [357, 385] on li "[PERSON_NAME]" at bounding box center [346, 394] width 321 height 23
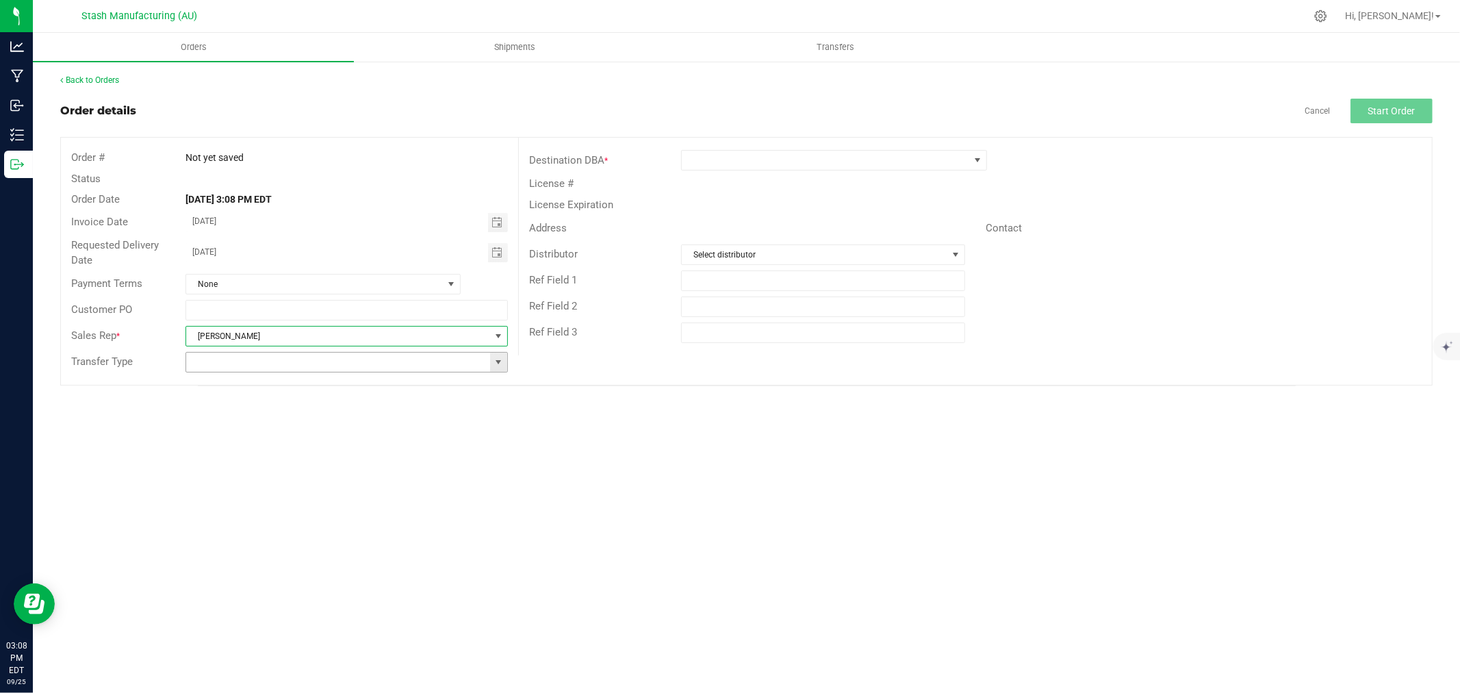
click at [495, 363] on span at bounding box center [498, 362] width 11 height 11
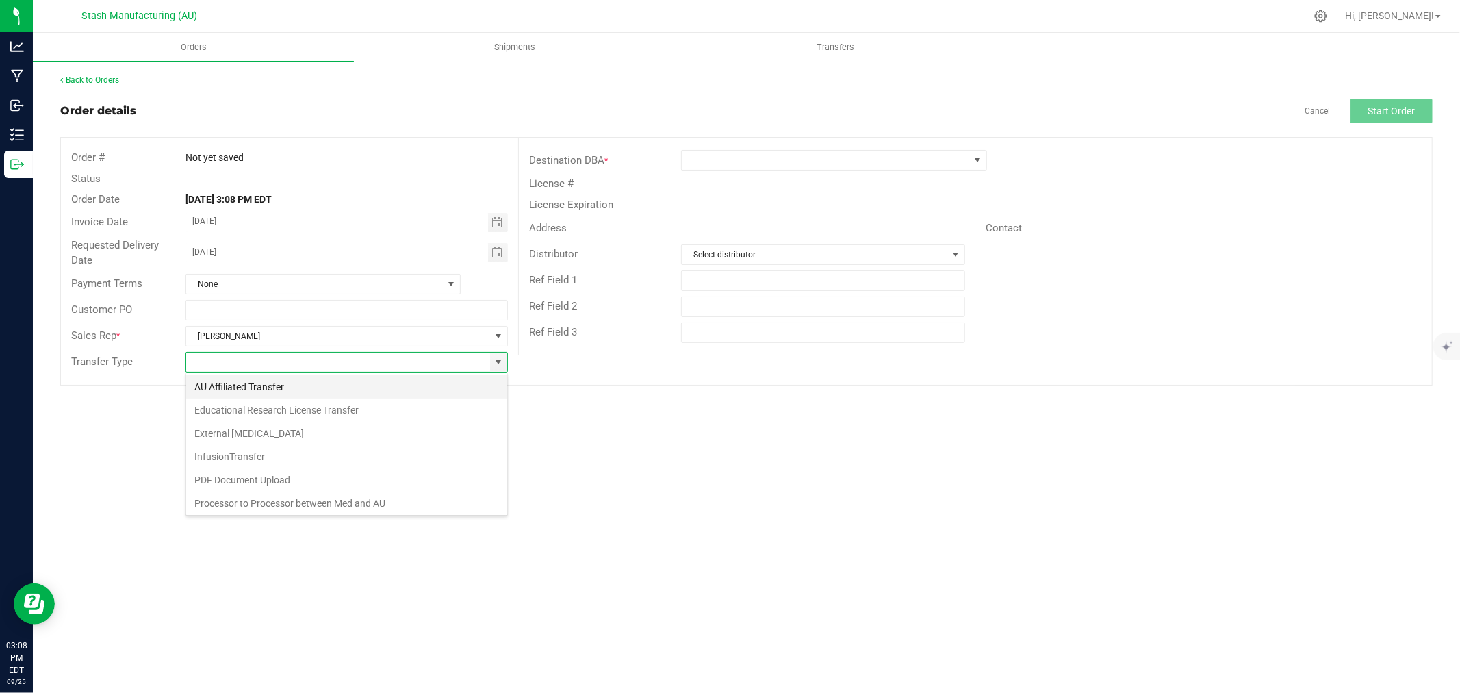
click at [366, 380] on li "AU Affiliated Transfer" at bounding box center [346, 386] width 321 height 23
type input "AU Affiliated Transfer"
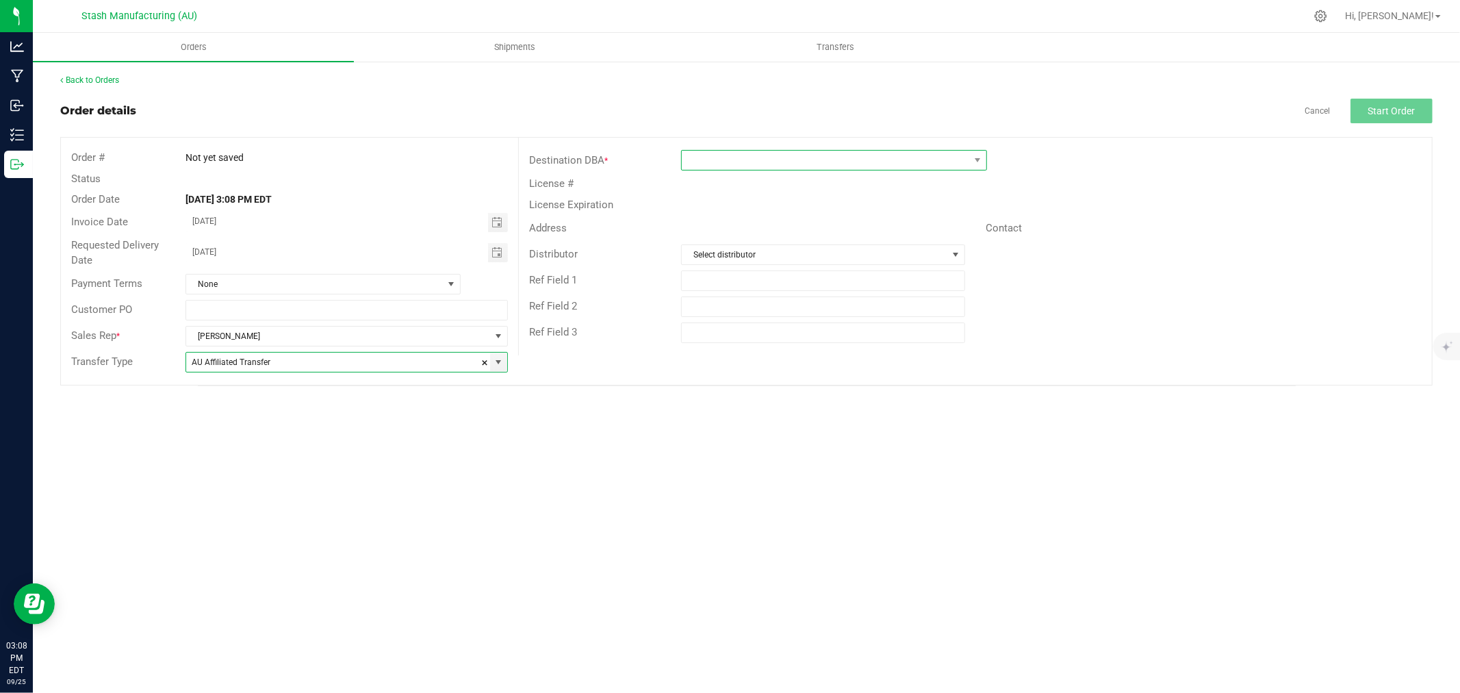
click at [738, 163] on span at bounding box center [826, 160] width 288 height 19
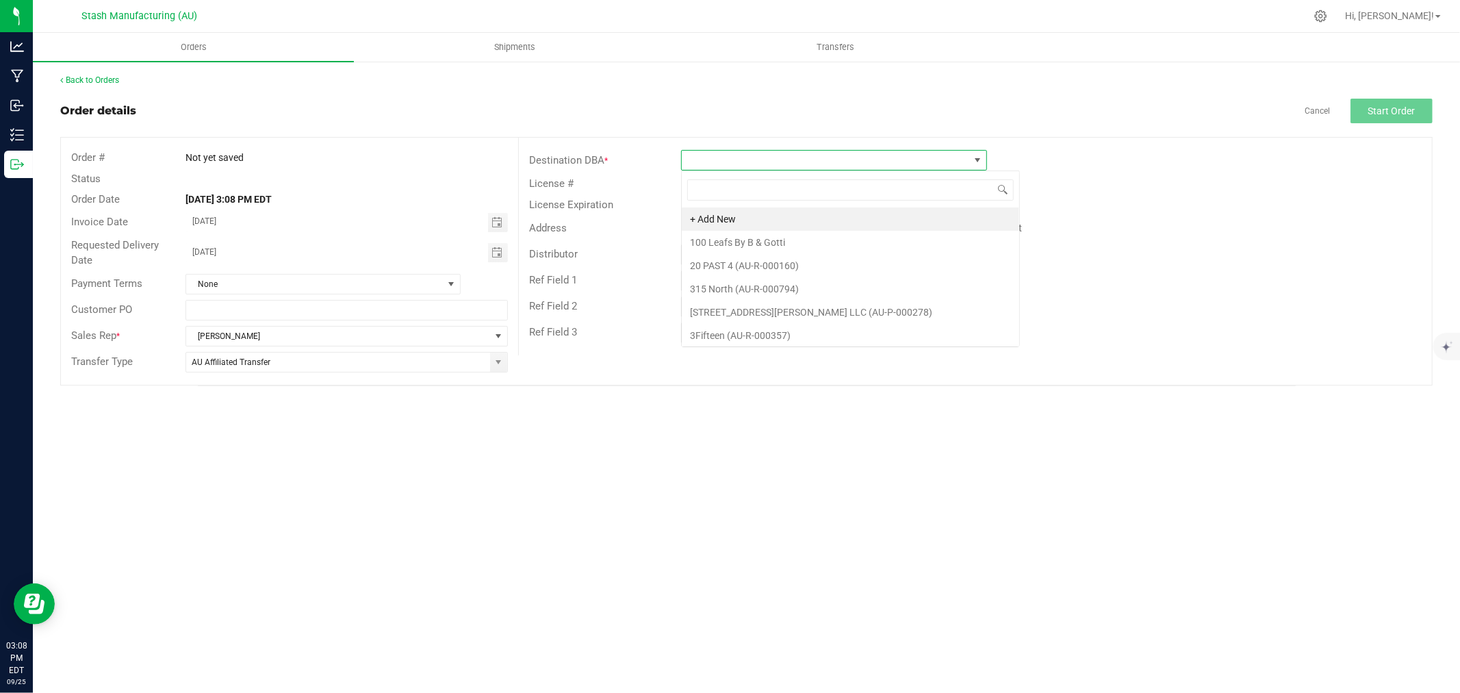
scroll to position [21, 306]
type input "873"
click at [852, 220] on li "Timber Cannabis Co. - Three Rivers (AU-R-000873)" at bounding box center [834, 218] width 305 height 23
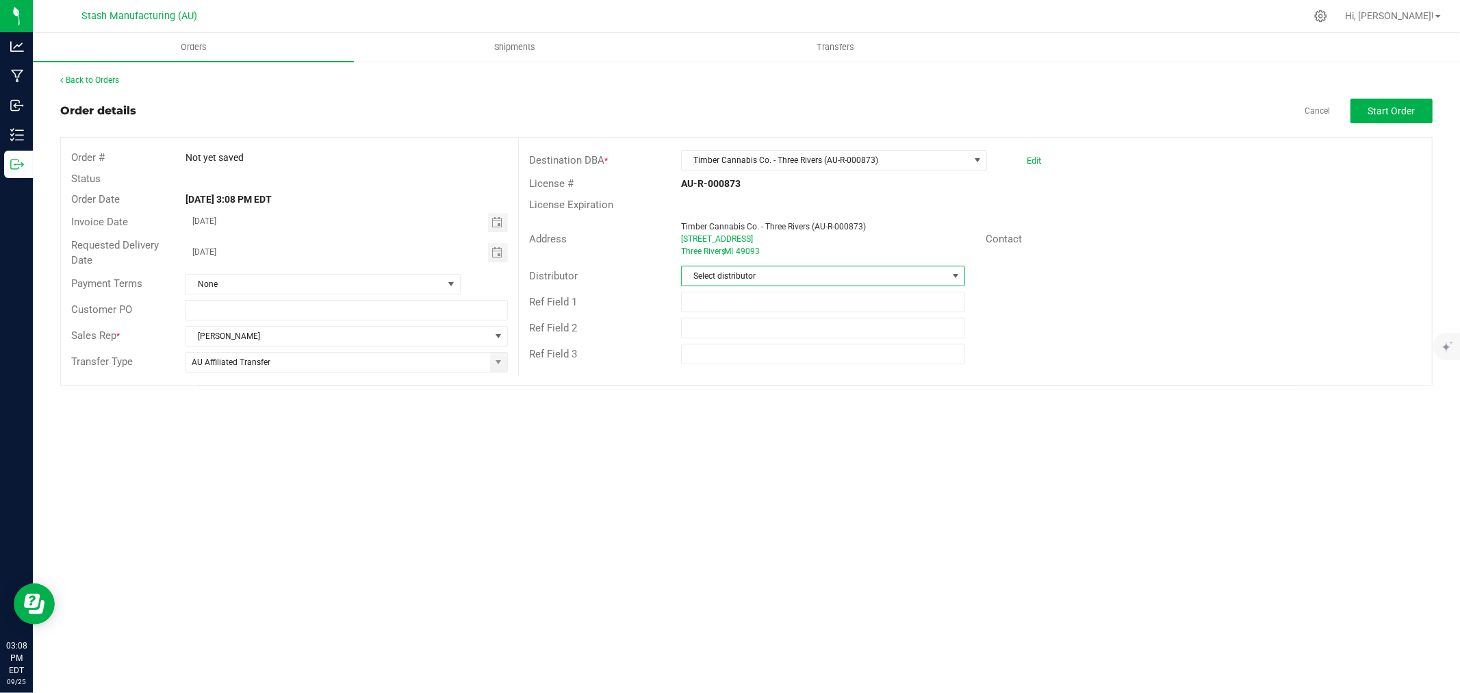
click at [737, 281] on span "Select distributor" at bounding box center [815, 275] width 266 height 19
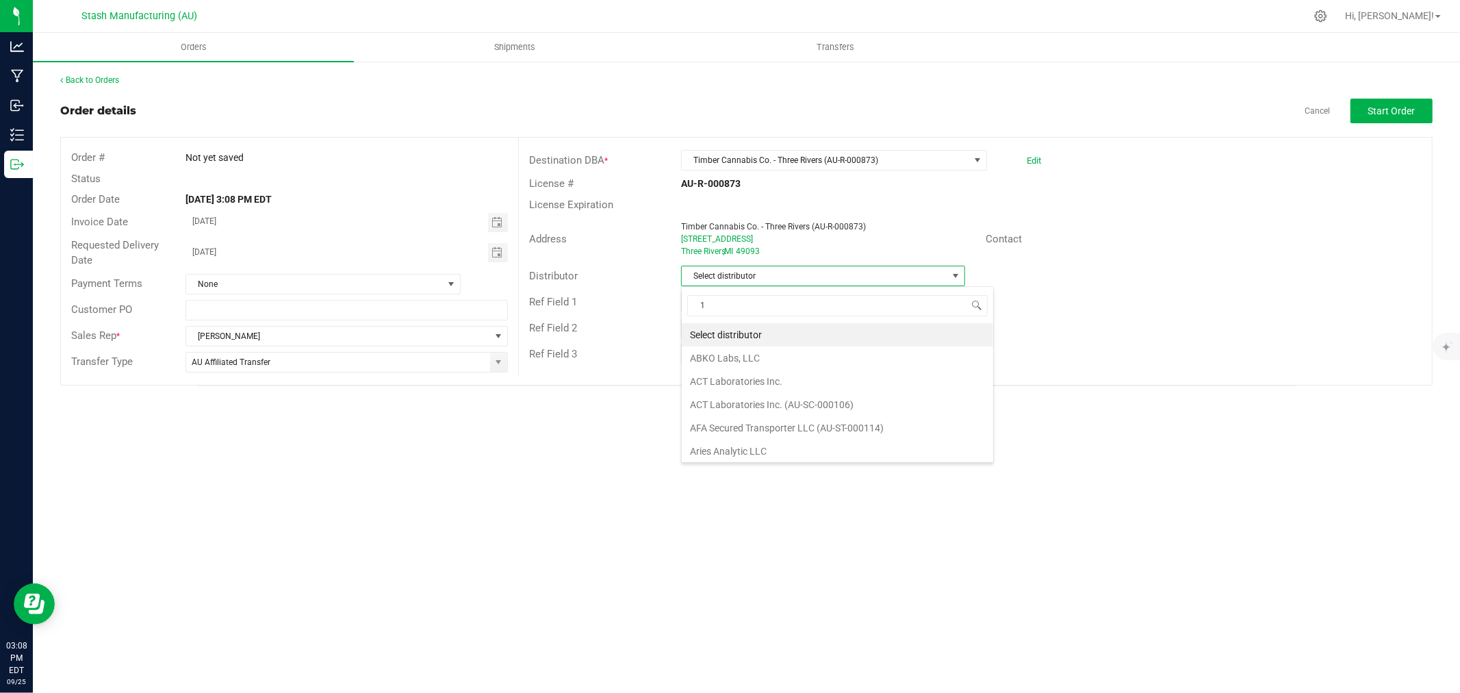
scroll to position [21, 284]
type input "123"
click at [848, 336] on li "Lake Effects Logistics (AU-ST-000123)" at bounding box center [823, 334] width 283 height 23
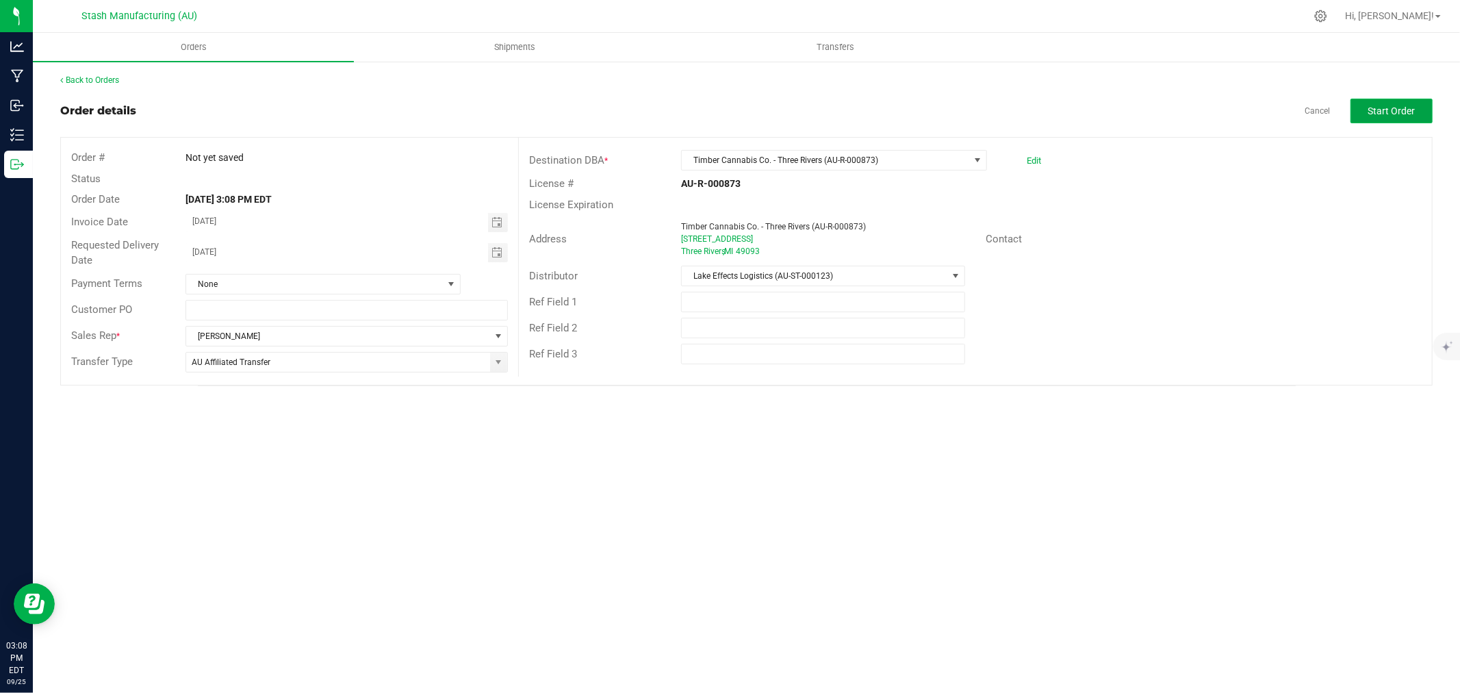
click at [1425, 105] on button "Start Order" at bounding box center [1392, 111] width 82 height 25
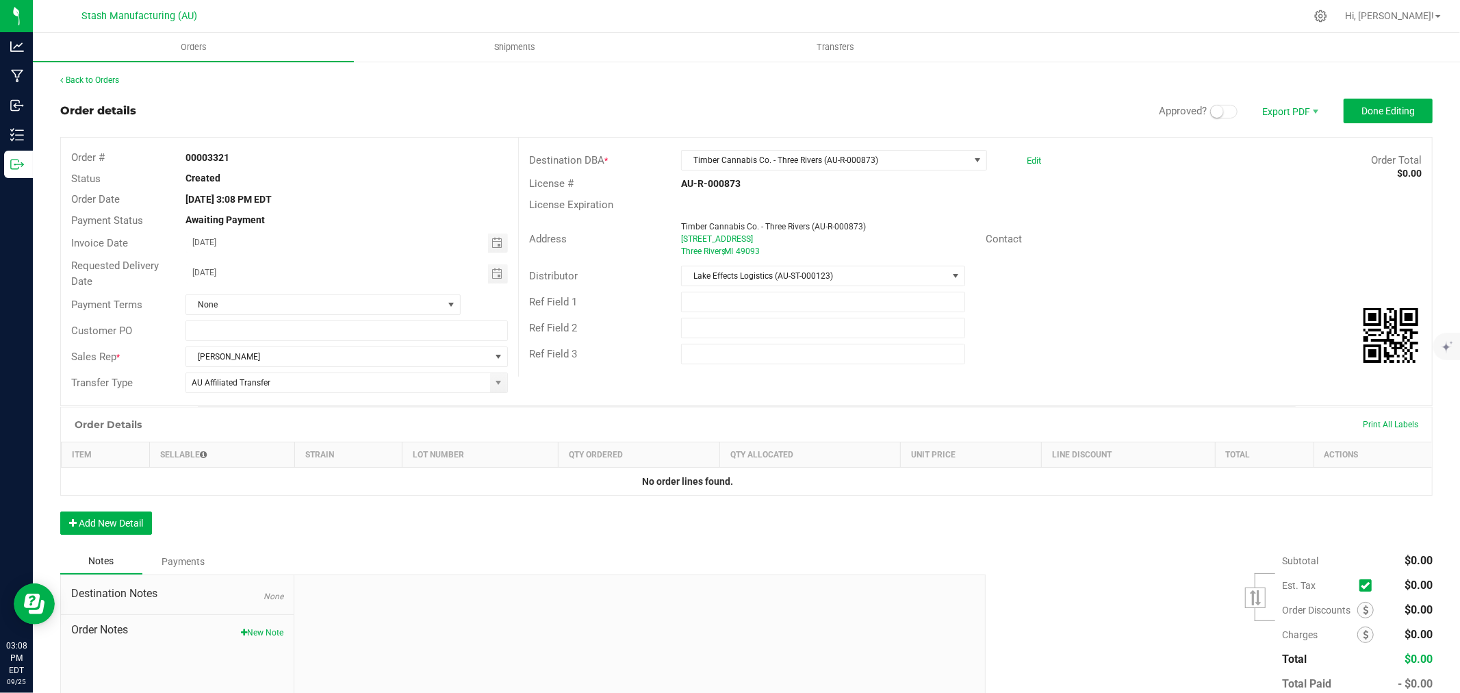
click at [1211, 114] on small at bounding box center [1217, 111] width 12 height 12
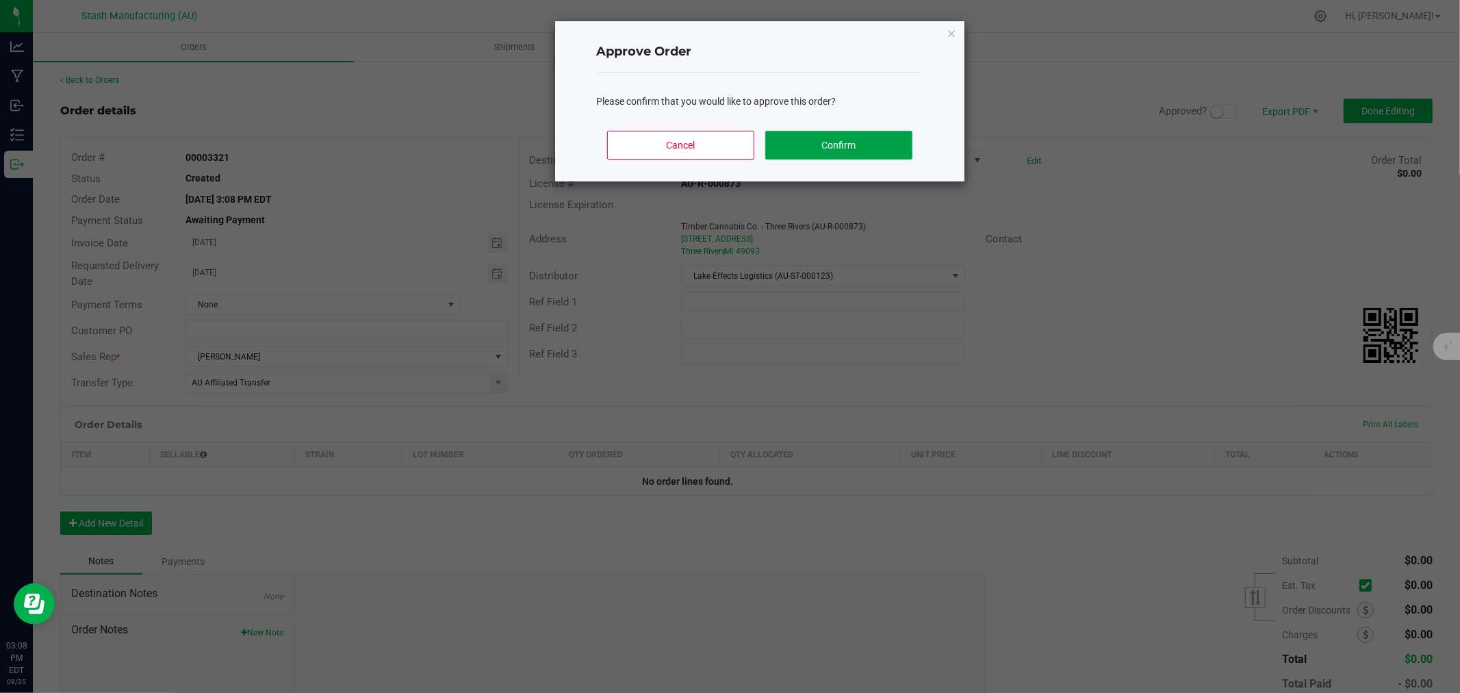
click at [847, 132] on button "Confirm" at bounding box center [838, 145] width 147 height 29
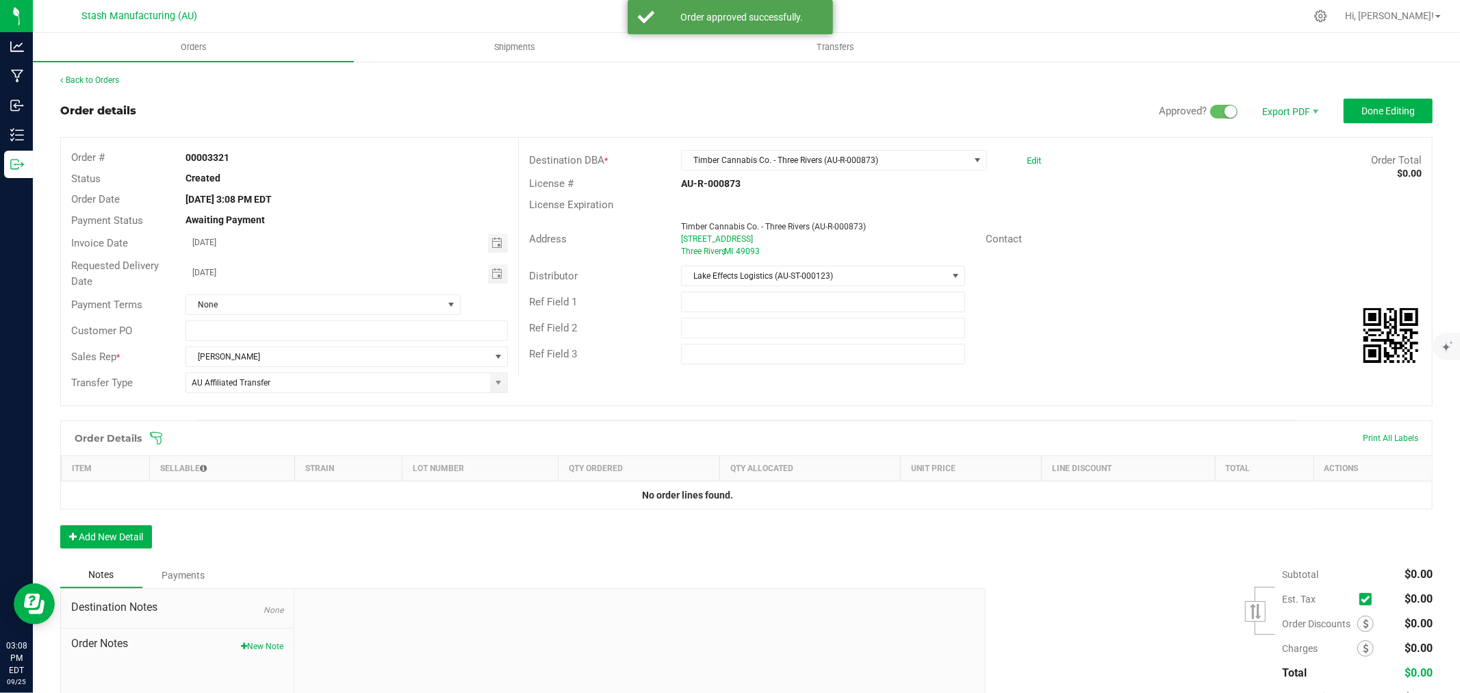
click at [162, 440] on icon at bounding box center [156, 438] width 14 height 14
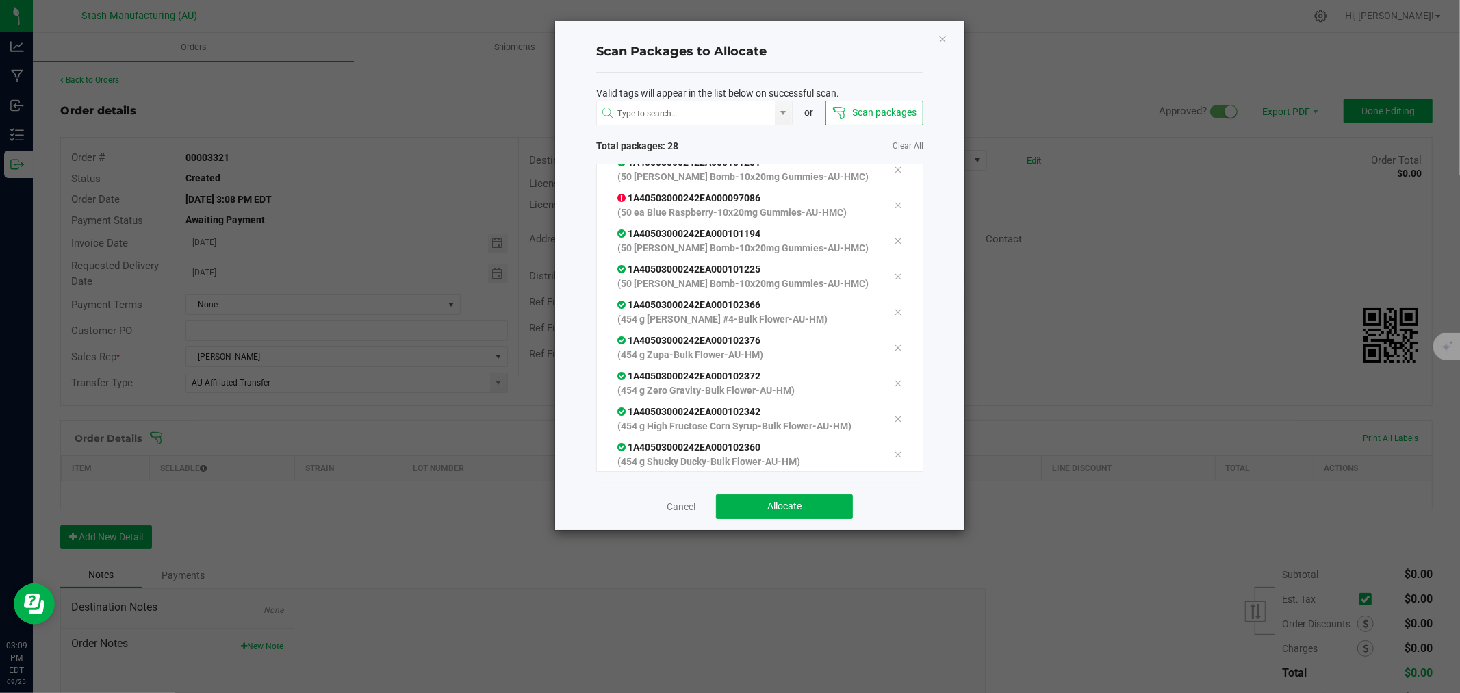
scroll to position [781, 0]
click at [785, 498] on button "Allocate" at bounding box center [784, 506] width 137 height 25
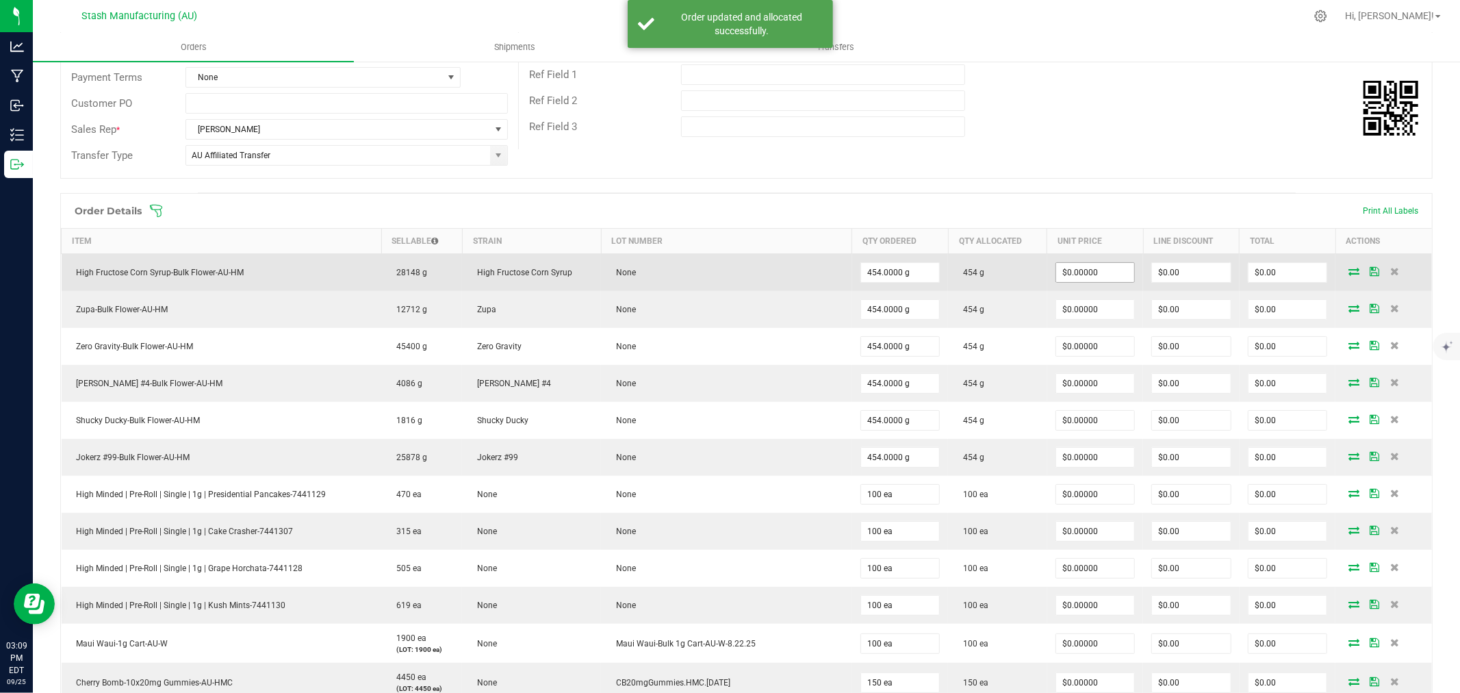
scroll to position [228, 0]
click at [1093, 270] on input "0" at bounding box center [1095, 271] width 79 height 19
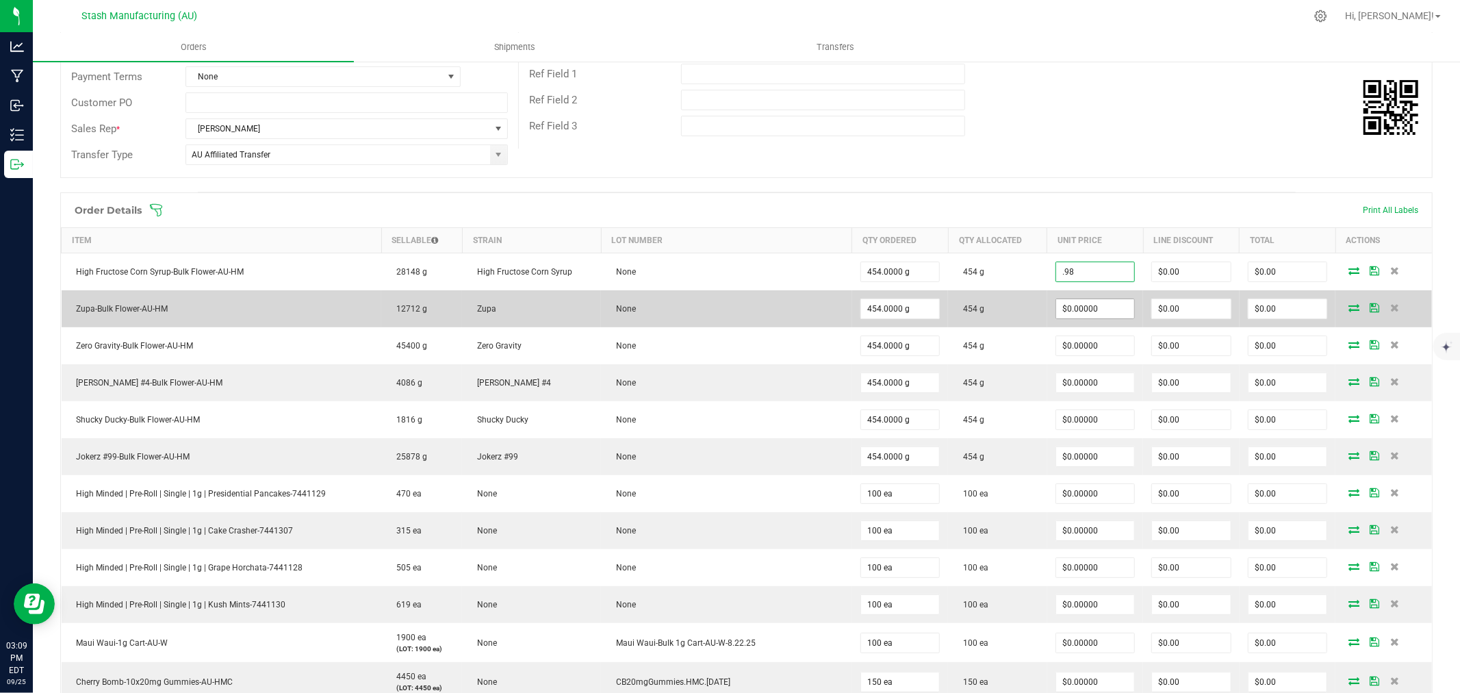
type input "$0.98000"
type input "$444.92"
click at [1093, 309] on input "0" at bounding box center [1095, 308] width 79 height 19
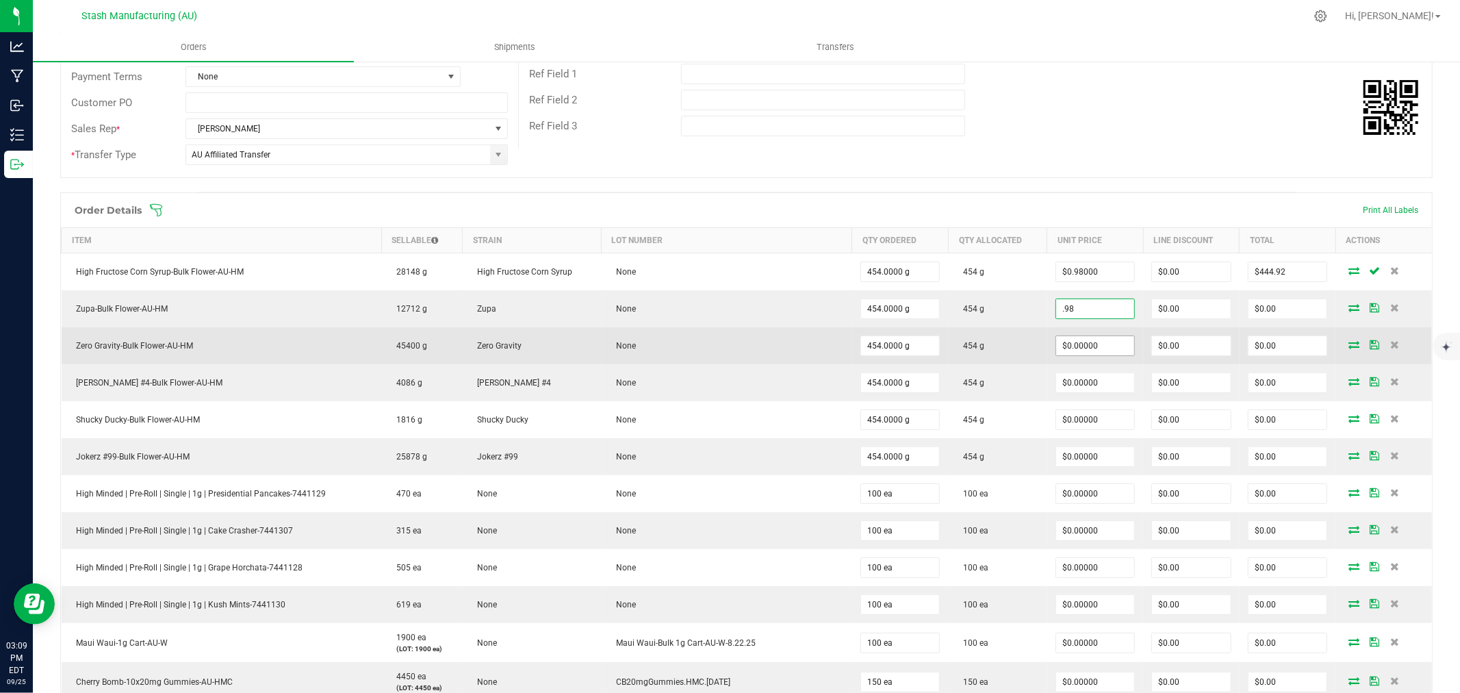
type input "$0.98000"
type input "$444.92"
click at [1090, 340] on input "0" at bounding box center [1095, 345] width 79 height 19
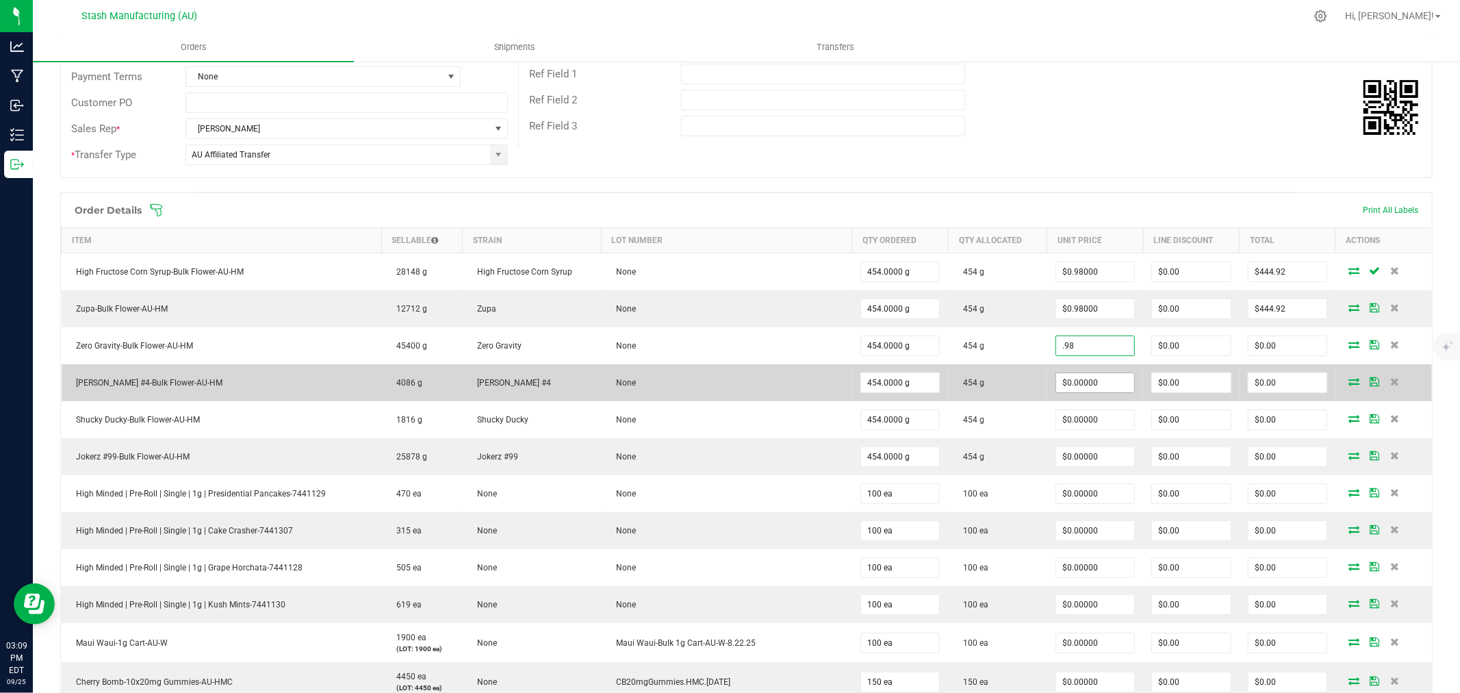
type input "$0.98000"
type input "$444.92"
click at [1097, 384] on input "0" at bounding box center [1095, 382] width 79 height 19
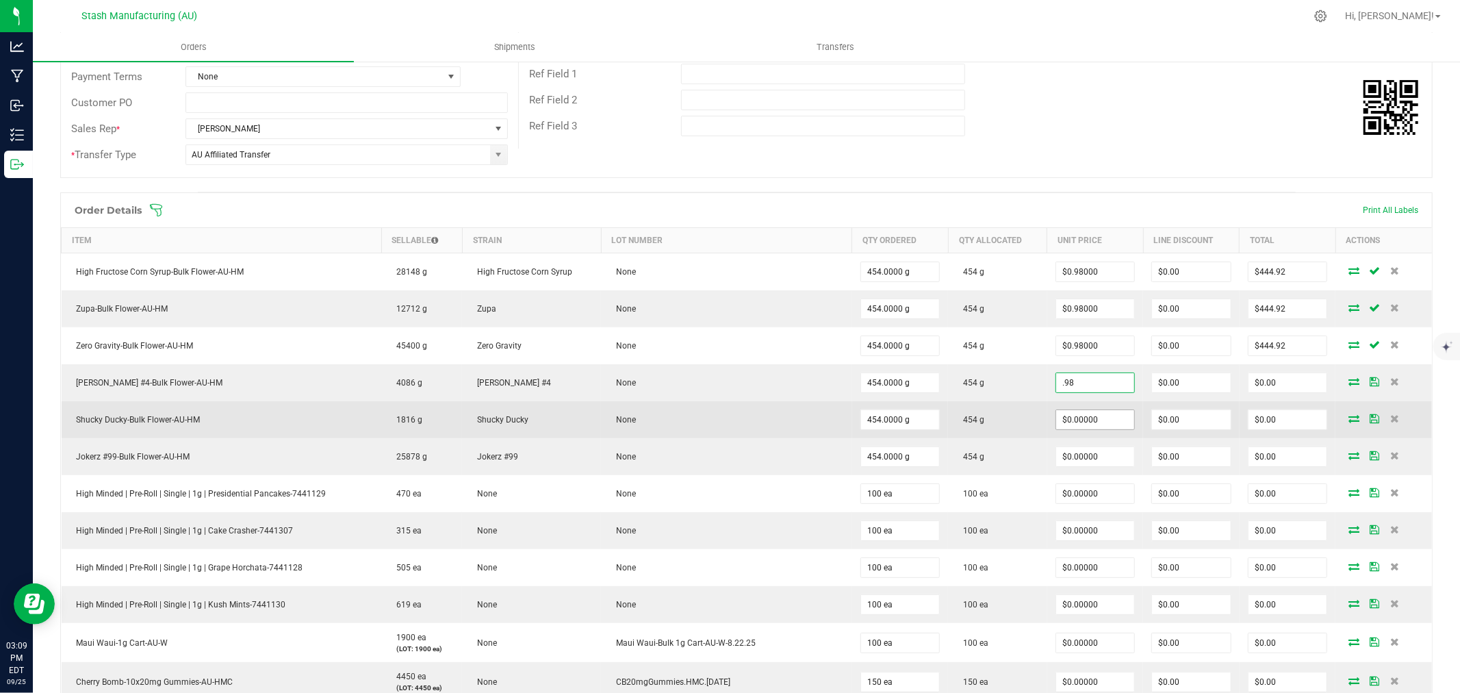
type input "$0.98000"
type input "$444.92"
click at [1096, 423] on input "0" at bounding box center [1095, 419] width 79 height 19
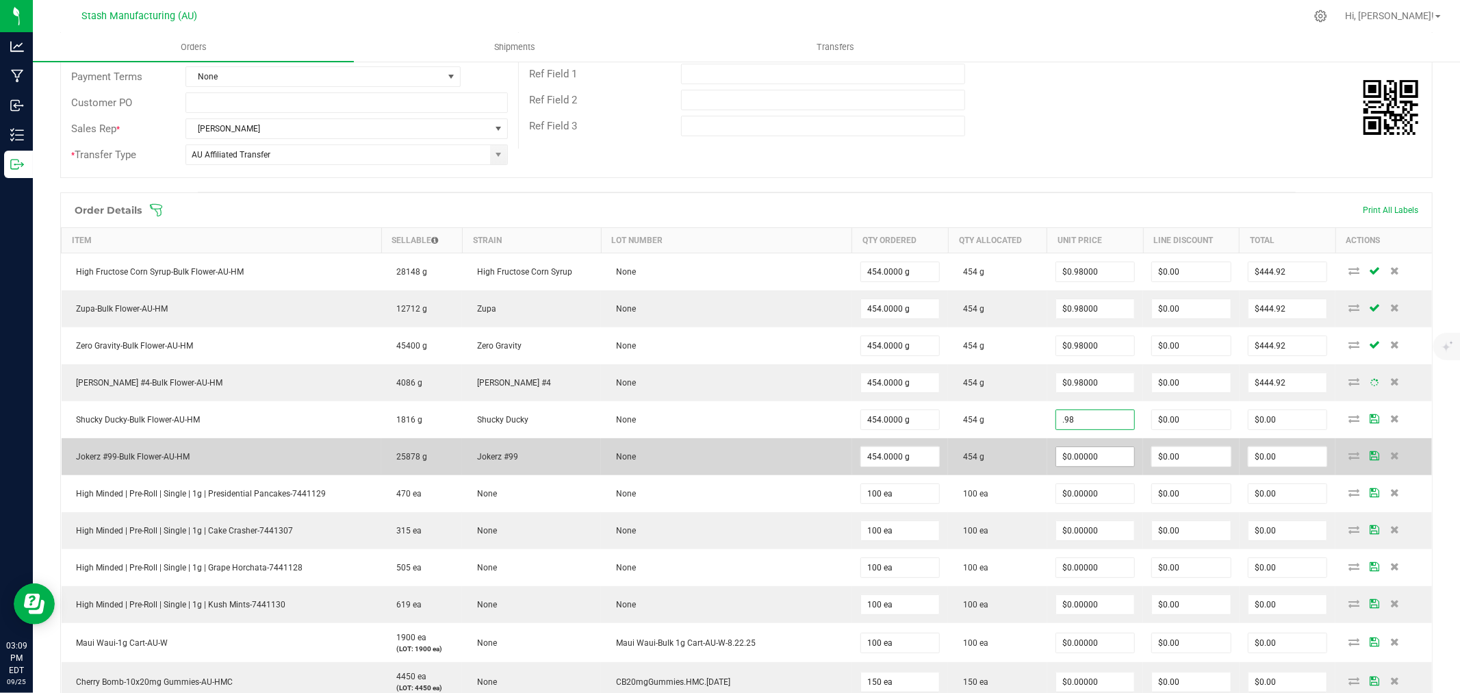
type input "$0.98000"
type input "$444.92"
click at [1102, 448] on input "0" at bounding box center [1095, 456] width 79 height 19
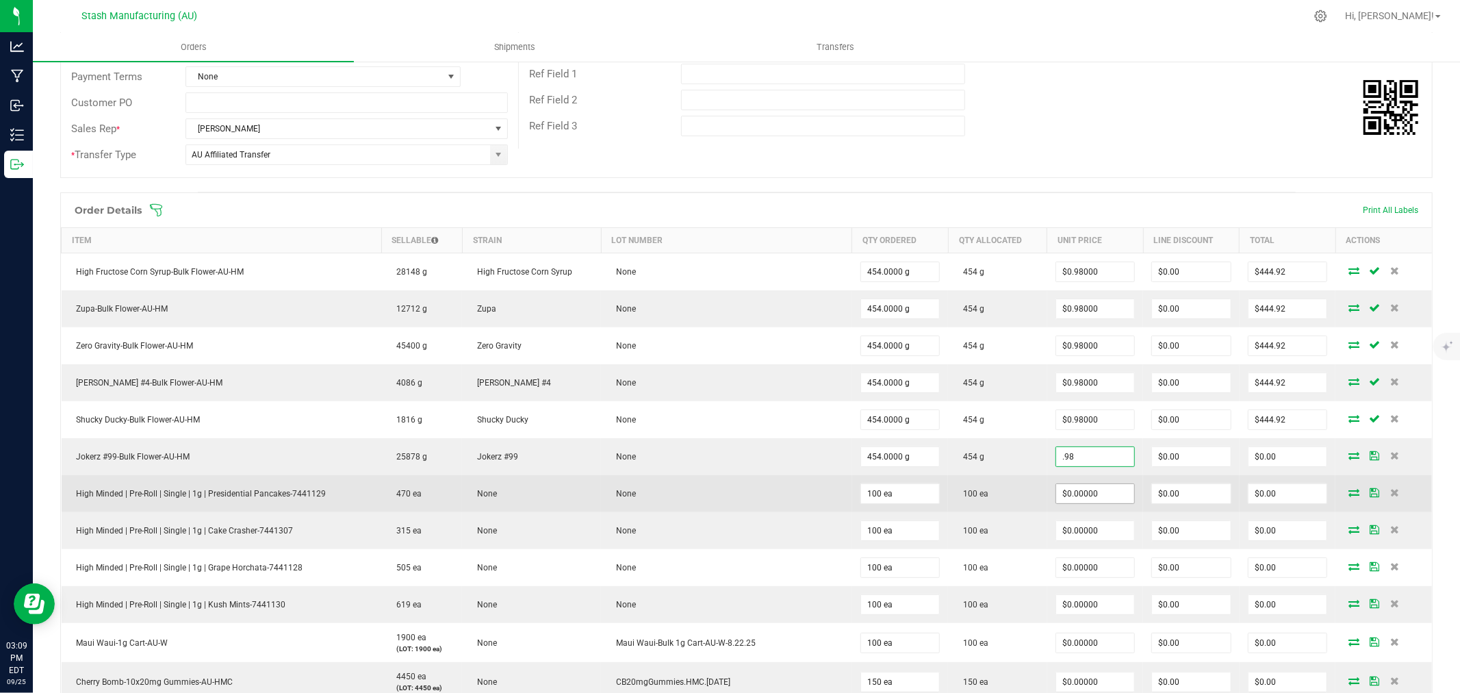
type input "$0.98000"
type input "$444.92"
click at [1097, 496] on input "0" at bounding box center [1095, 493] width 79 height 19
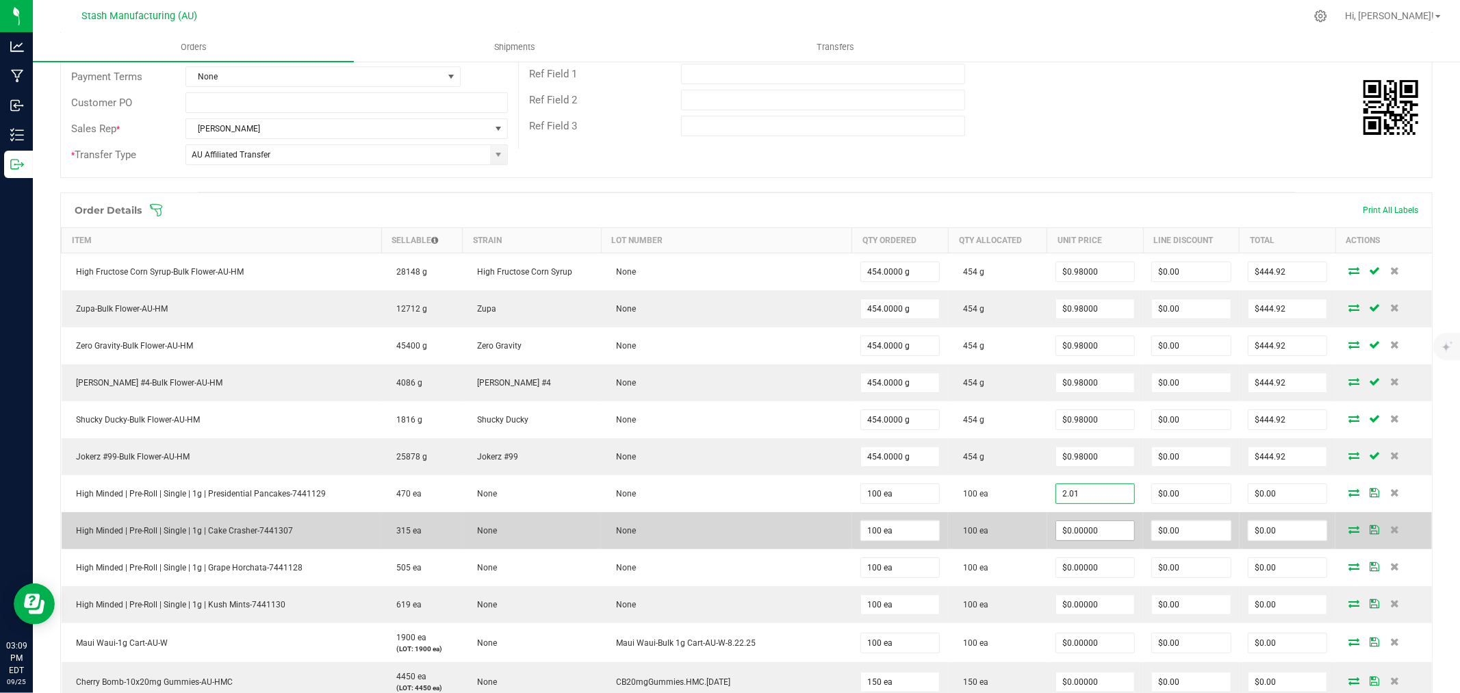
type input "$2.01000"
type input "$201.00"
click at [1083, 529] on input "0" at bounding box center [1095, 530] width 79 height 19
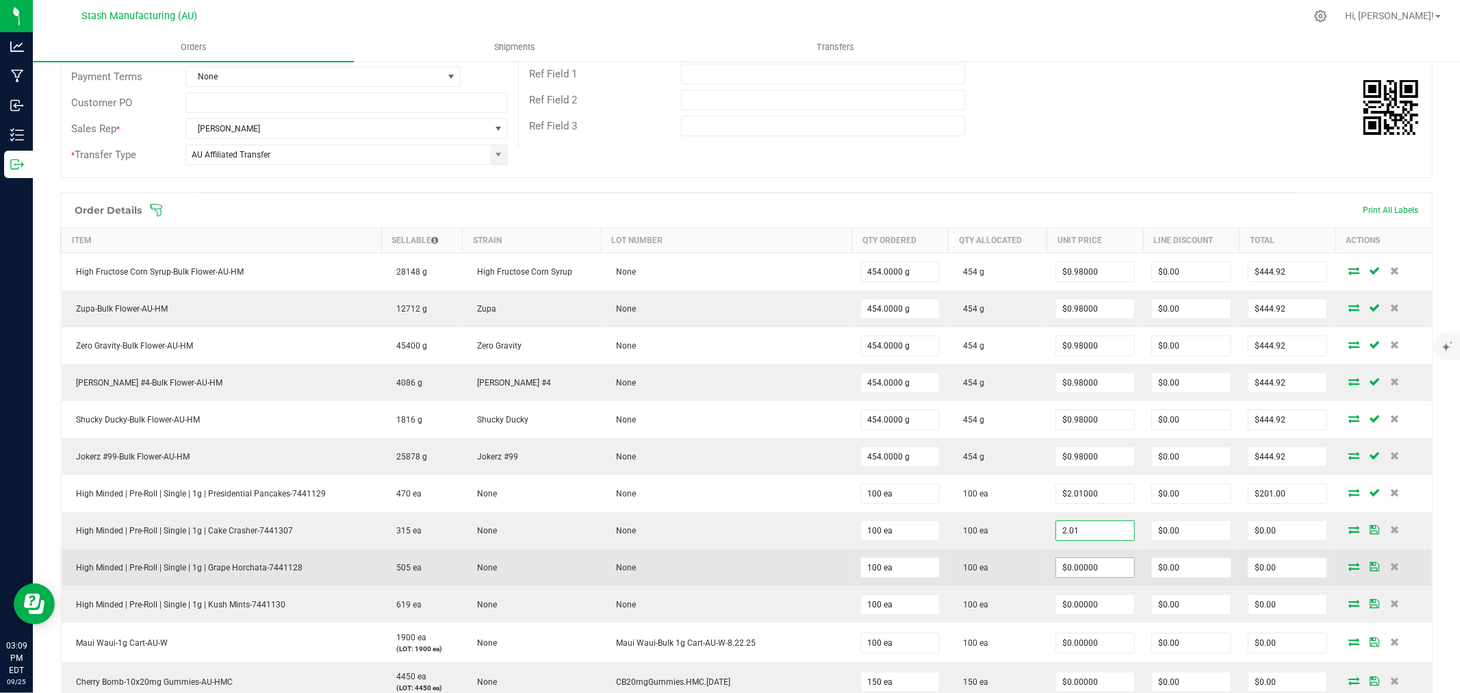
type input "$2.01000"
type input "$201.00"
click at [1084, 575] on input "0" at bounding box center [1095, 567] width 79 height 19
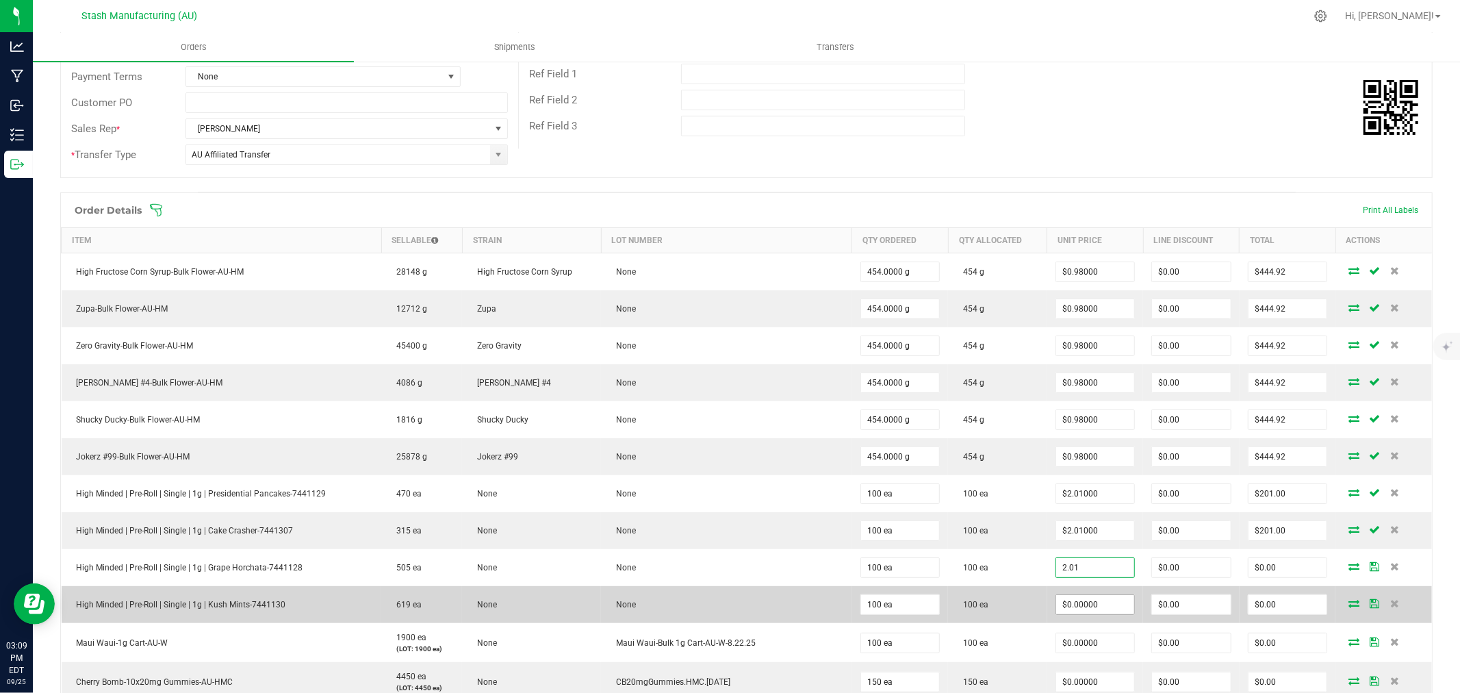
type input "$2.01000"
type input "$201.00"
click at [1091, 607] on input "0" at bounding box center [1095, 604] width 79 height 19
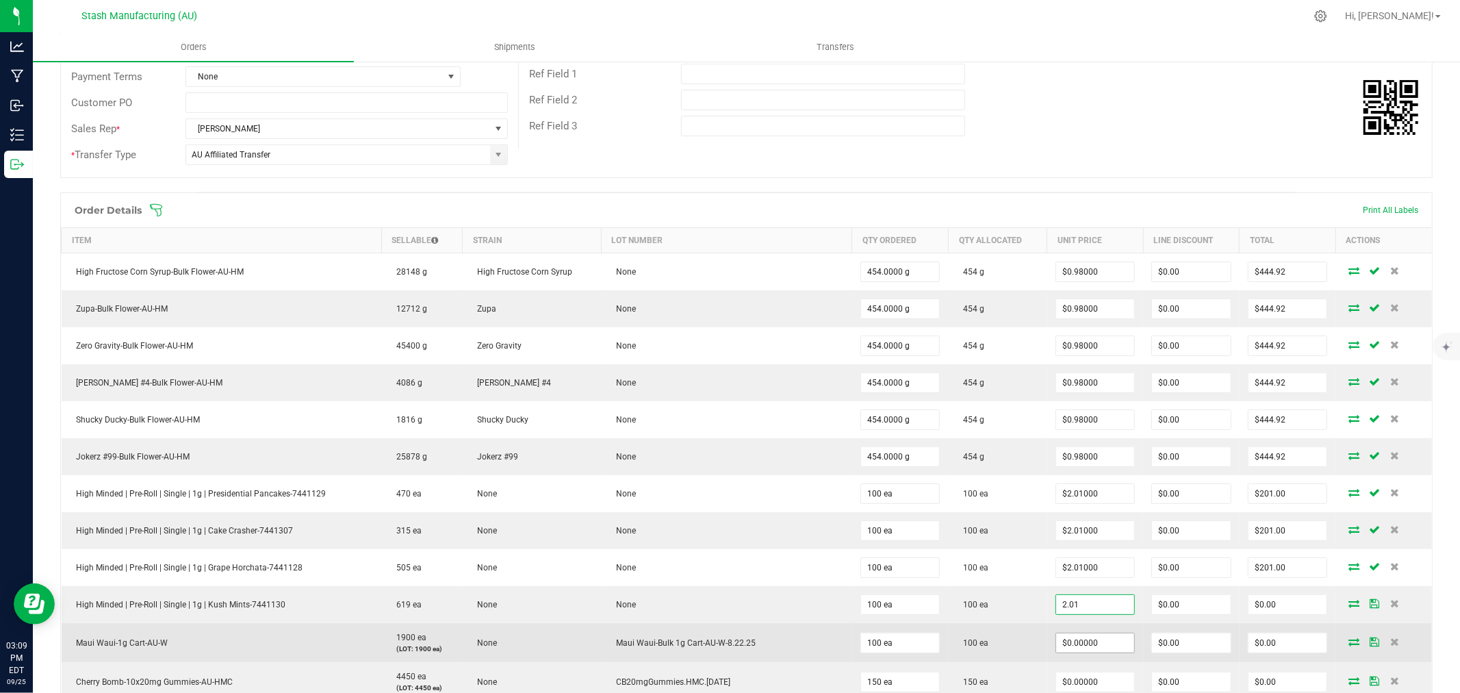
type input "$2.01000"
type input "$201.00"
click at [1078, 646] on input "0" at bounding box center [1095, 642] width 79 height 19
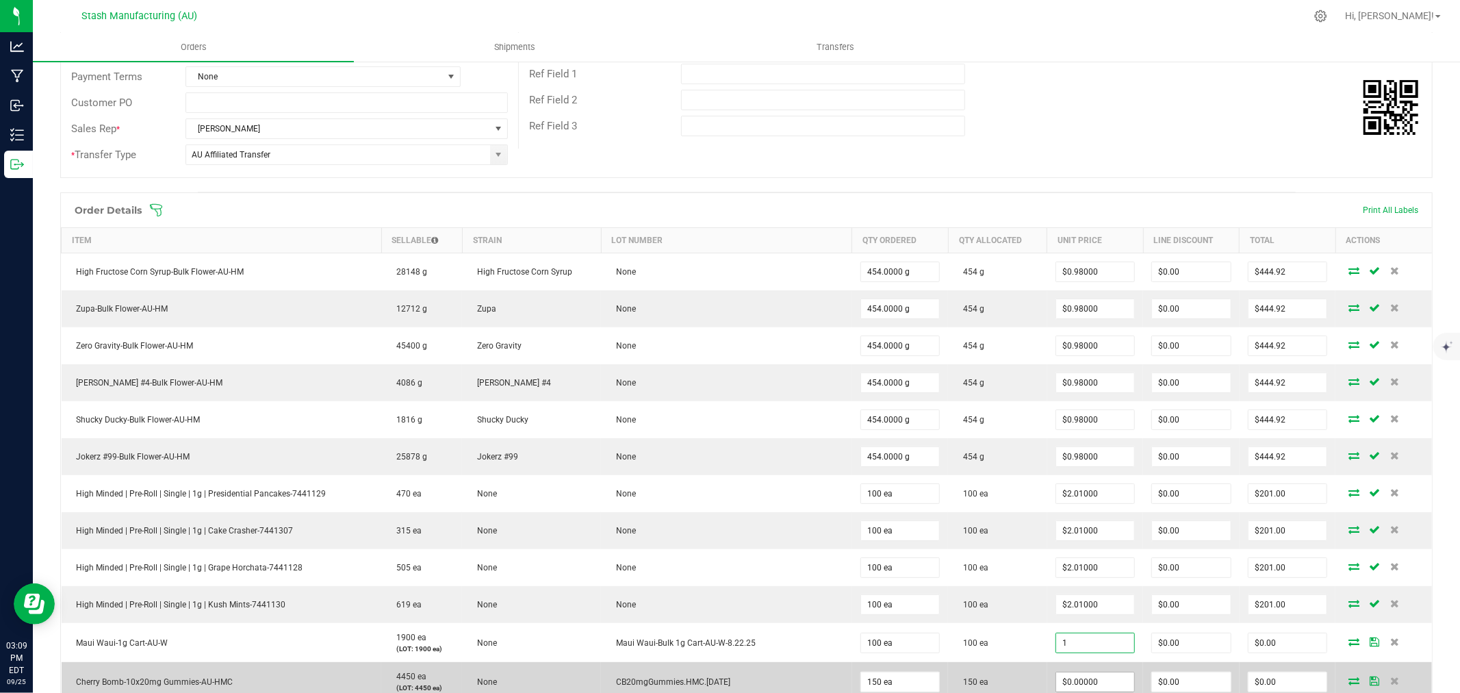
type input "$1.00000"
type input "$100.00"
click at [1082, 682] on input "0" at bounding box center [1095, 681] width 79 height 19
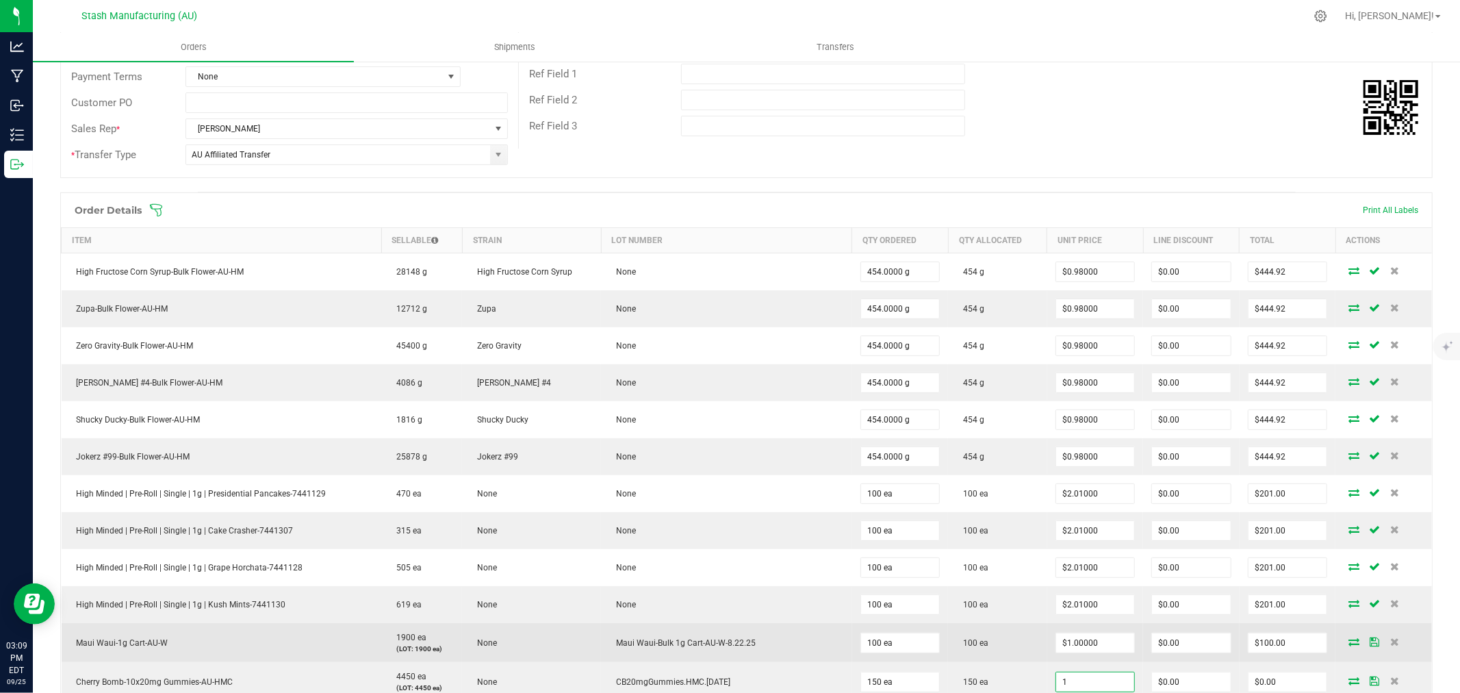
type input "$1.00000"
type input "$150.00"
click at [1002, 649] on td "100 ea" at bounding box center [997, 642] width 99 height 39
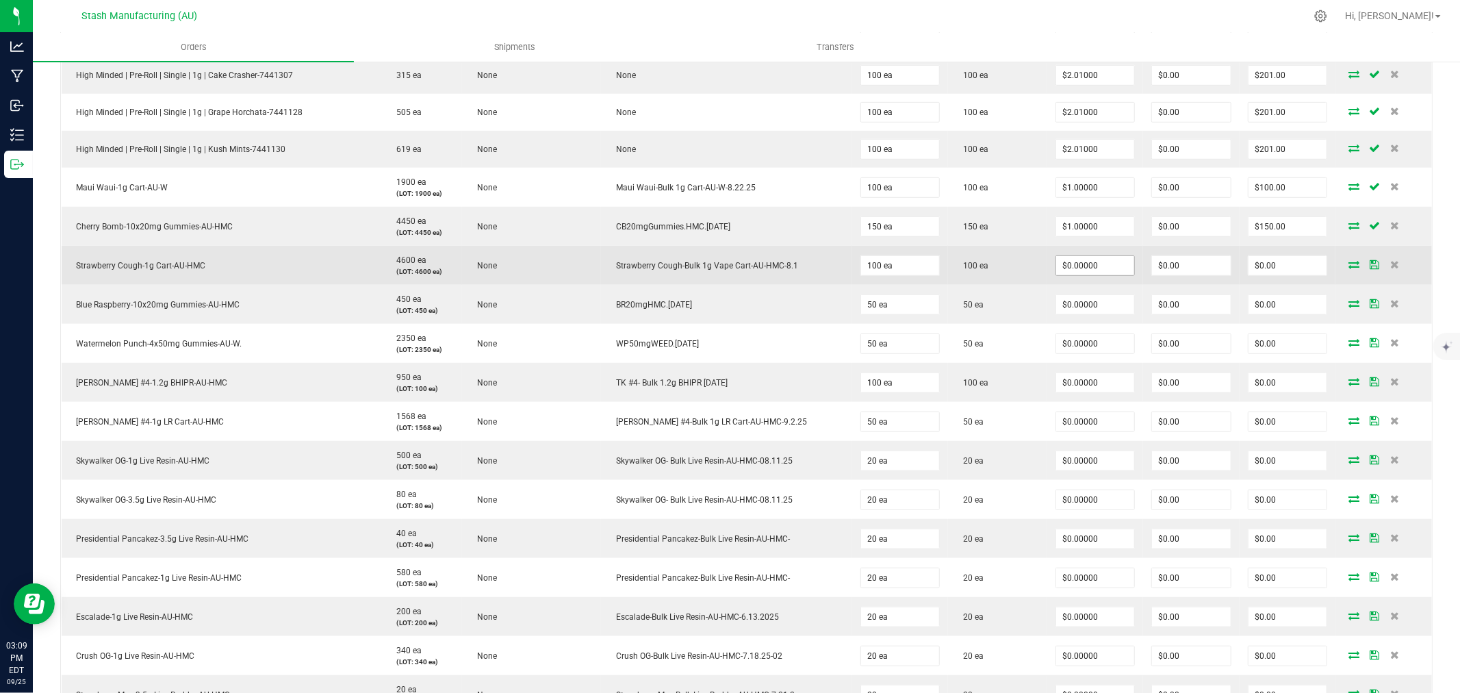
scroll to position [685, 0]
click at [1063, 261] on input "0" at bounding box center [1095, 264] width 79 height 19
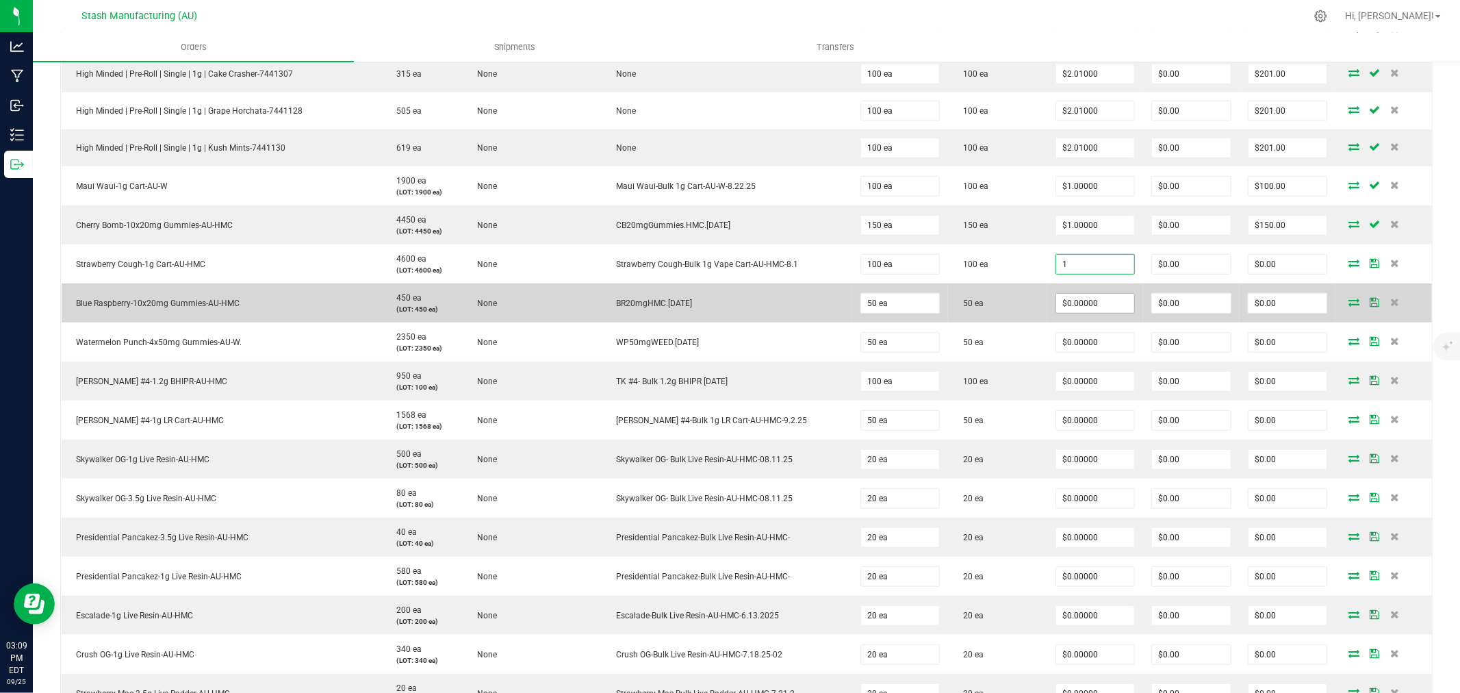
type input "$1.00000"
type input "$100.00"
click at [1080, 304] on input "0" at bounding box center [1095, 303] width 79 height 19
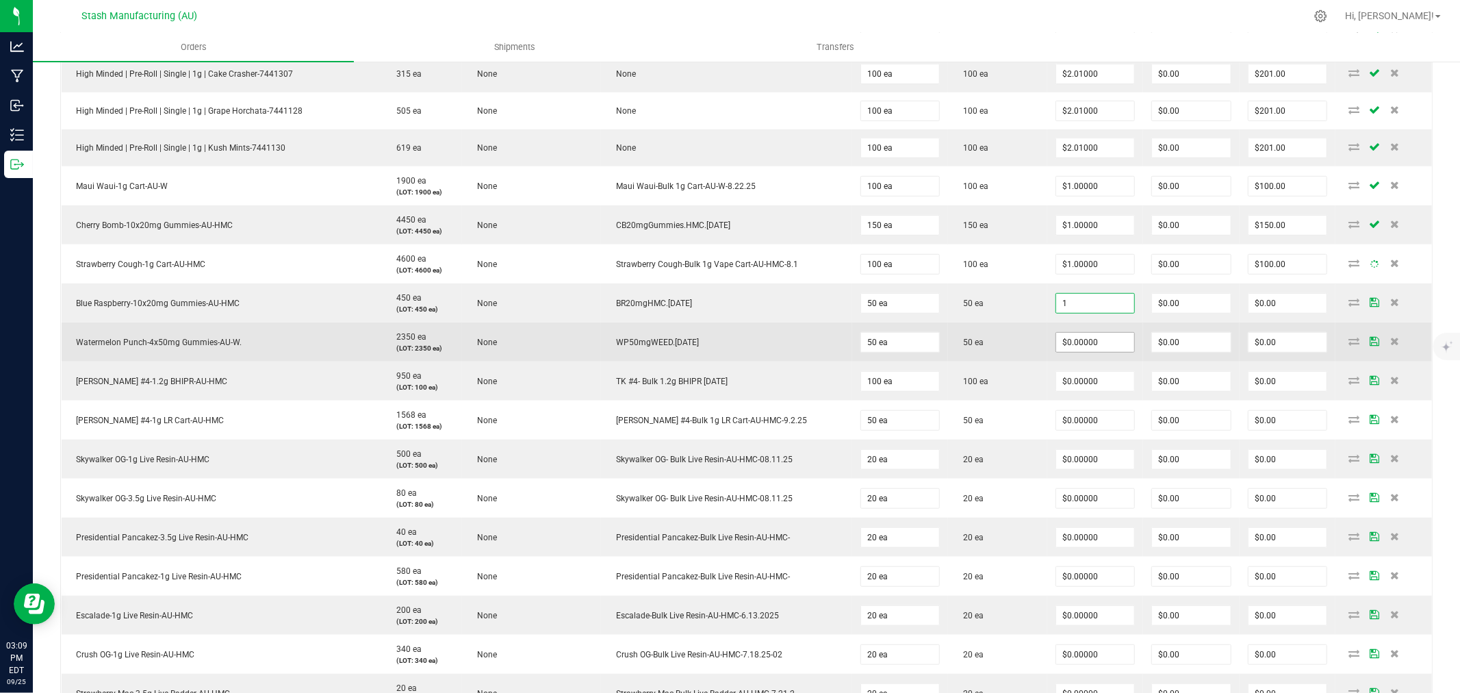
type input "$1.00000"
type input "$50.00"
click at [1084, 339] on input "0" at bounding box center [1095, 342] width 79 height 19
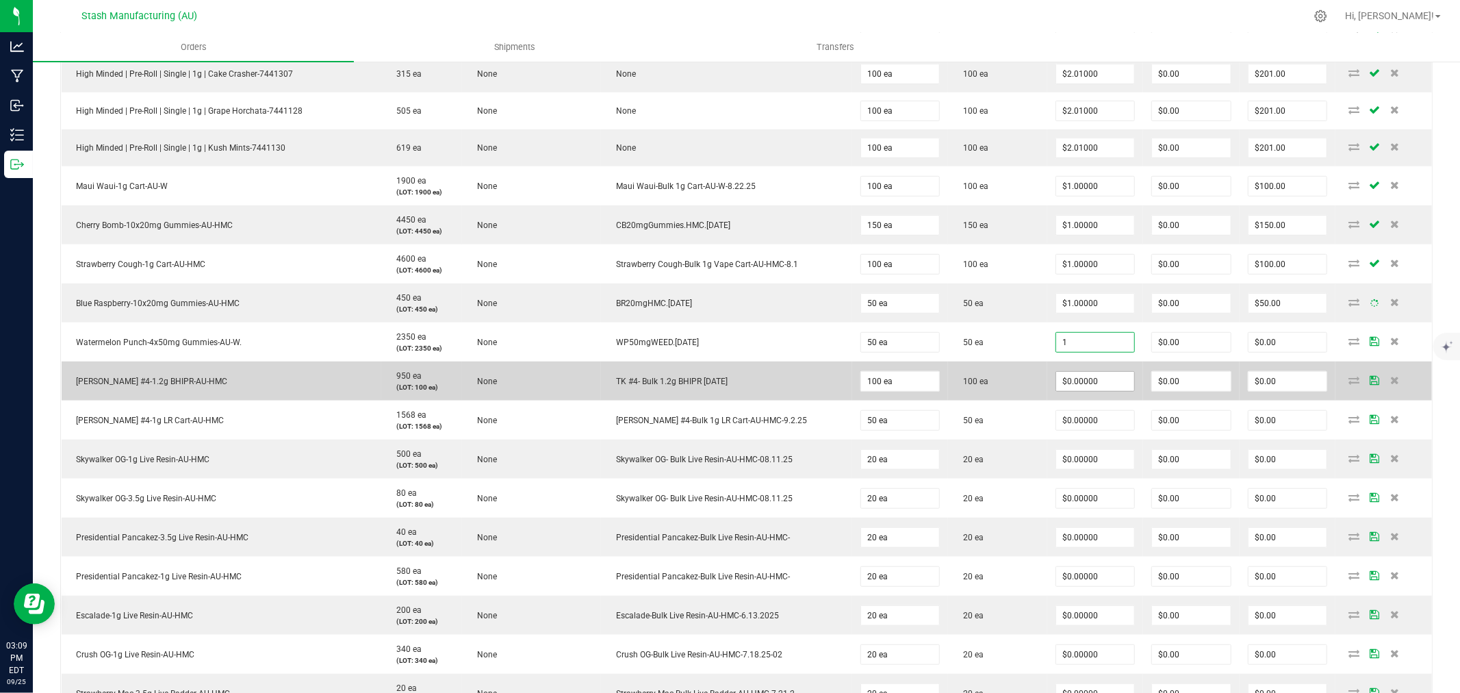
type input "$1.00000"
type input "$50.00"
click at [1093, 384] on input "0" at bounding box center [1095, 381] width 79 height 19
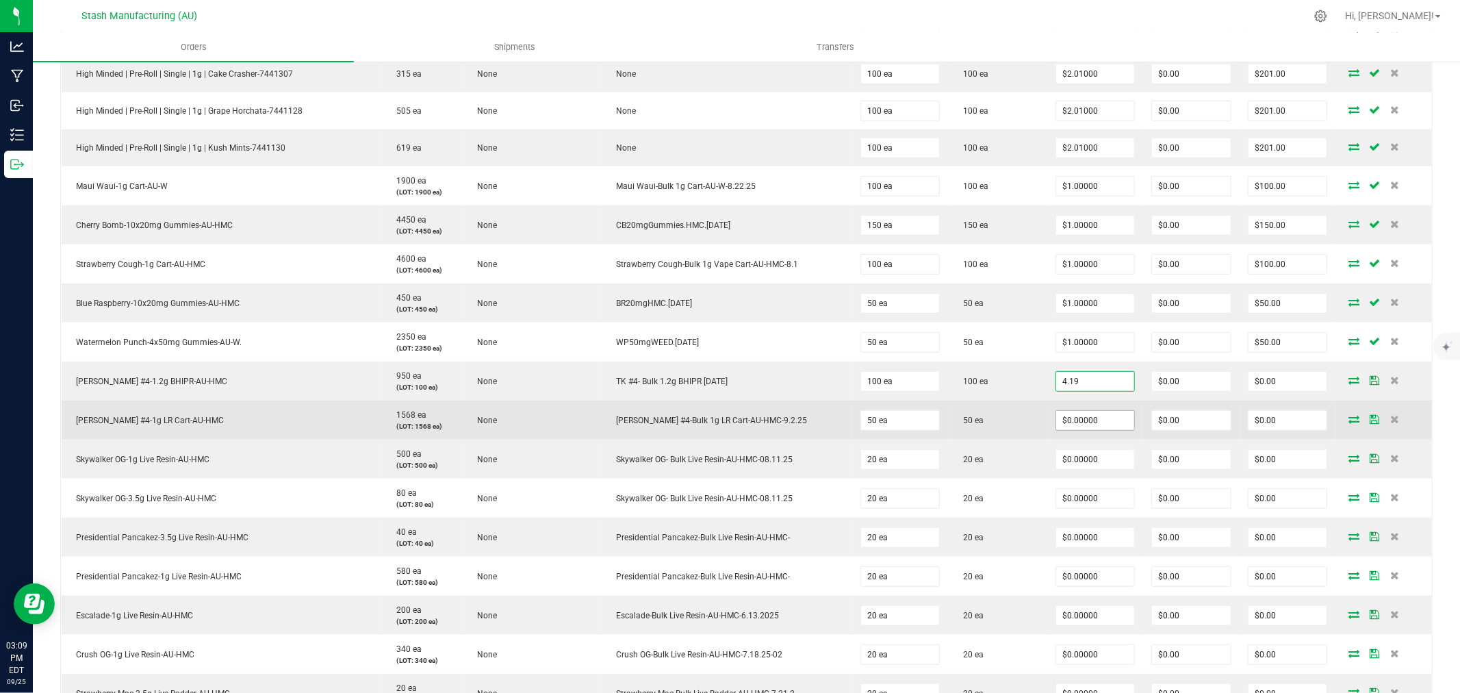
type input "$4.19000"
type input "$419.00"
click at [1092, 422] on input "0" at bounding box center [1095, 420] width 79 height 19
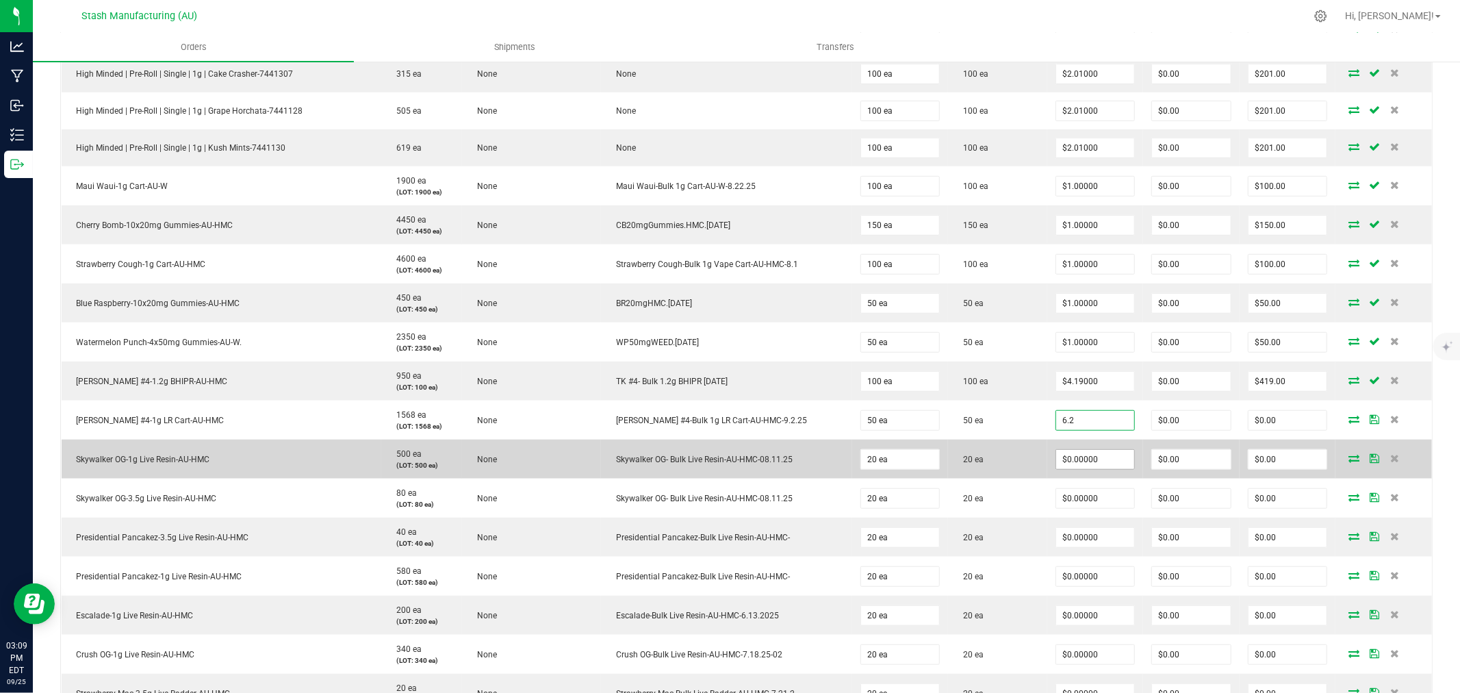
type input "$6.20000"
type input "$310.00"
click at [1092, 456] on input "0" at bounding box center [1095, 459] width 79 height 19
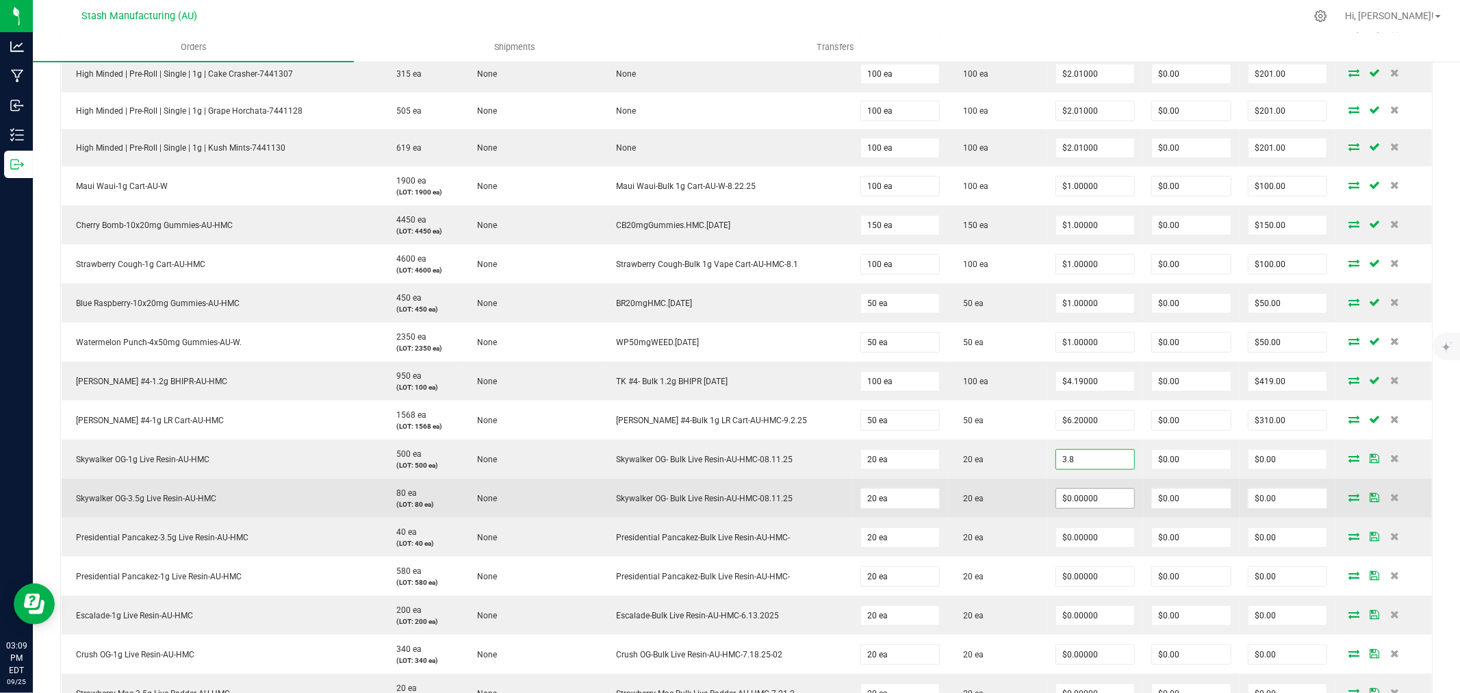
type input "$3.80000"
type input "$76.00"
click at [1089, 503] on input "0" at bounding box center [1095, 498] width 79 height 19
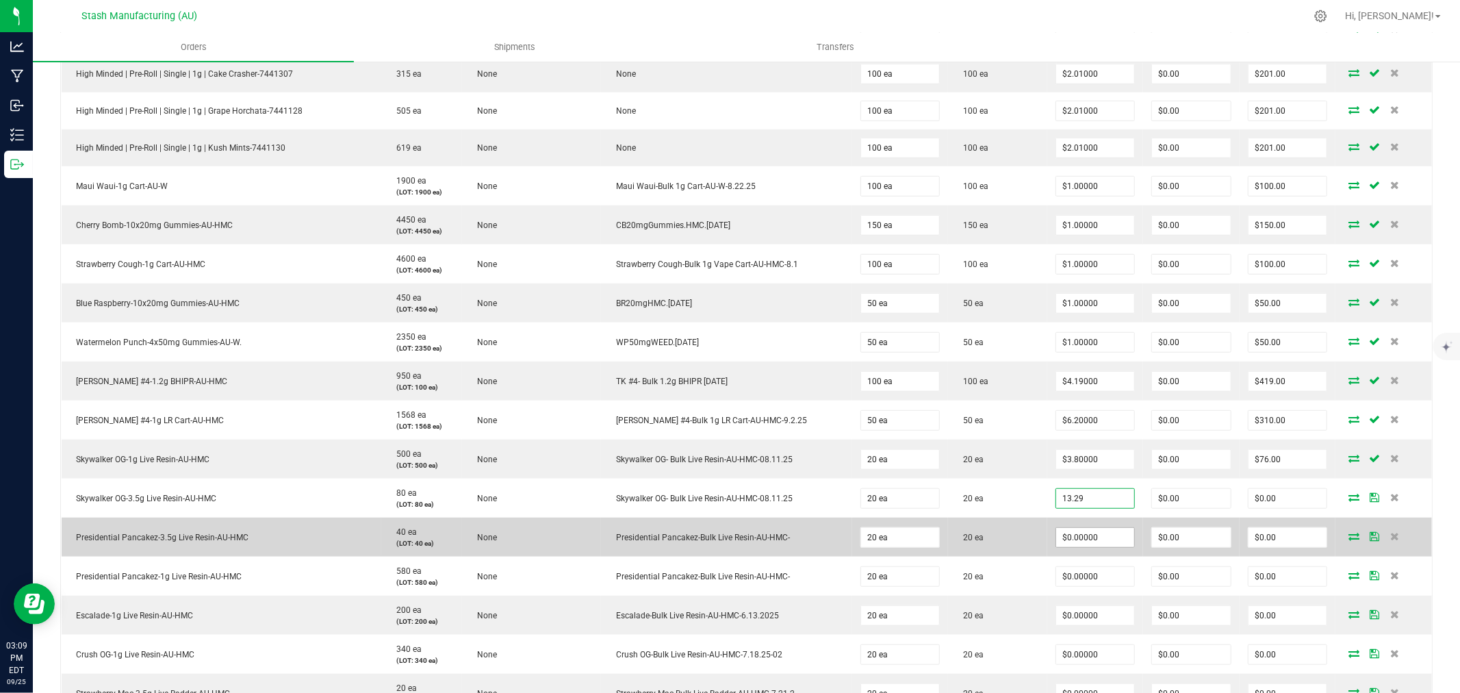
type input "$13.29000"
type input "$265.80"
click at [1083, 539] on input "0" at bounding box center [1095, 537] width 79 height 19
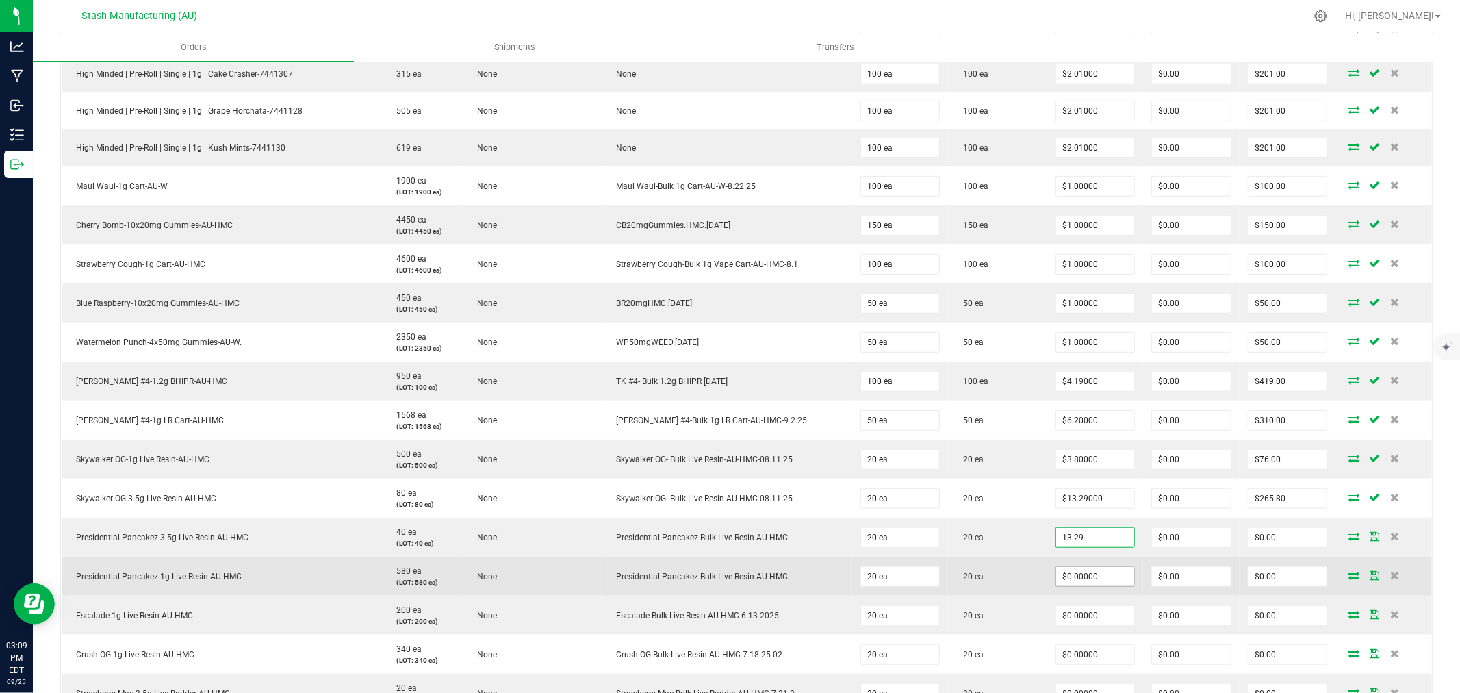
type input "$13.29000"
type input "$265.80"
click at [1082, 576] on input "0" at bounding box center [1095, 576] width 79 height 19
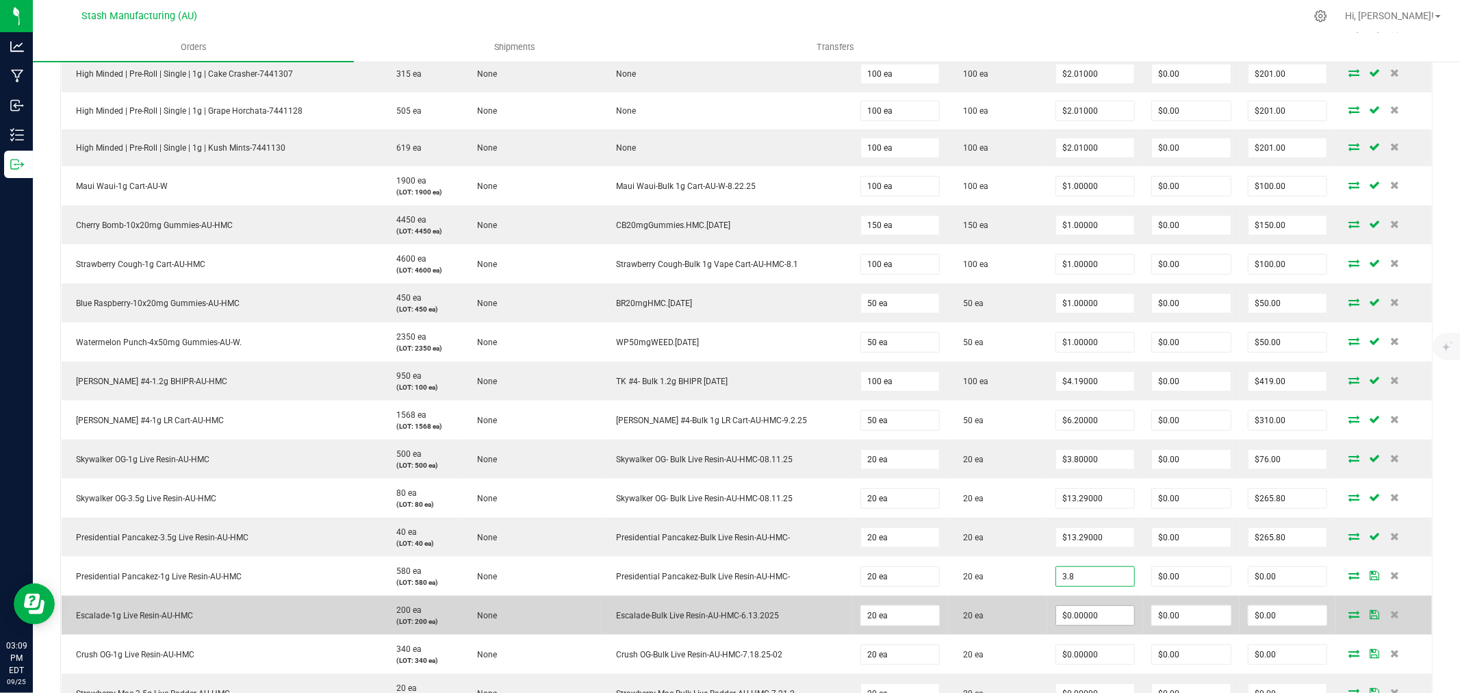
type input "$3.80000"
type input "$76.00"
click at [1076, 620] on input "0" at bounding box center [1095, 615] width 79 height 19
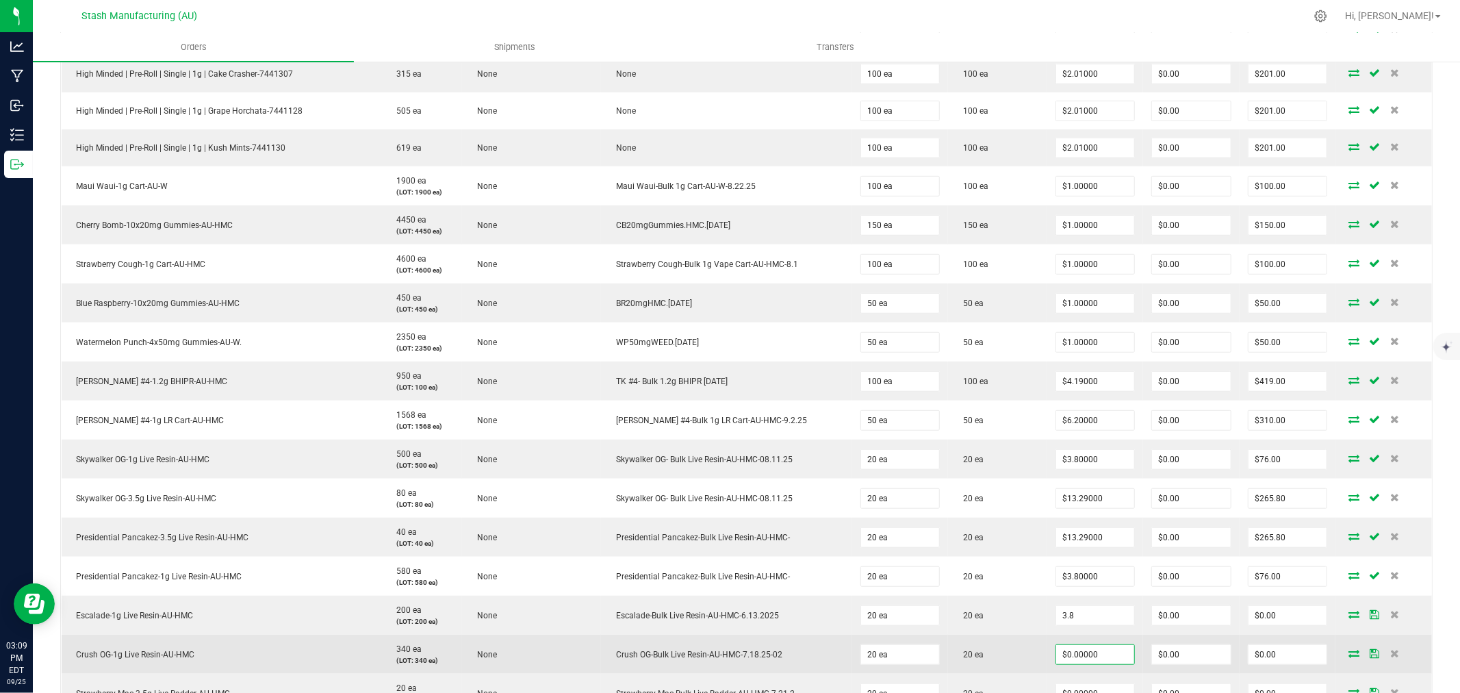
type input "$3.80000"
type input "$76.00"
click at [1071, 655] on input "0" at bounding box center [1095, 654] width 79 height 19
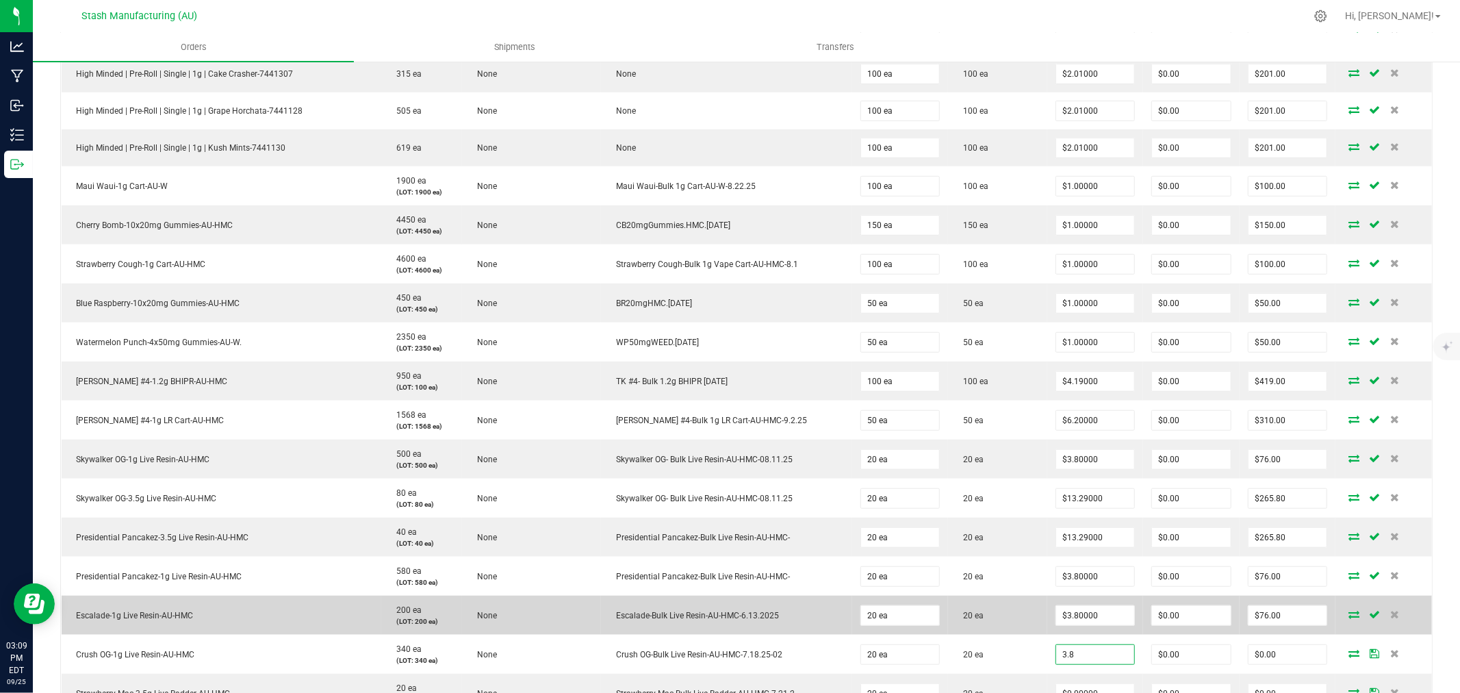
type input "$3.80000"
type input "$76.00"
click at [991, 626] on td "20 ea" at bounding box center [997, 615] width 99 height 39
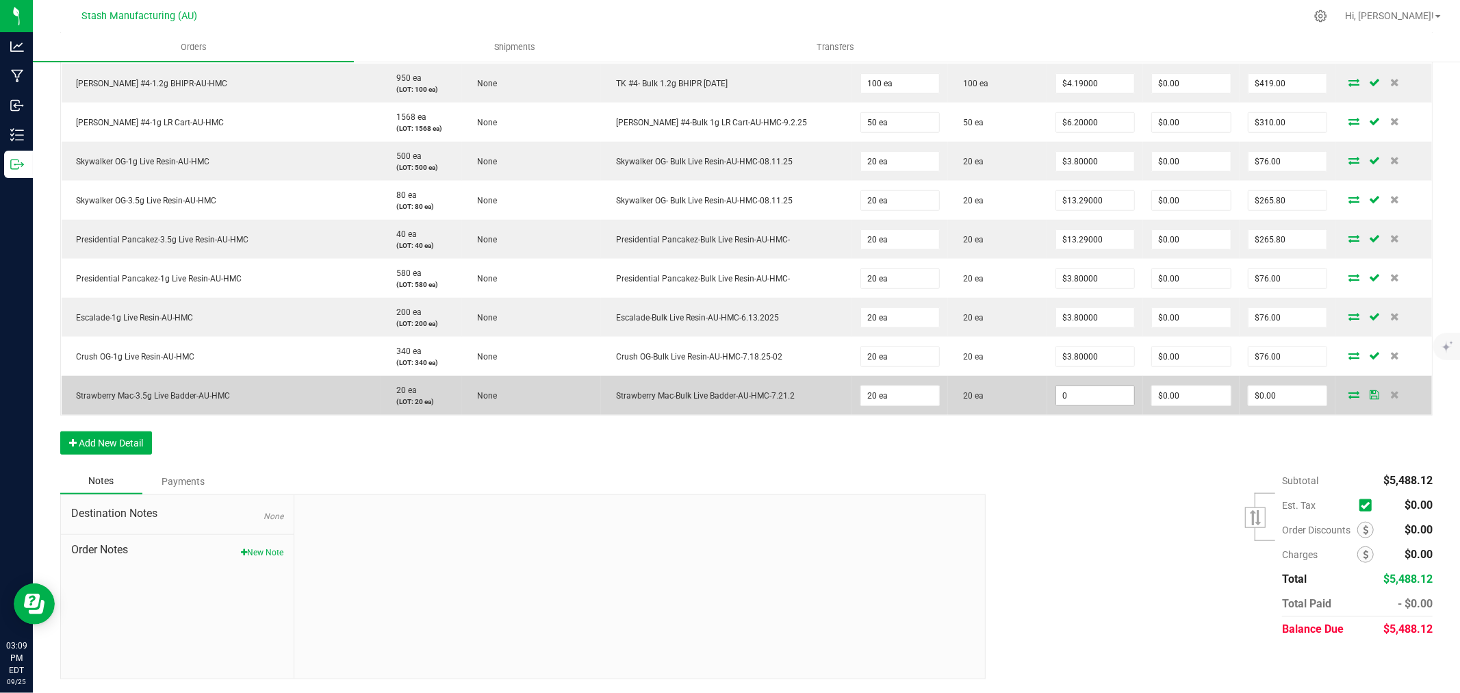
click at [1078, 395] on input "0" at bounding box center [1095, 395] width 79 height 19
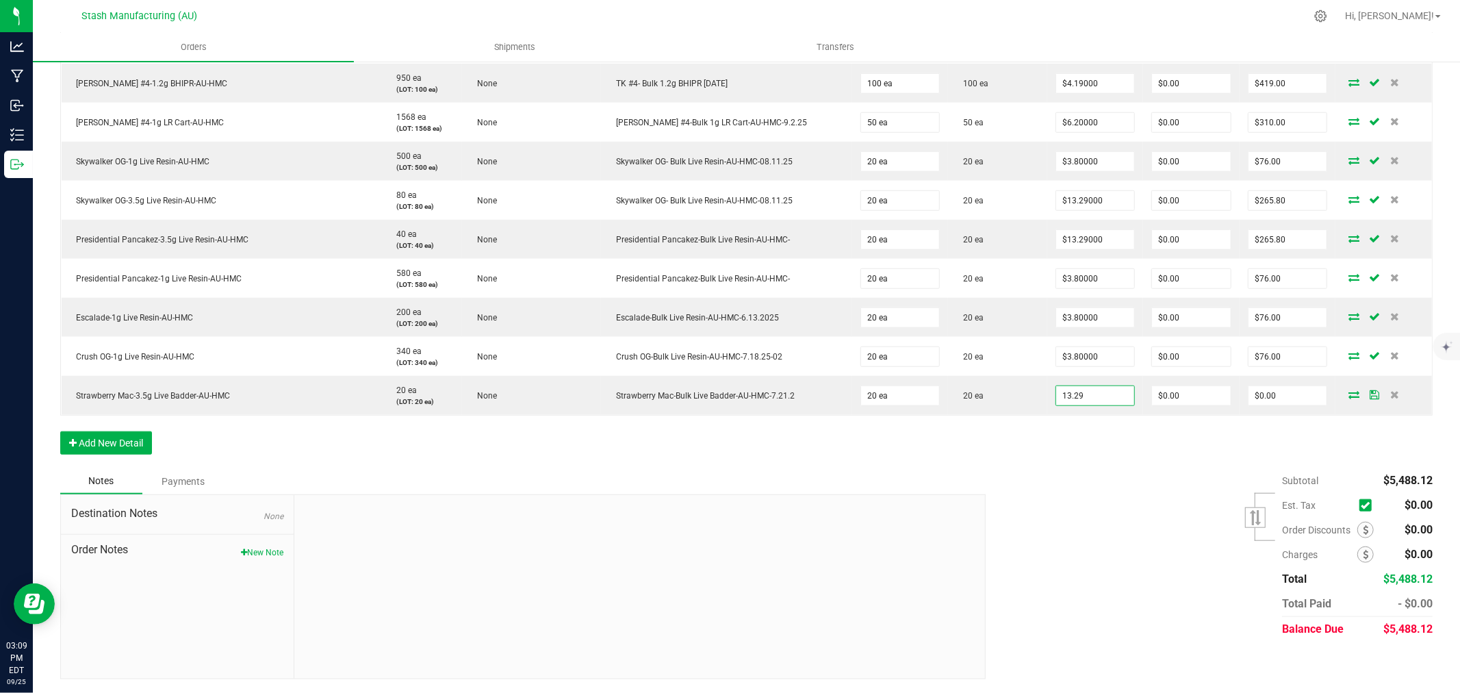
type input "$13.29000"
type input "$265.80"
click at [1080, 476] on div "Subtotal $5,488.12 Est. Tax" at bounding box center [1204, 554] width 457 height 173
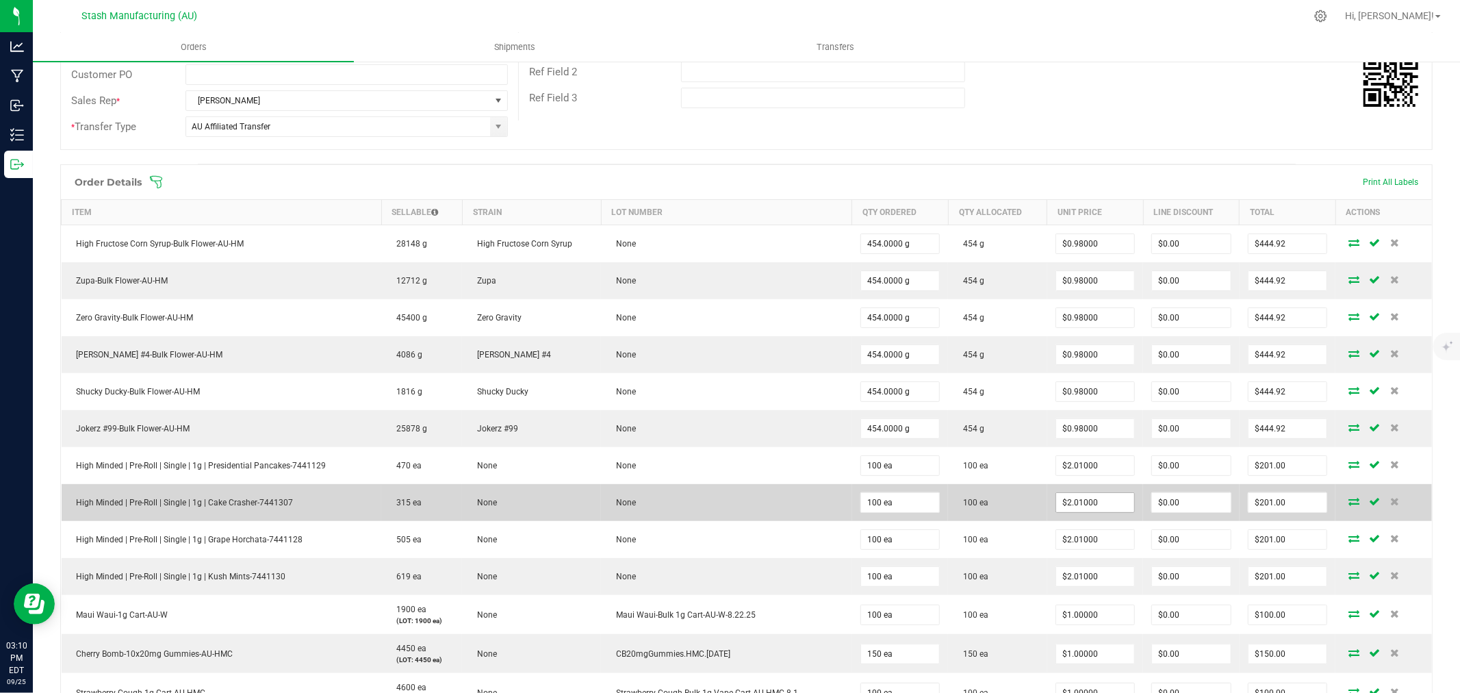
scroll to position [0, 0]
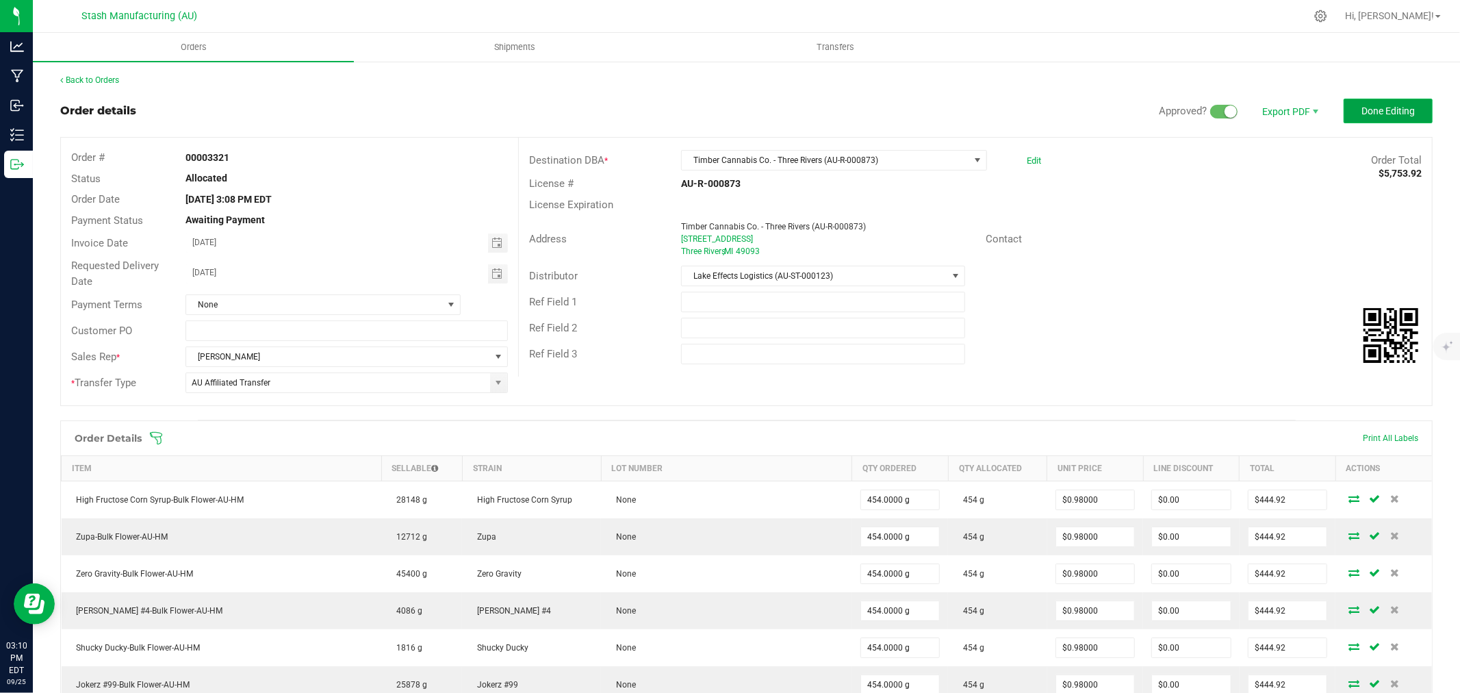
click at [1371, 107] on span "Done Editing" at bounding box center [1388, 110] width 53 height 11
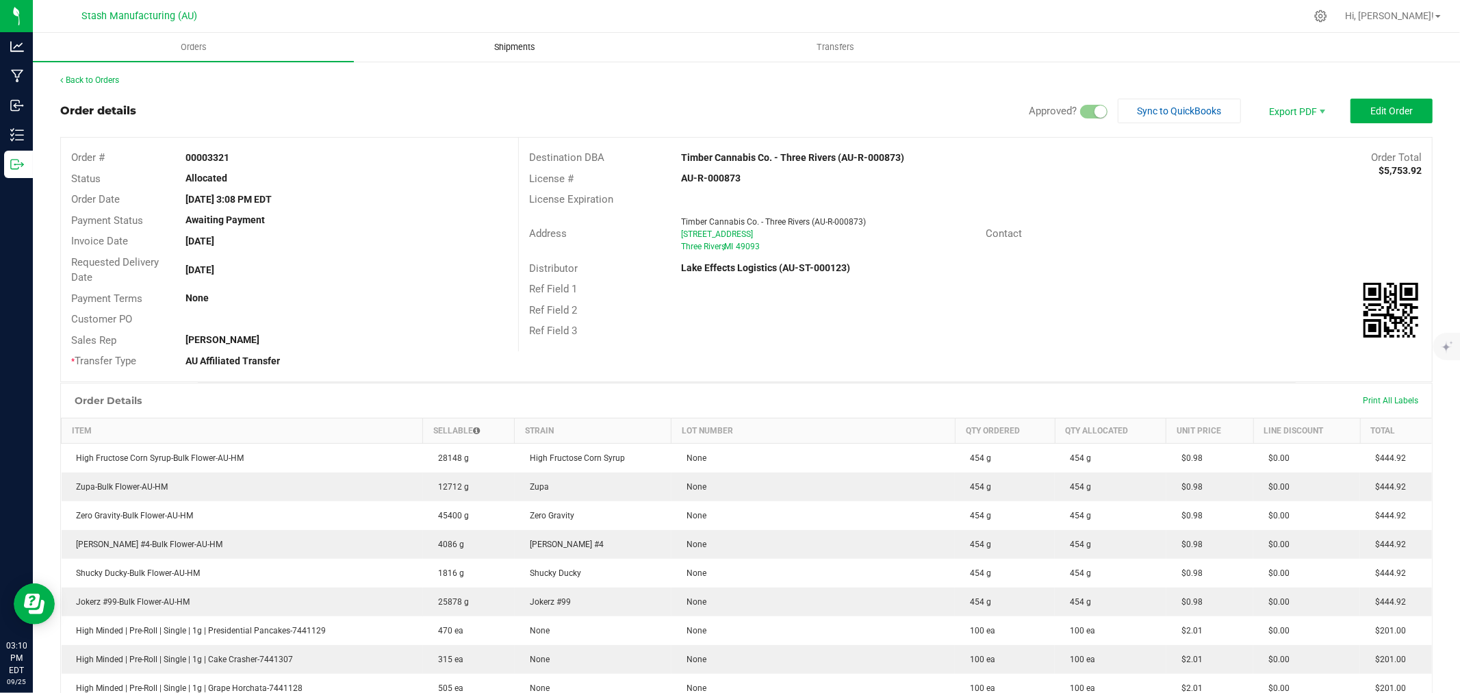
click at [484, 44] on span "Shipments" at bounding box center [515, 47] width 78 height 12
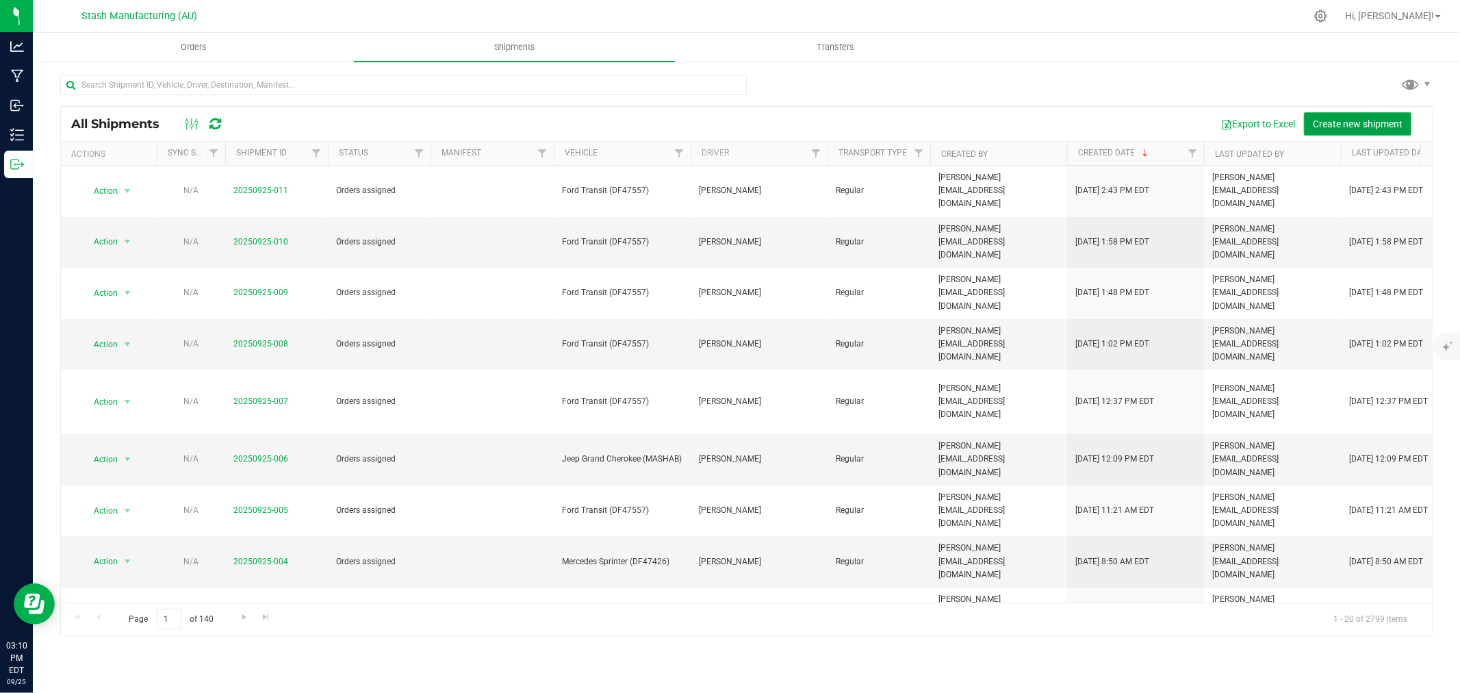
click at [1323, 126] on span "Create new shipment" at bounding box center [1358, 123] width 90 height 11
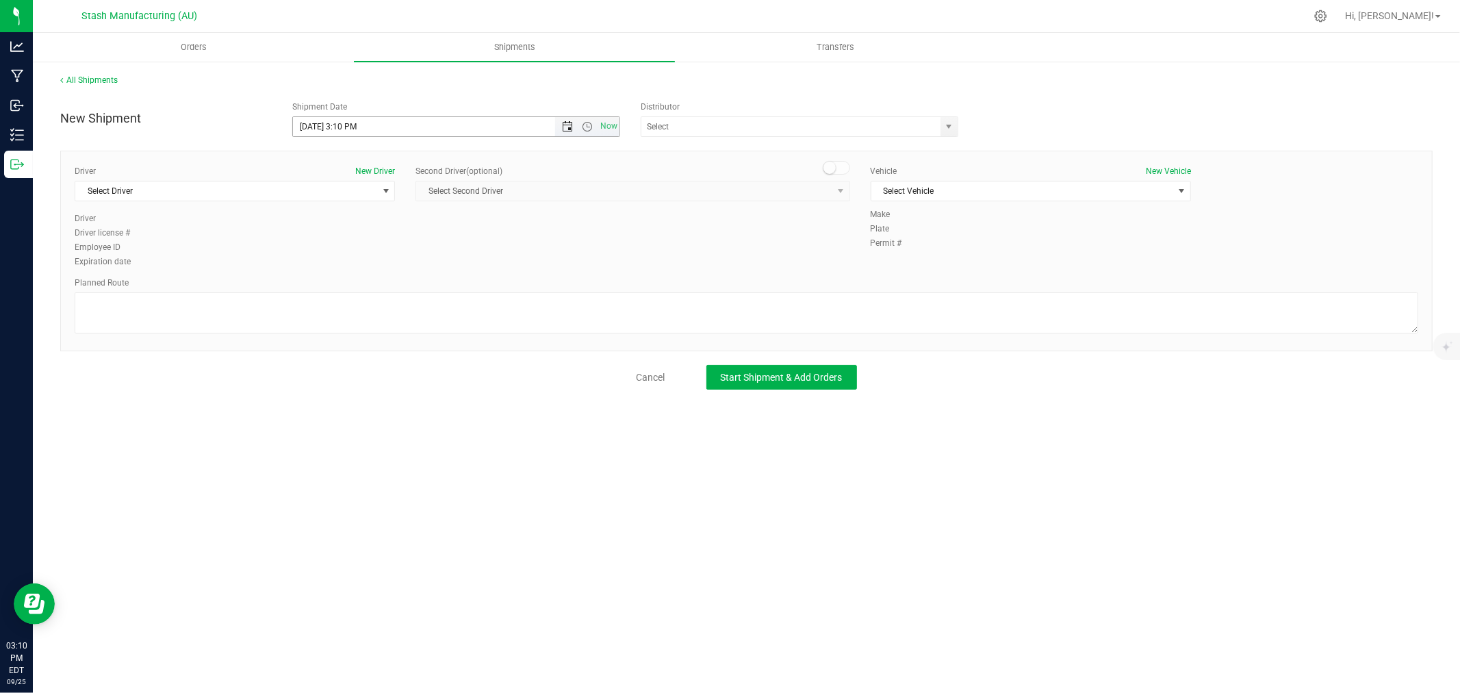
click at [572, 121] on span "Open the date view" at bounding box center [567, 126] width 11 height 11
click at [327, 285] on link "29" at bounding box center [325, 286] width 20 height 21
type input "[DATE] 3:10 PM"
click at [682, 133] on input "text" at bounding box center [786, 126] width 290 height 19
click at [705, 146] on li "Lake Effects Logistics (AU-ST-000123)" at bounding box center [799, 150] width 316 height 21
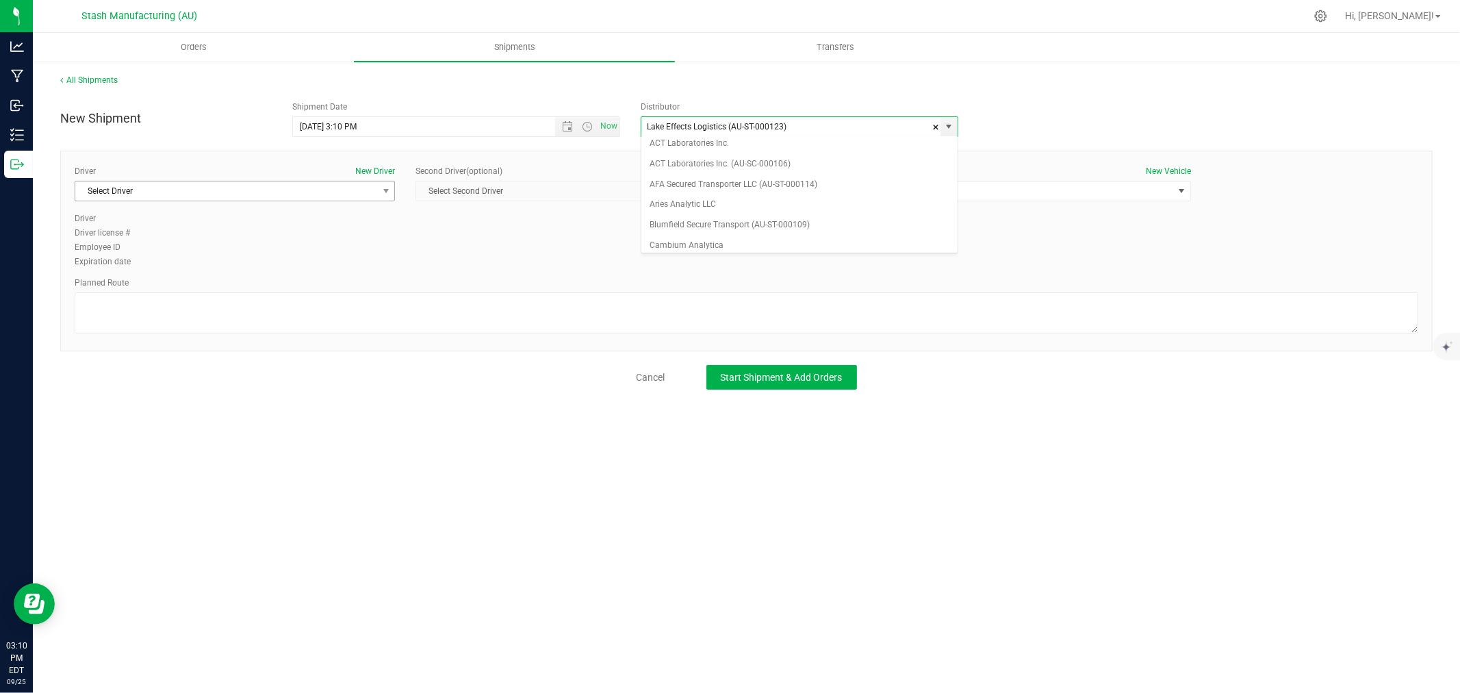
type input "Lake Effects Logistics (AU-ST-000123)"
click at [289, 185] on span "Select Driver" at bounding box center [226, 190] width 302 height 19
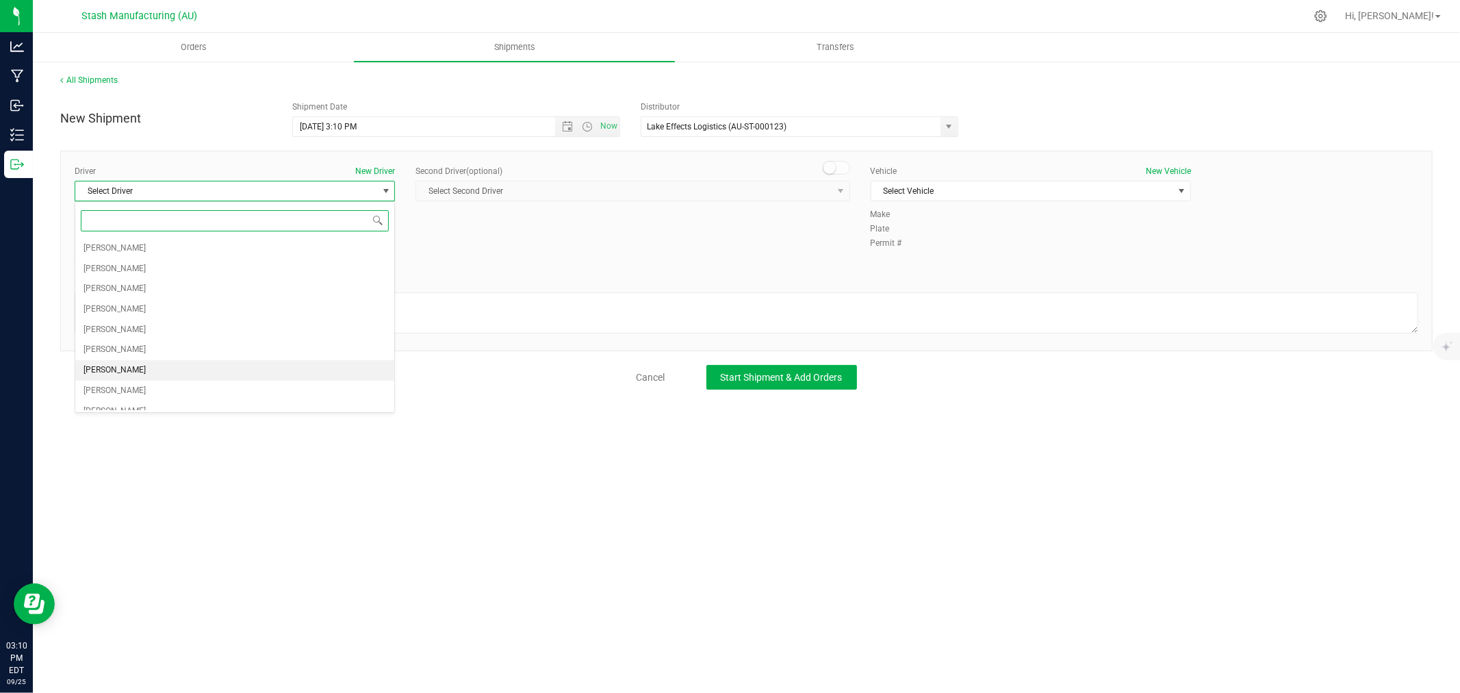
click at [142, 372] on li "[PERSON_NAME]" at bounding box center [234, 370] width 319 height 21
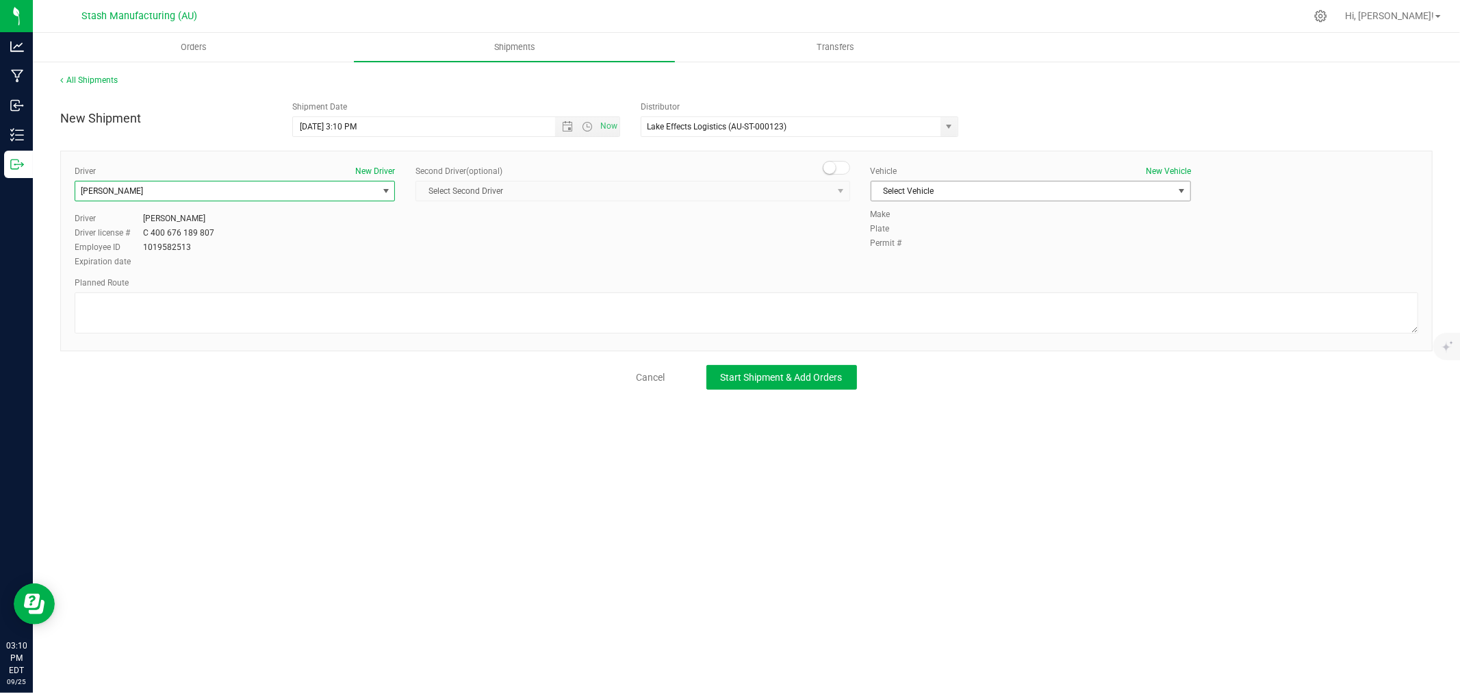
click at [904, 195] on span "Select Vehicle" at bounding box center [1023, 190] width 302 height 19
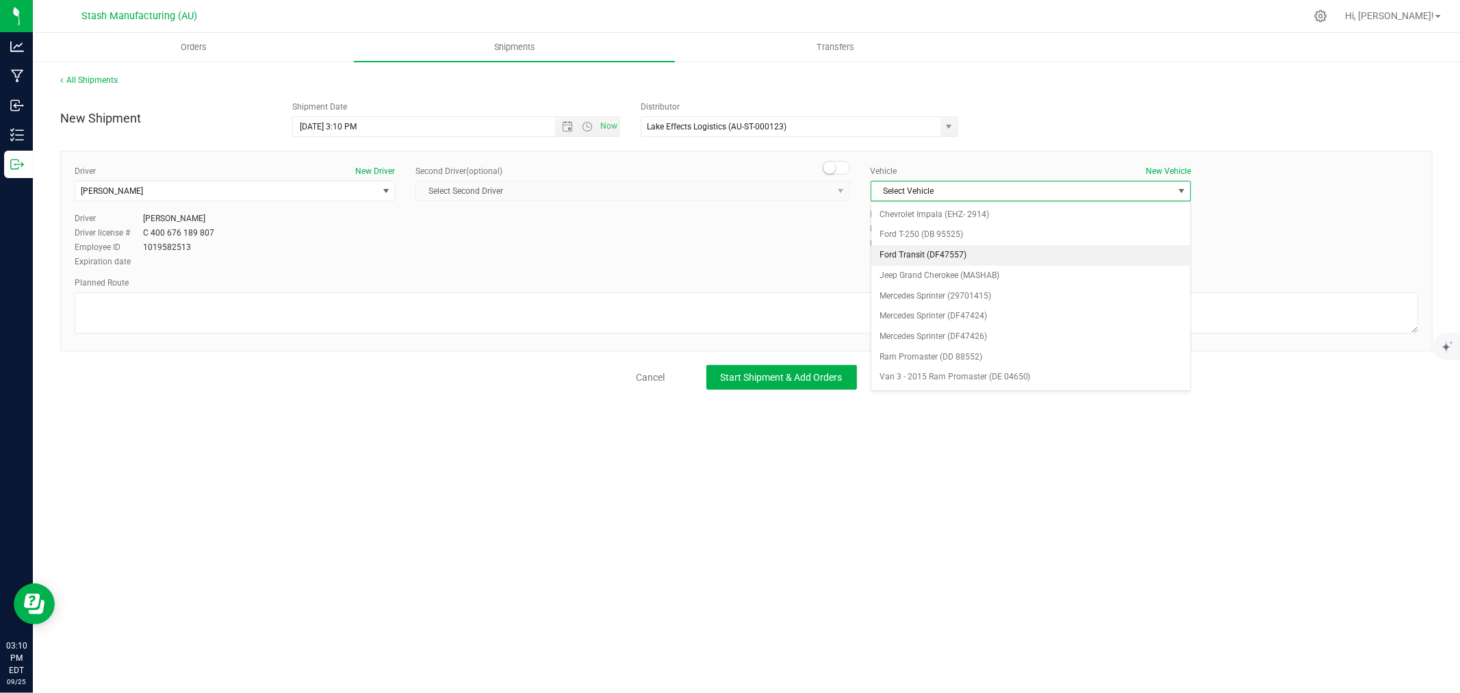
click at [989, 252] on li "Ford Transit (DF47557)" at bounding box center [1031, 255] width 319 height 21
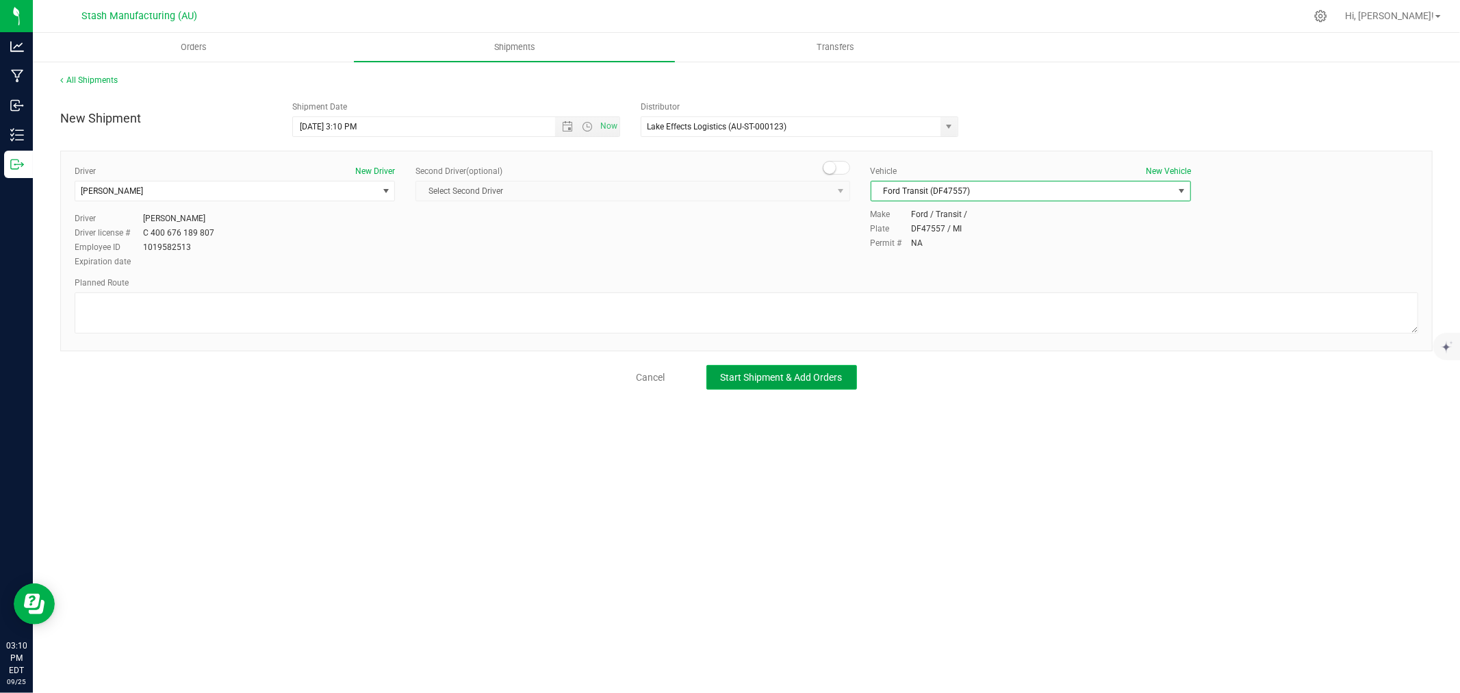
click at [827, 381] on span "Start Shipment & Add Orders" at bounding box center [782, 377] width 122 height 11
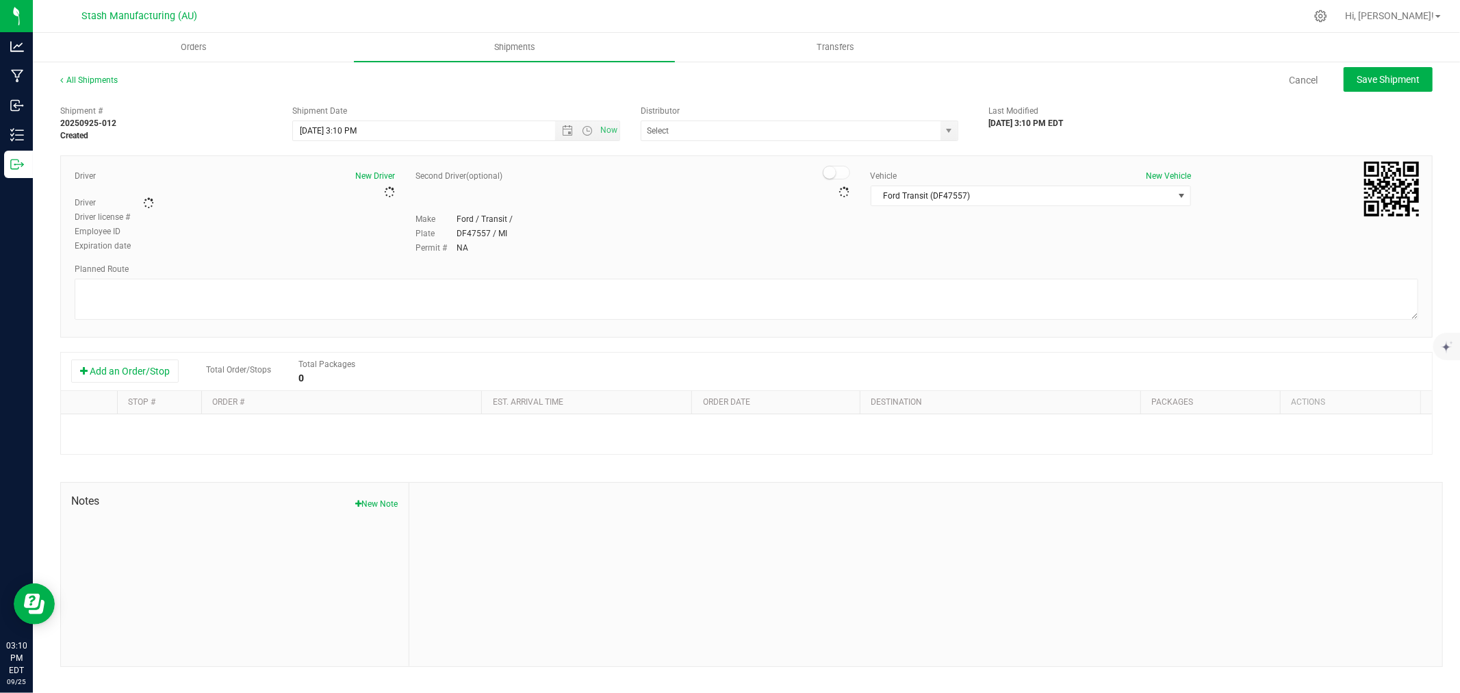
type input "Lake Effects Logistics (AU-ST-000123)"
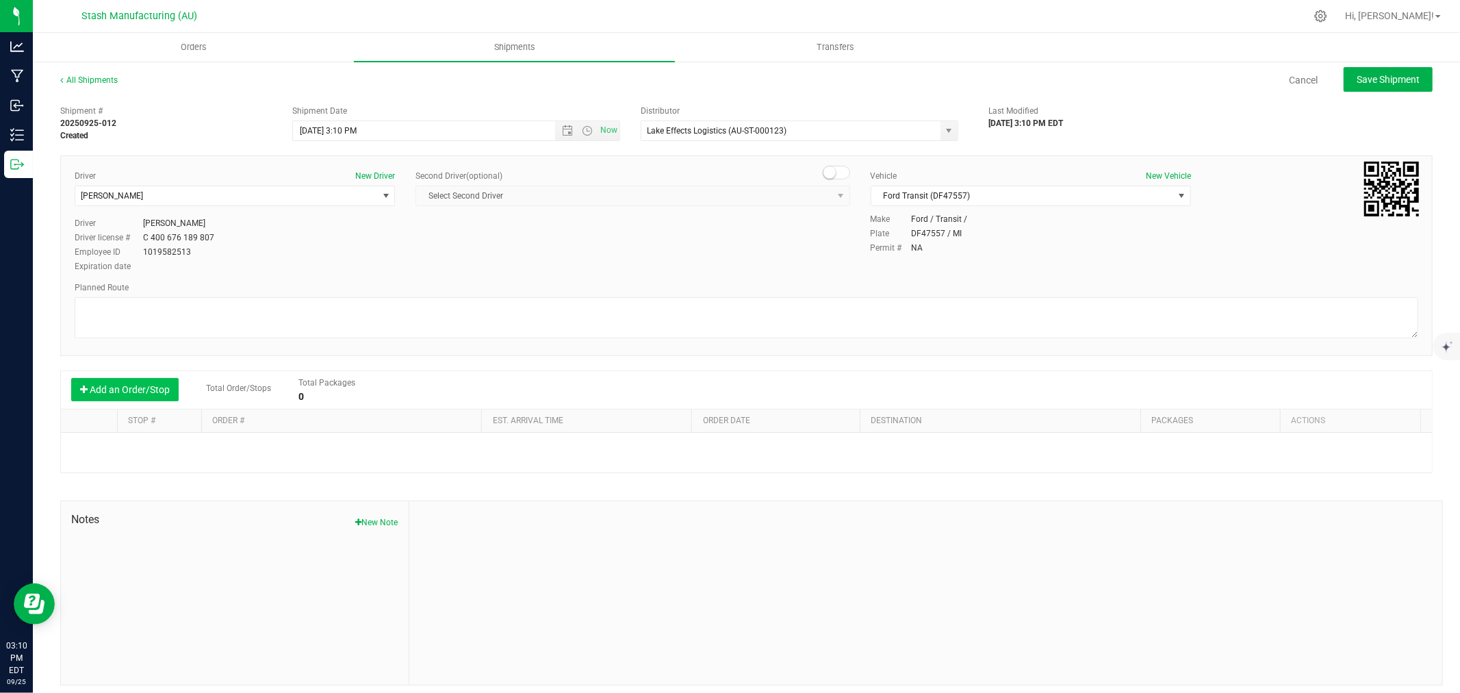
click at [149, 385] on button "Add an Order/Stop" at bounding box center [124, 389] width 107 height 23
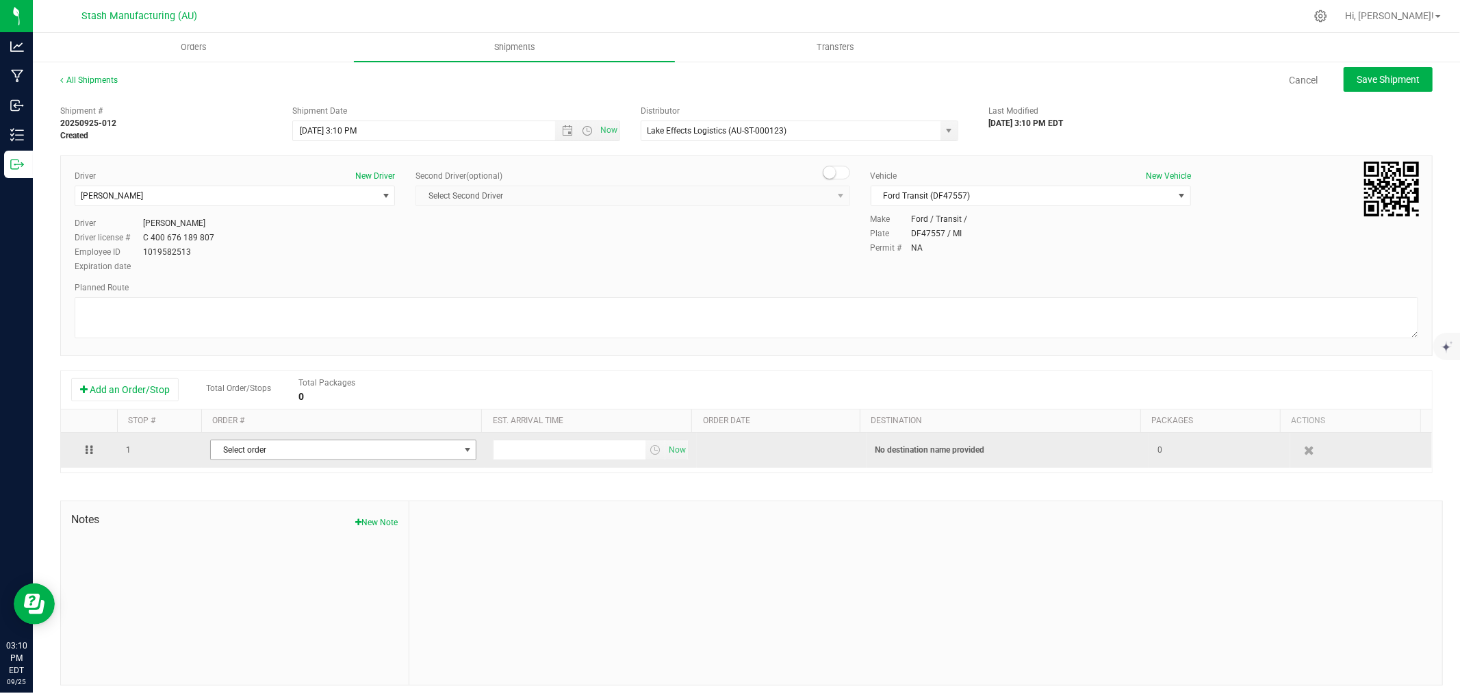
click at [387, 453] on span "Select order" at bounding box center [335, 449] width 248 height 19
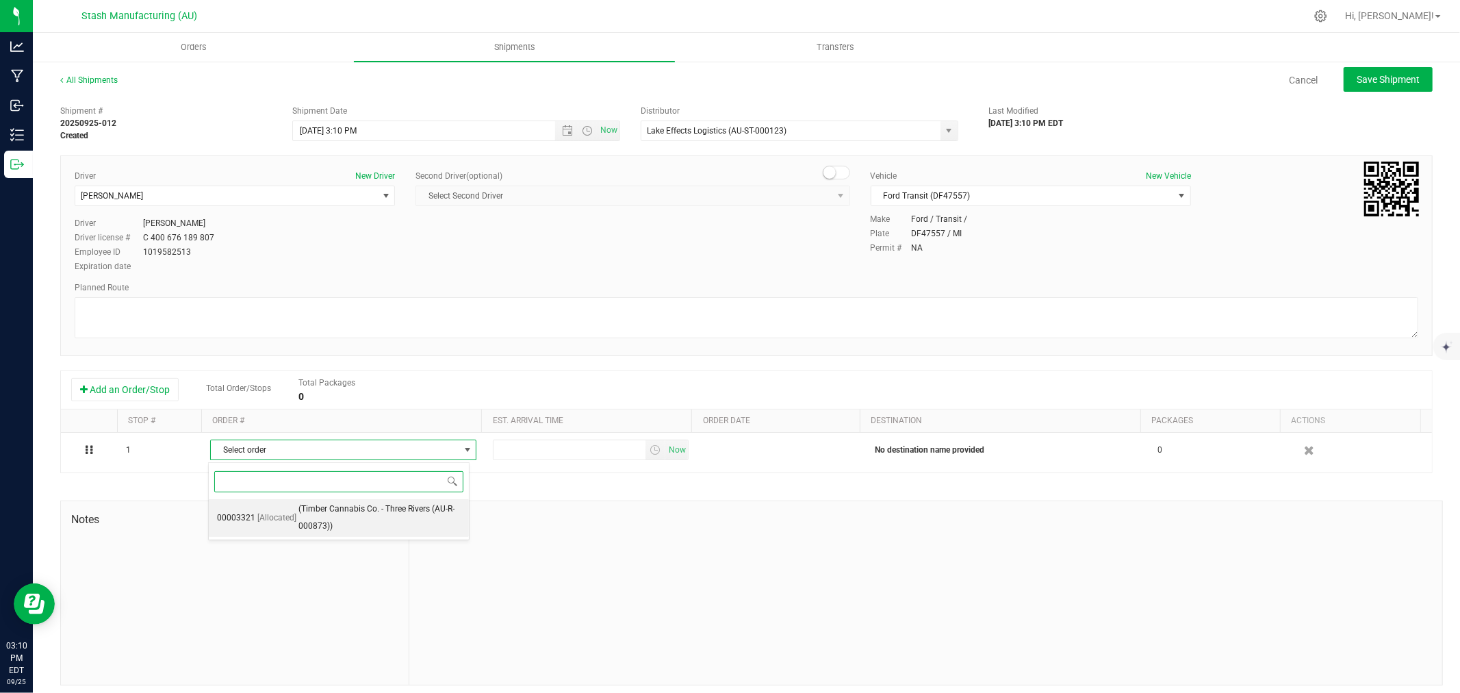
click at [404, 509] on span "(Timber Cannabis Co. - Three Rivers (AU-R-000873))" at bounding box center [379, 517] width 162 height 35
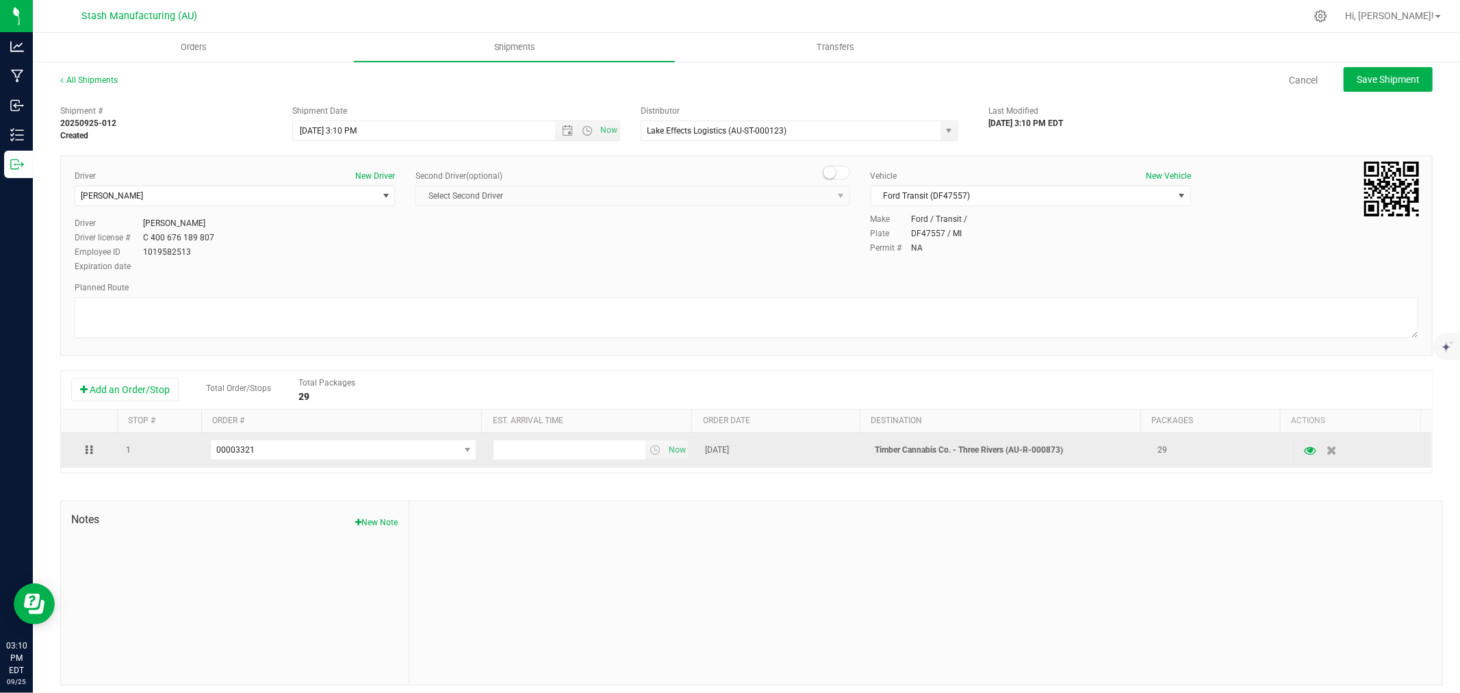
click at [495, 466] on td "Now" at bounding box center [591, 450] width 212 height 35
click at [503, 457] on input "text" at bounding box center [570, 449] width 152 height 19
type input "6:00 PM"
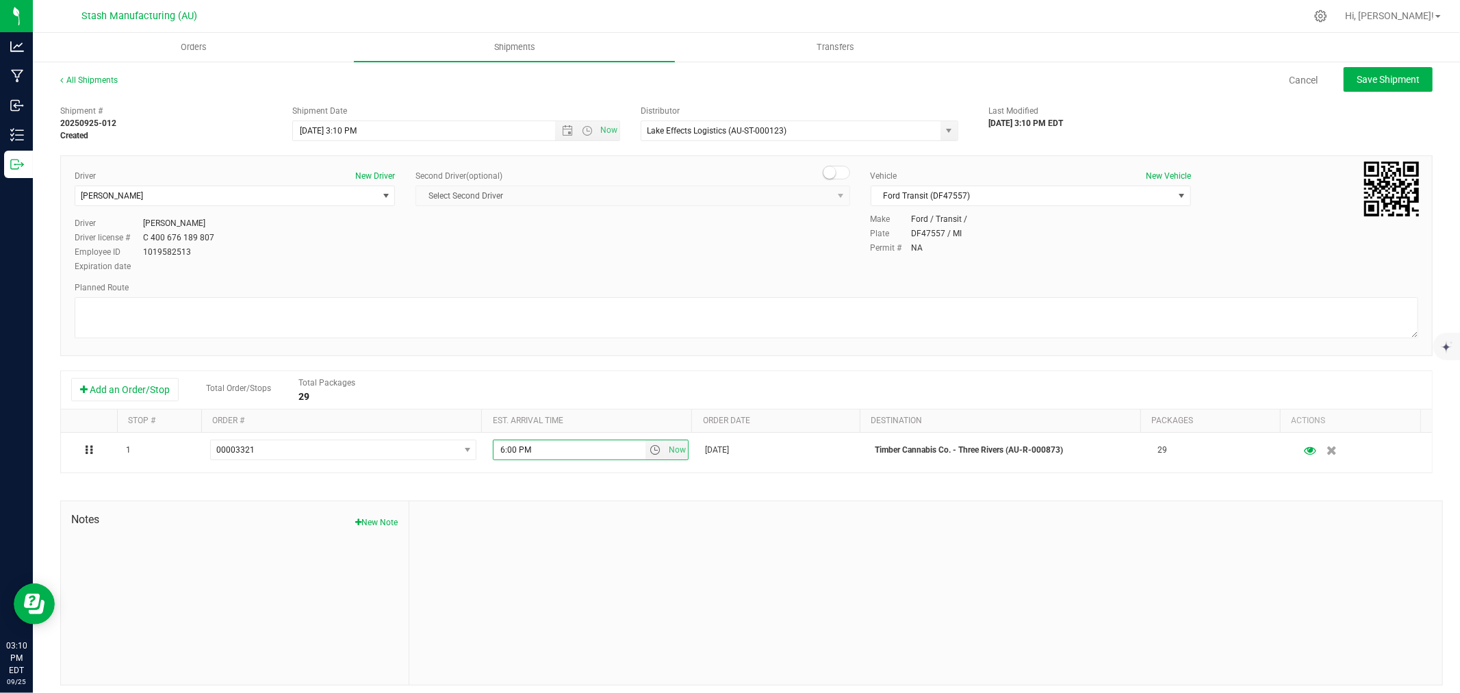
click at [551, 567] on div at bounding box center [925, 592] width 1033 height 183
click at [1357, 80] on span "Save Shipment" at bounding box center [1388, 79] width 63 height 11
type input "[DATE] 7:10 PM"
